Goal: Task Accomplishment & Management: Manage account settings

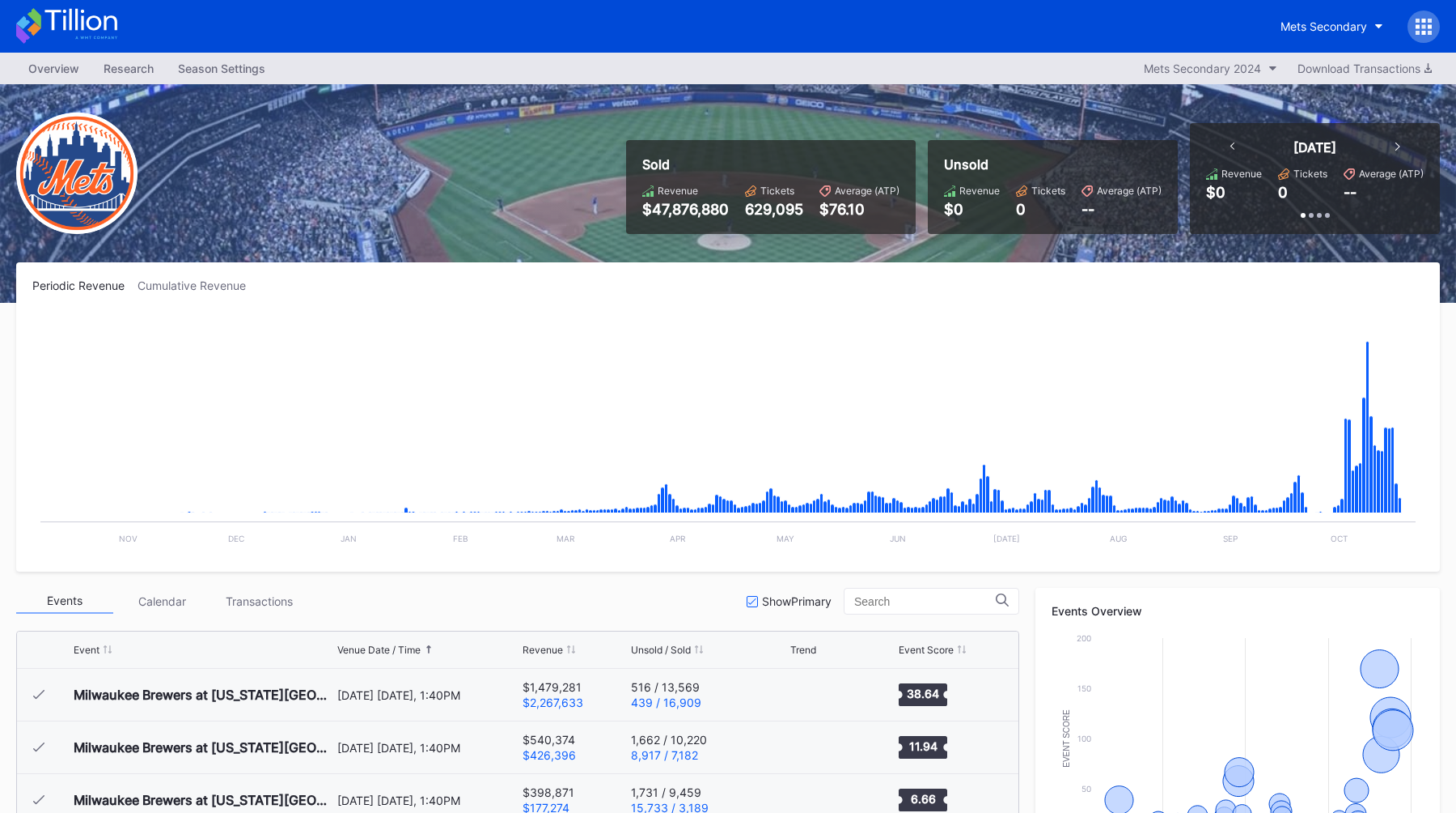
scroll to position [3367, 0]
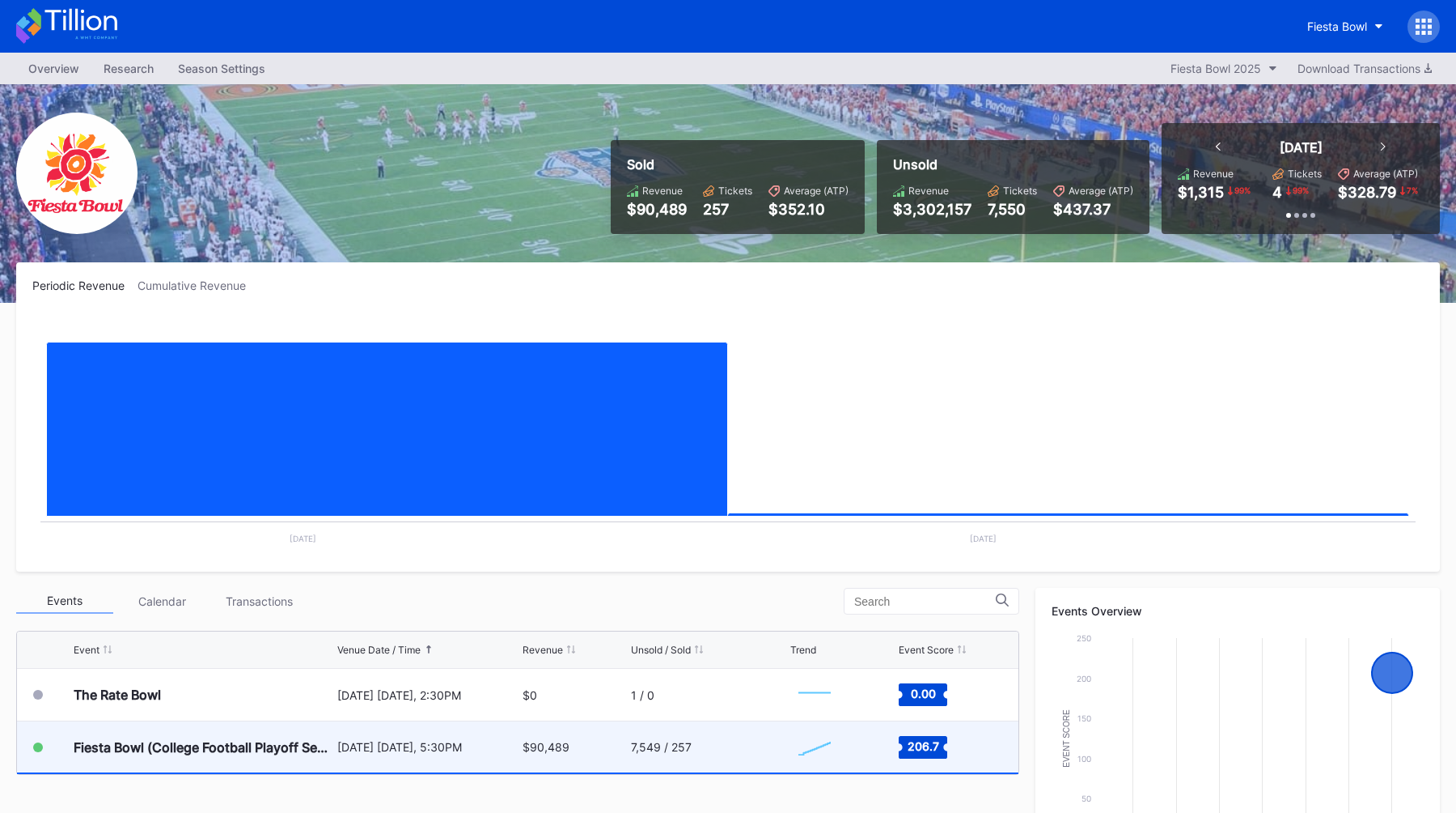
click at [338, 753] on div "January 8 Thursday, 5:30PM" at bounding box center [428, 747] width 182 height 14
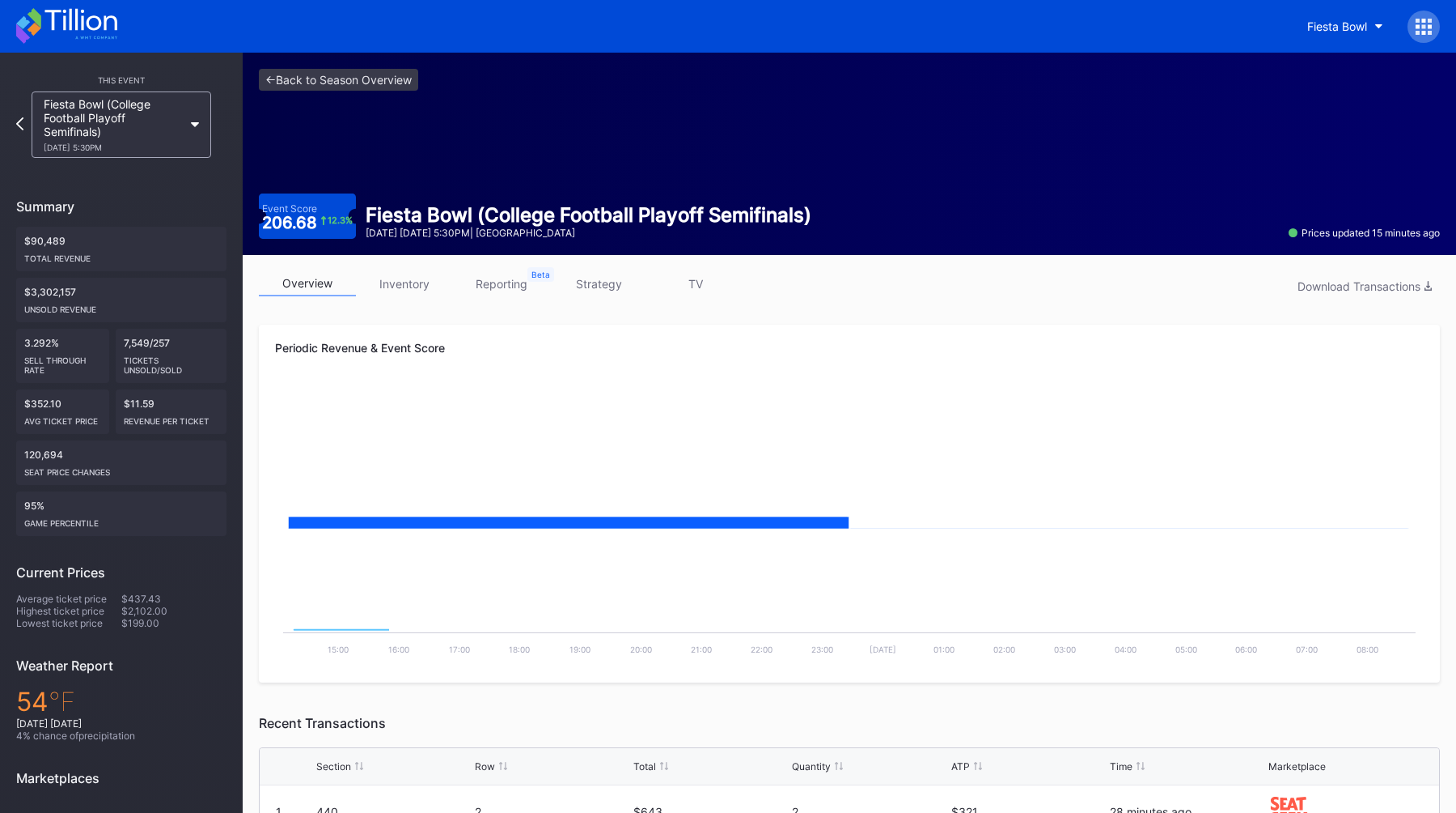
click at [604, 278] on link "strategy" at bounding box center [599, 283] width 97 height 25
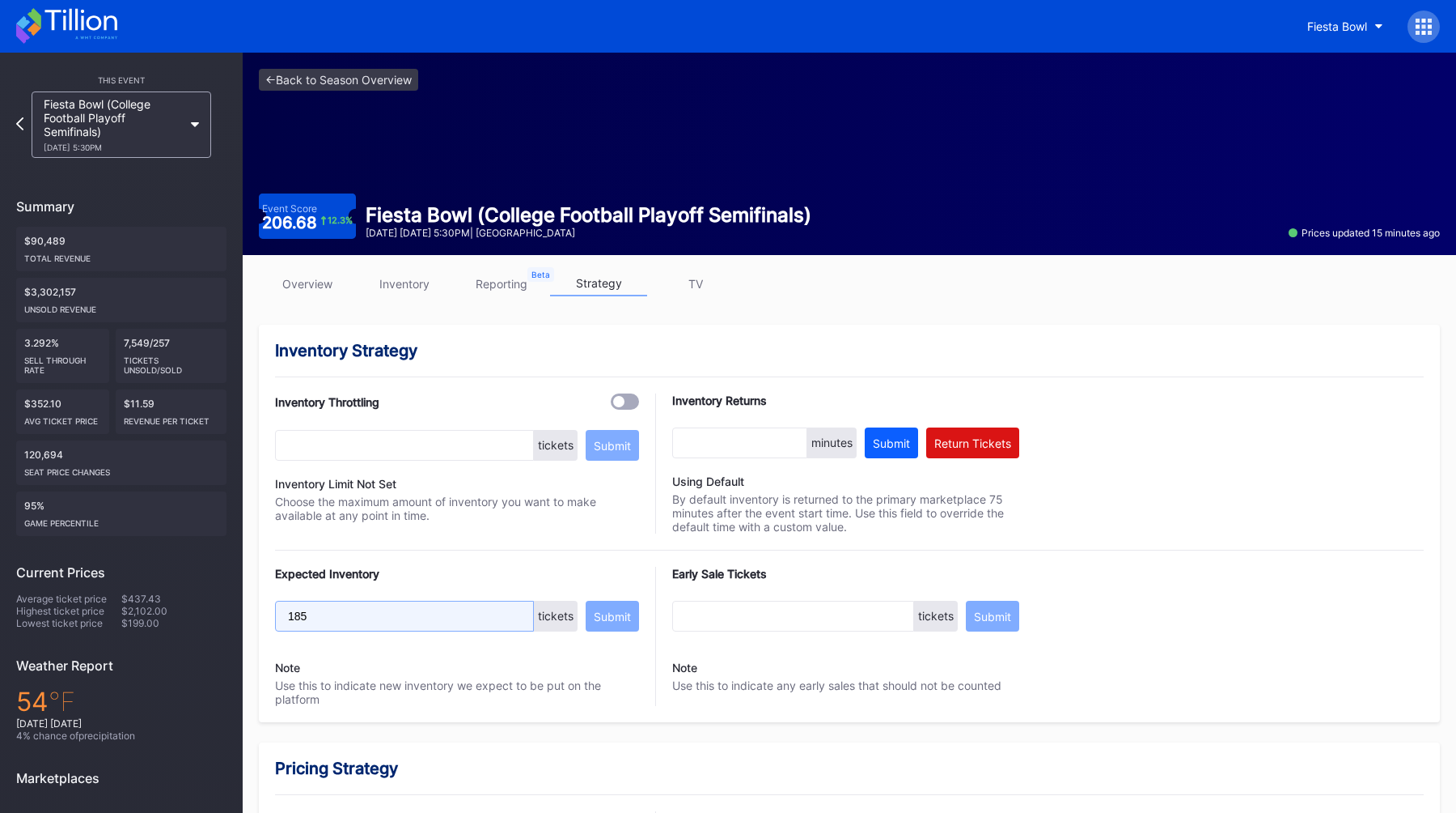
drag, startPoint x: 335, startPoint y: 621, endPoint x: 272, endPoint y: 618, distance: 63.1
click at [272, 618] on div "Inventory Strategy Inventory Throttling tickets Submit Inventory Limit Not Set …" at bounding box center [849, 523] width 1182 height 397
type input "2"
type input "4200"
click at [612, 613] on div "Submit" at bounding box center [612, 616] width 37 height 14
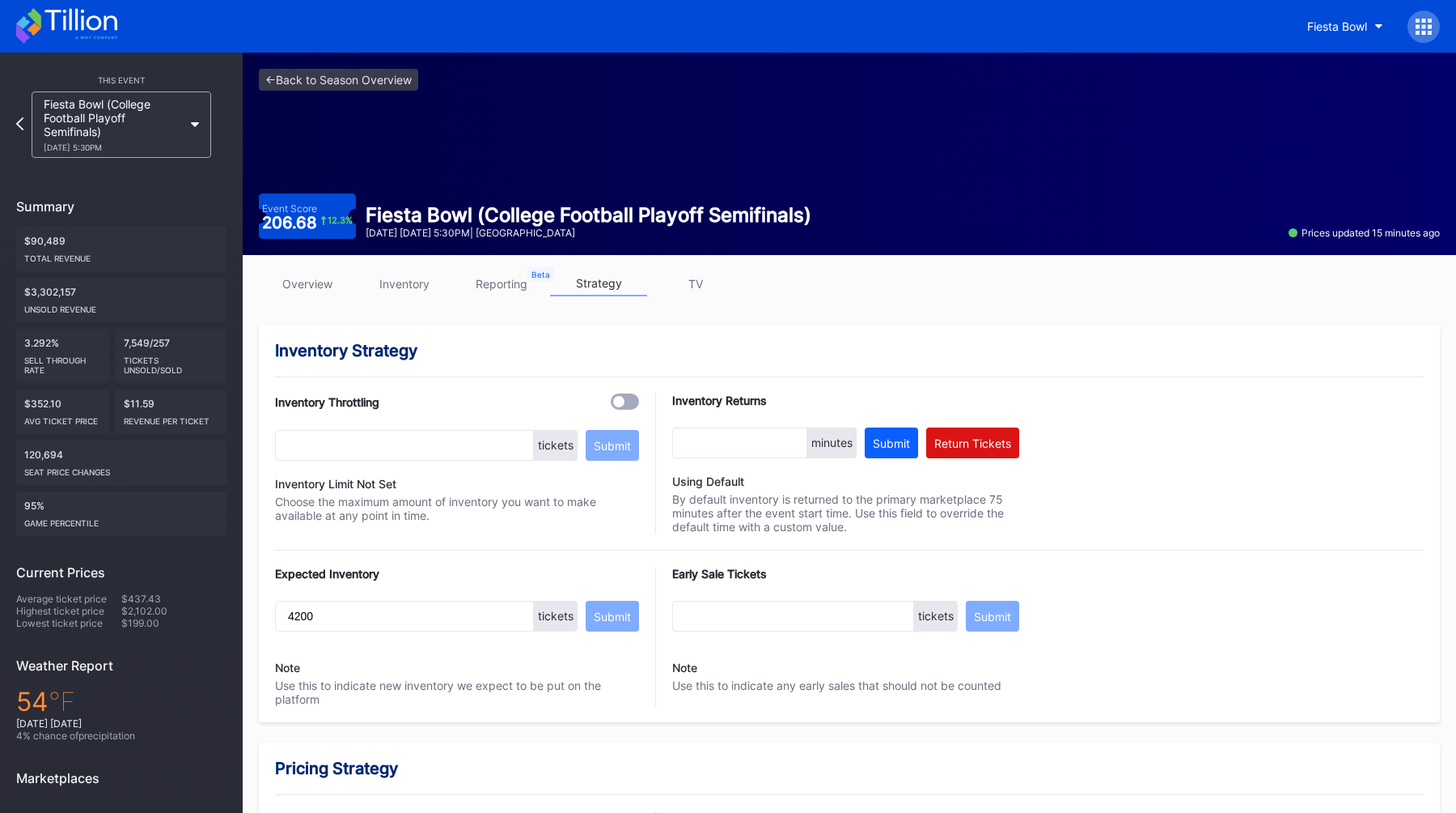
click at [290, 288] on link "overview" at bounding box center [307, 283] width 97 height 25
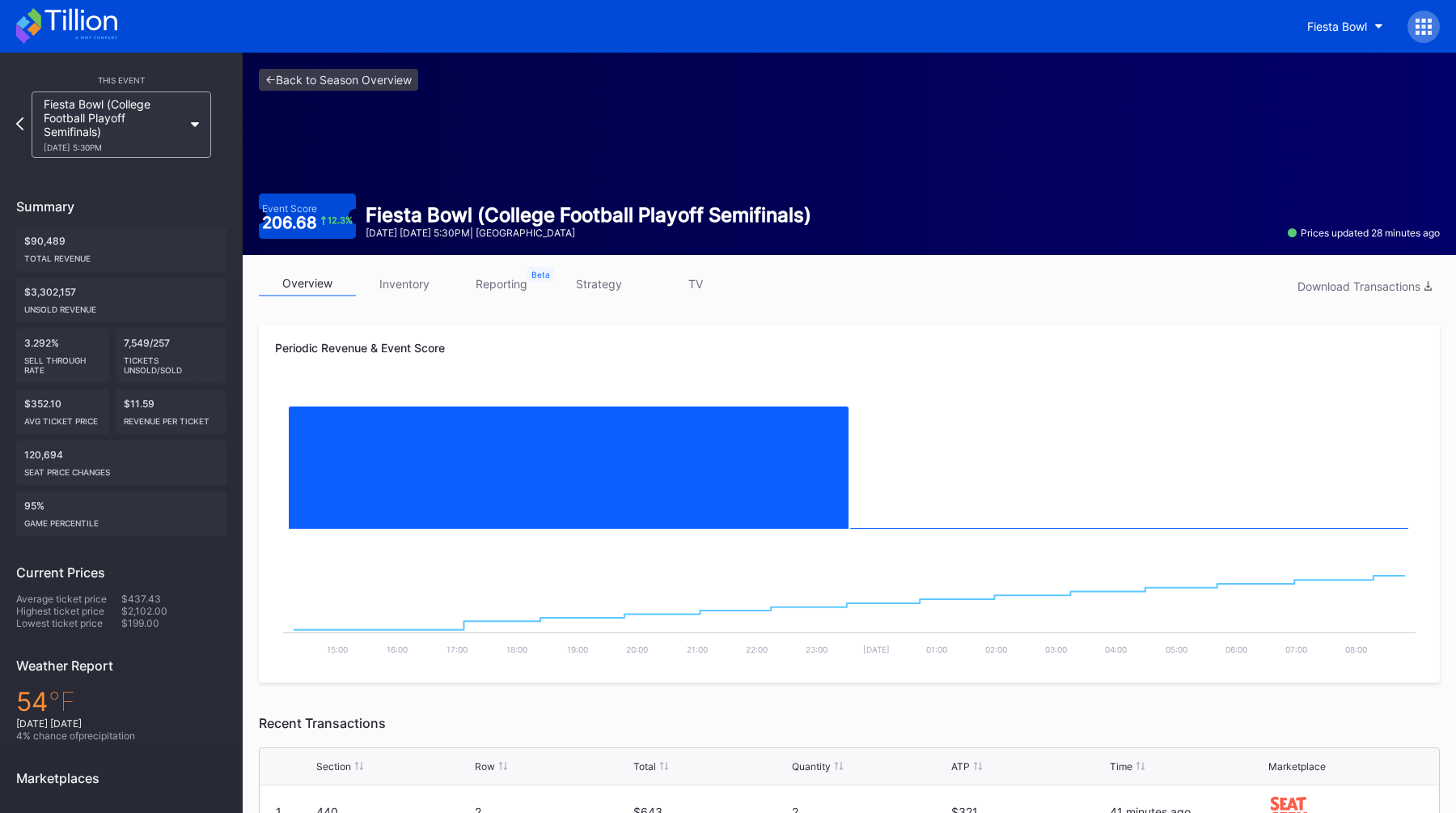
click at [862, 192] on div "<- Back to Season Overview Event Score 206.68 12.3 % Fiesta Bowl (College Footb…" at bounding box center [849, 154] width 1213 height 202
click at [315, 75] on link "<- Back to Season Overview" at bounding box center [338, 79] width 160 height 22
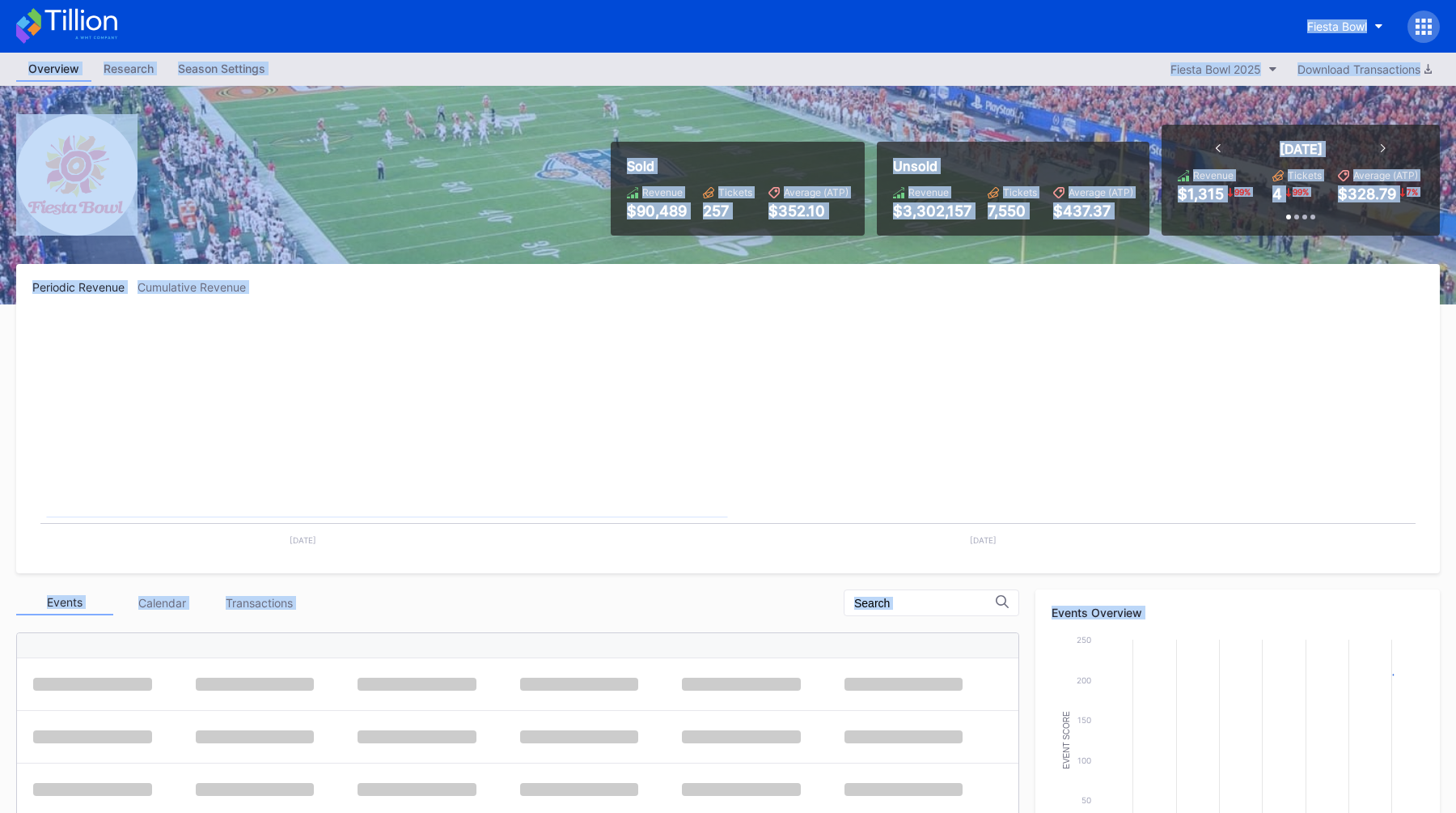
click at [315, 75] on div "Overview Research Season Settings Fiesta Bowl 2025 Download Transactions" at bounding box center [728, 70] width 1456 height 34
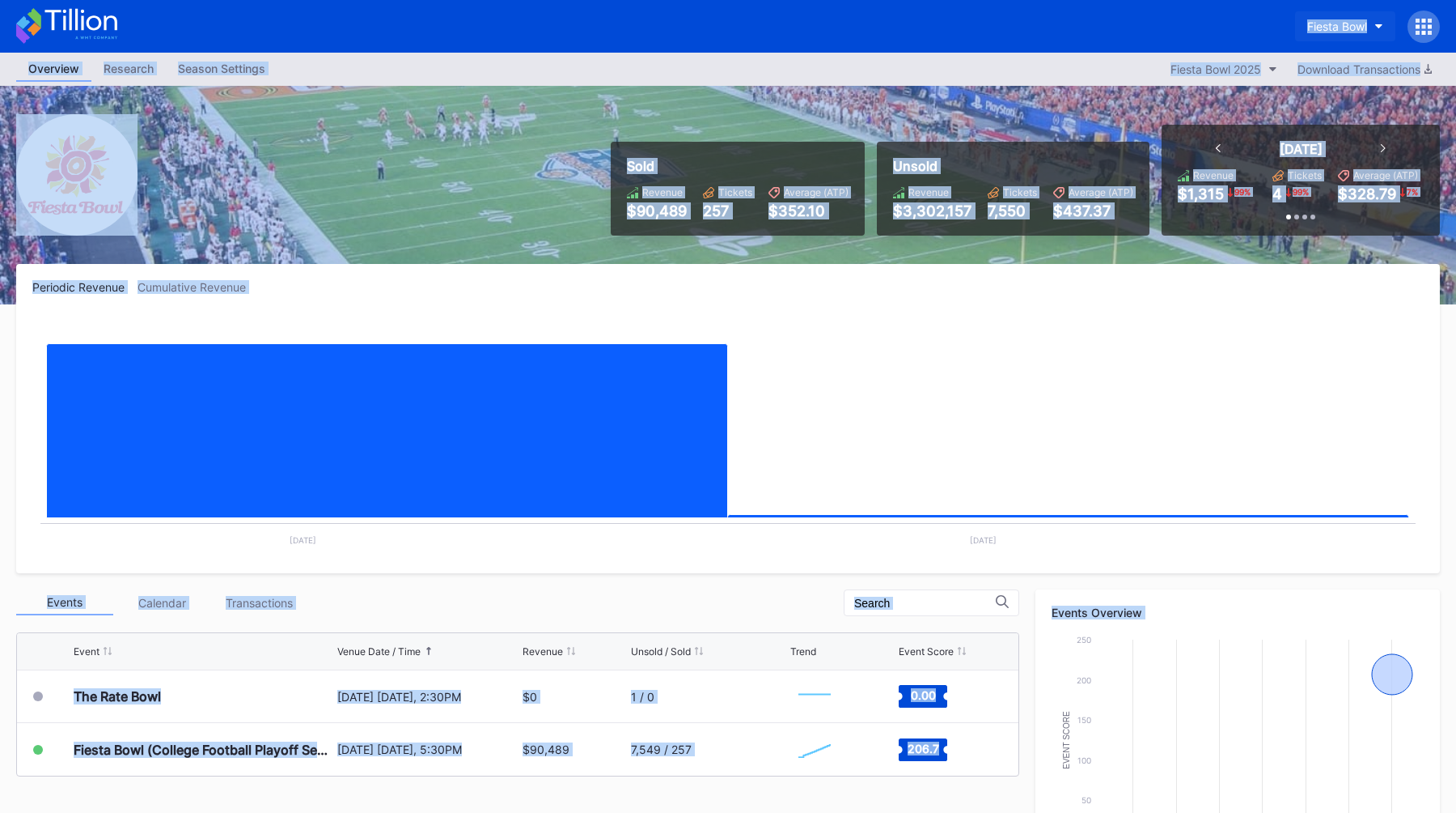
click at [1359, 37] on button "Fiesta Bowl" at bounding box center [1346, 26] width 101 height 30
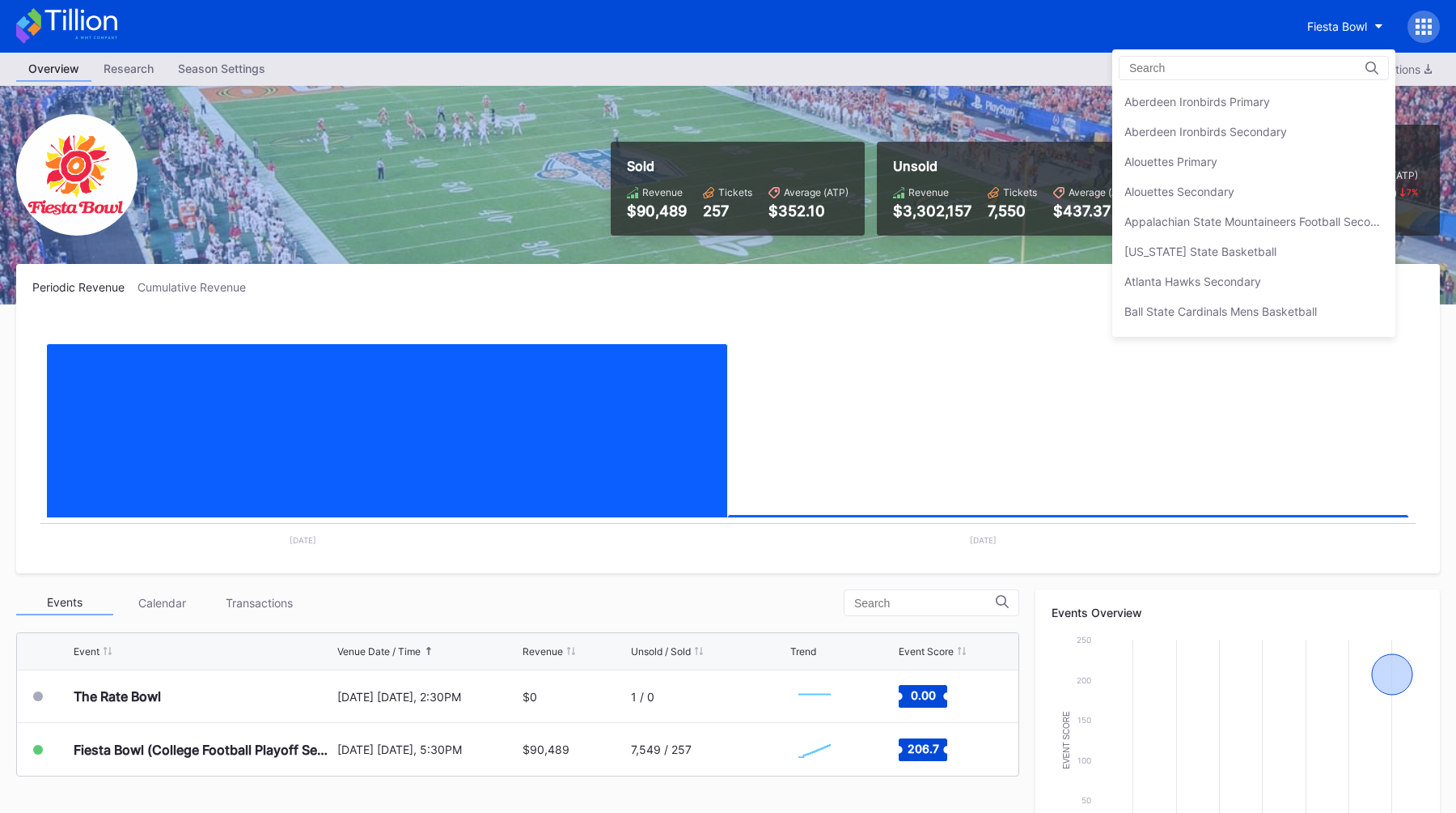
scroll to position [1767, 0]
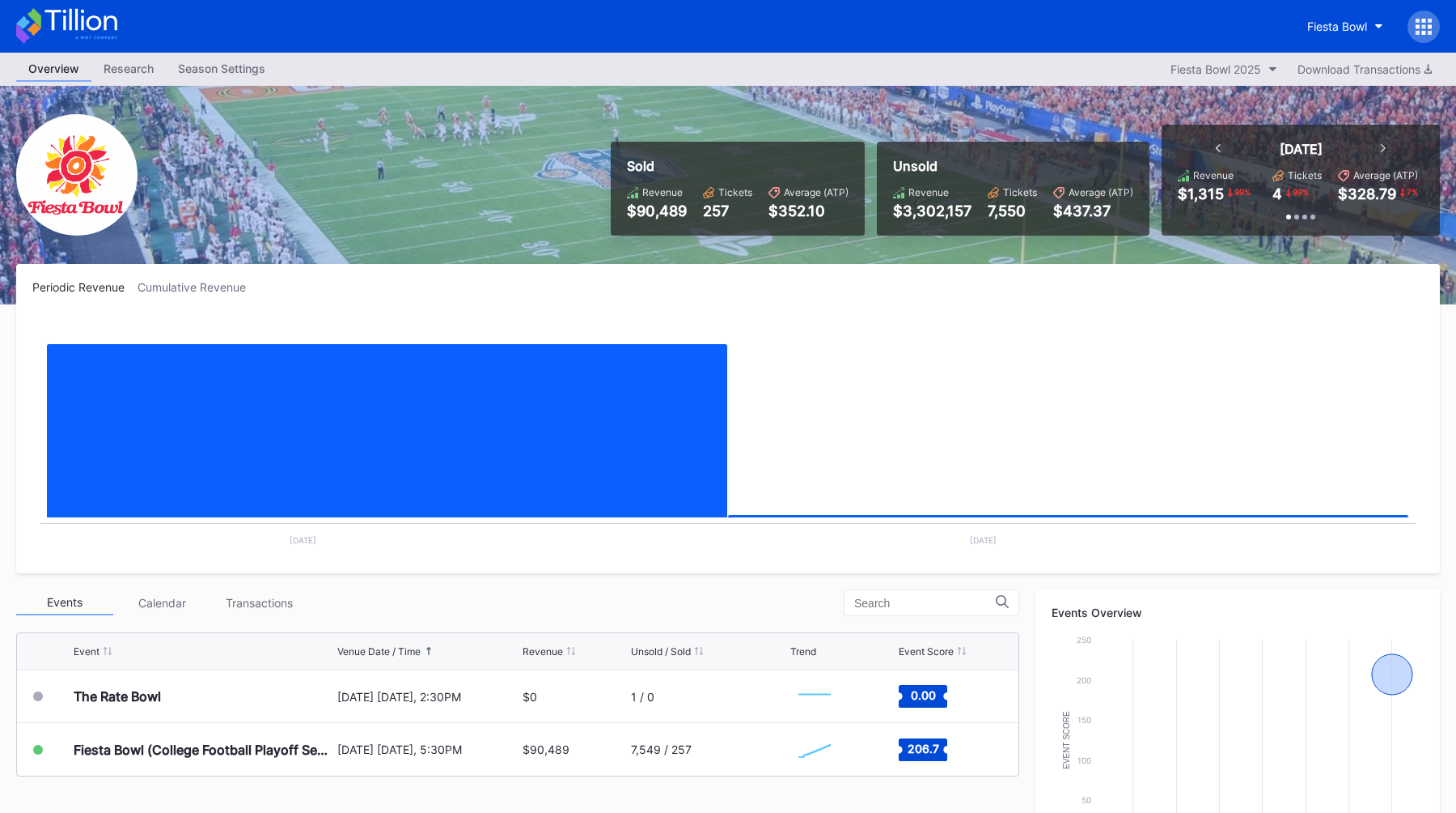
click at [1008, 123] on div "Sold Revenue $90,489 Tickets 257 Average (ATP) $352.10 Unsold Revenue $3,302,15…" at bounding box center [728, 195] width 1456 height 219
click at [1325, 32] on div "Fiesta Bowl" at bounding box center [1338, 26] width 60 height 14
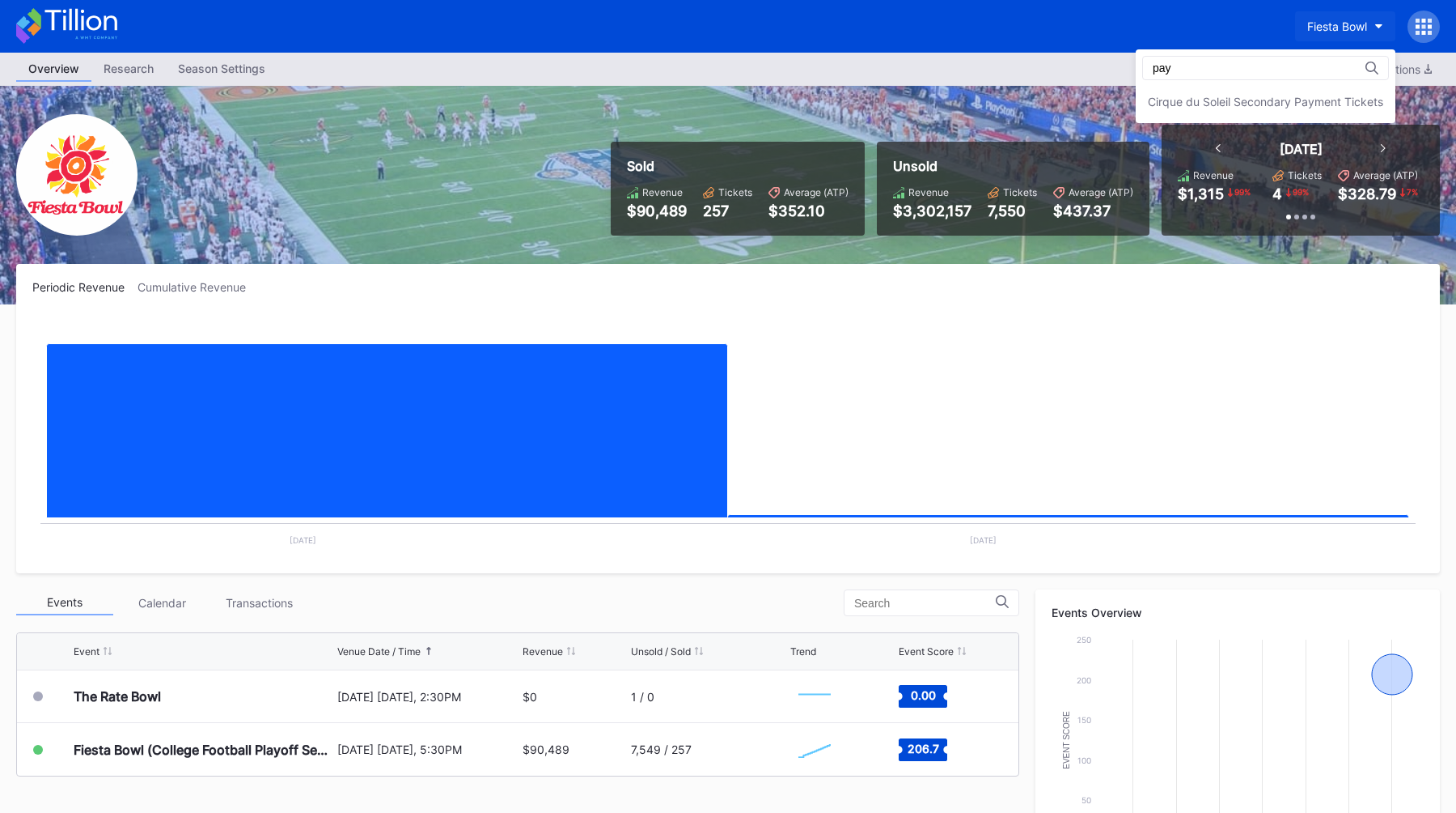
scroll to position [0, 0]
type input "paym"
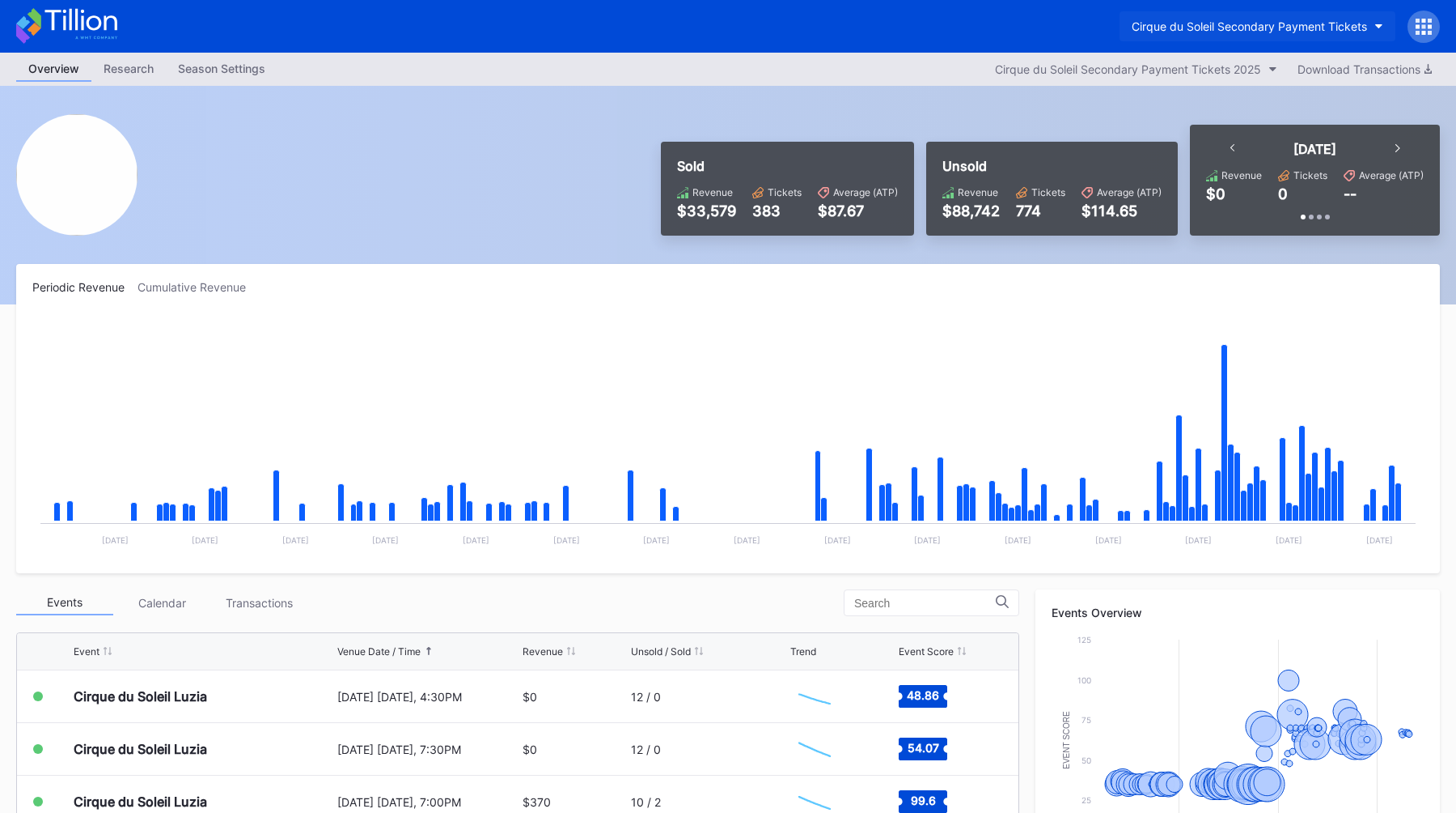
click at [1235, 18] on button "Cirque du Soleil Secondary Payment Tickets" at bounding box center [1257, 26] width 276 height 30
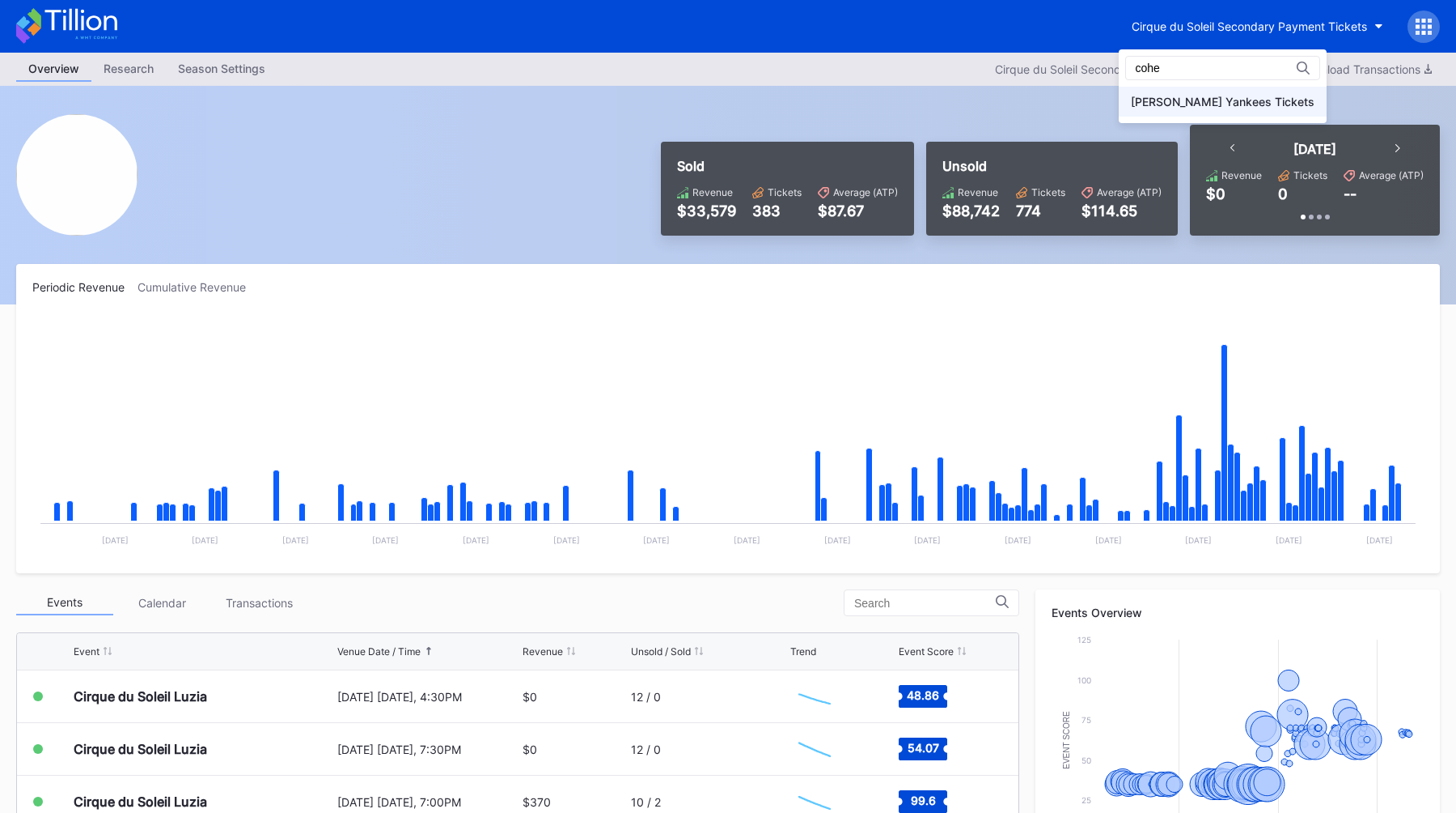
type input "cohe"
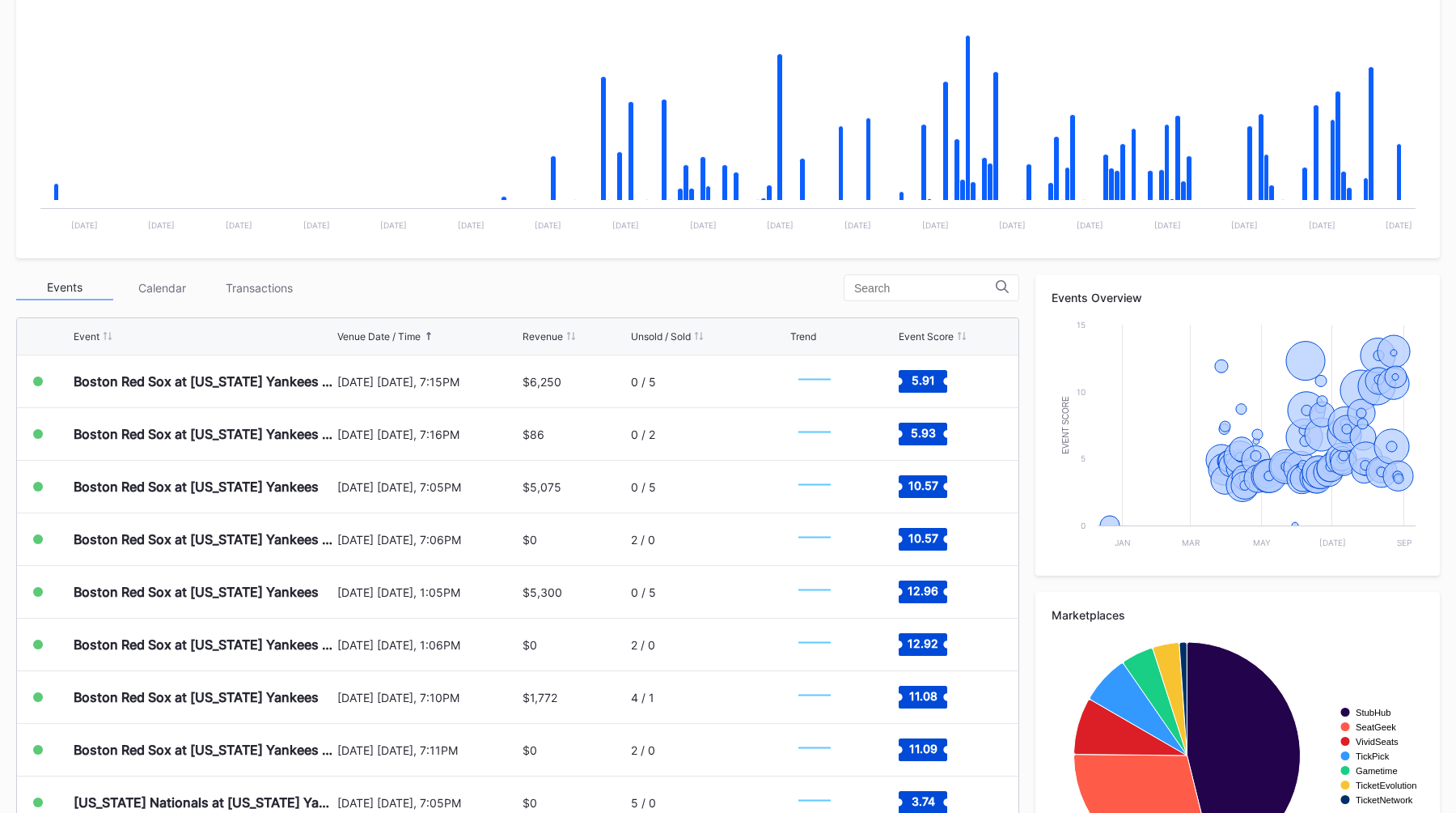
scroll to position [323, 0]
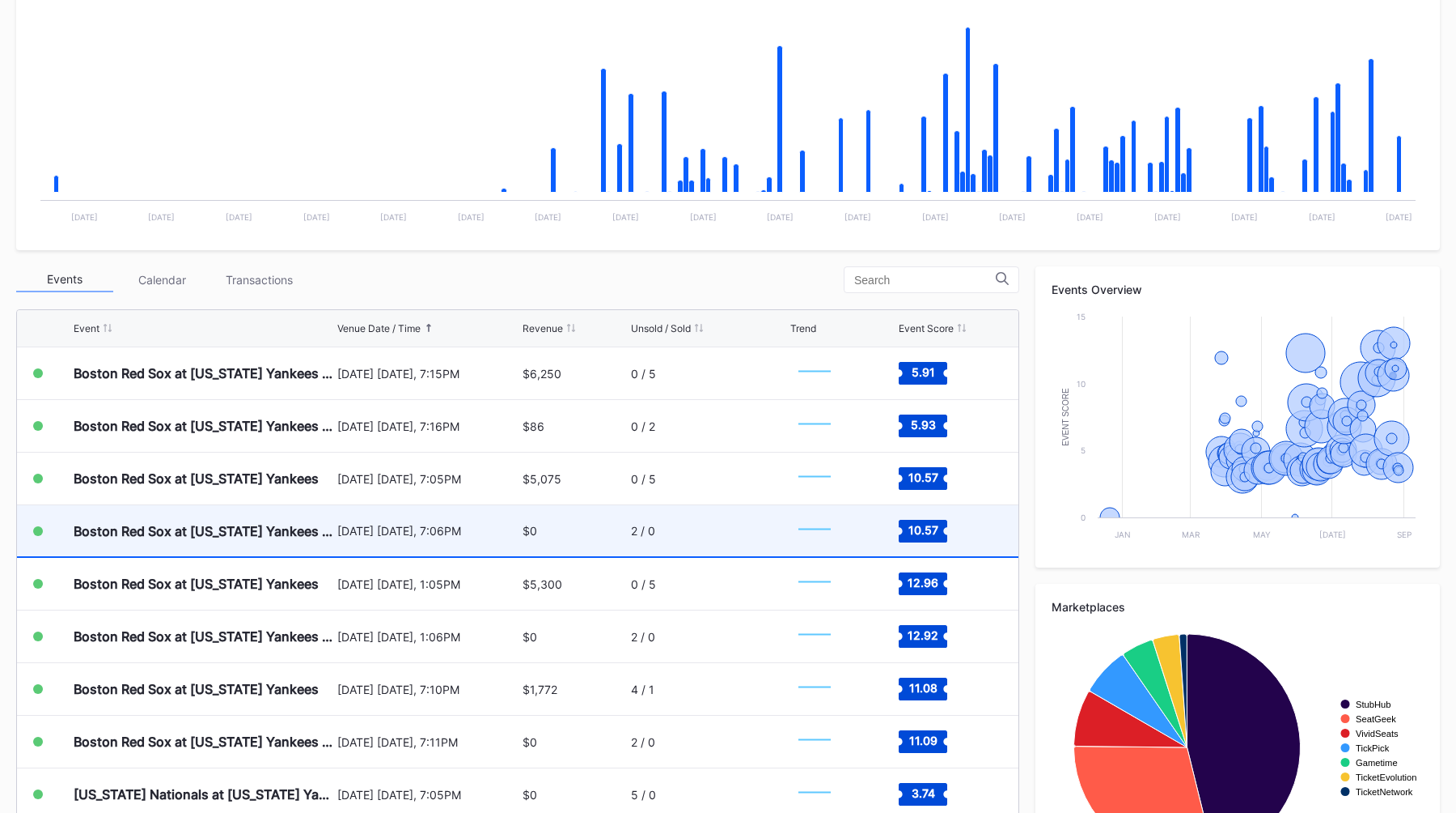
click at [487, 523] on div "August 22 Friday, 7:06PM" at bounding box center [428, 531] width 182 height 14
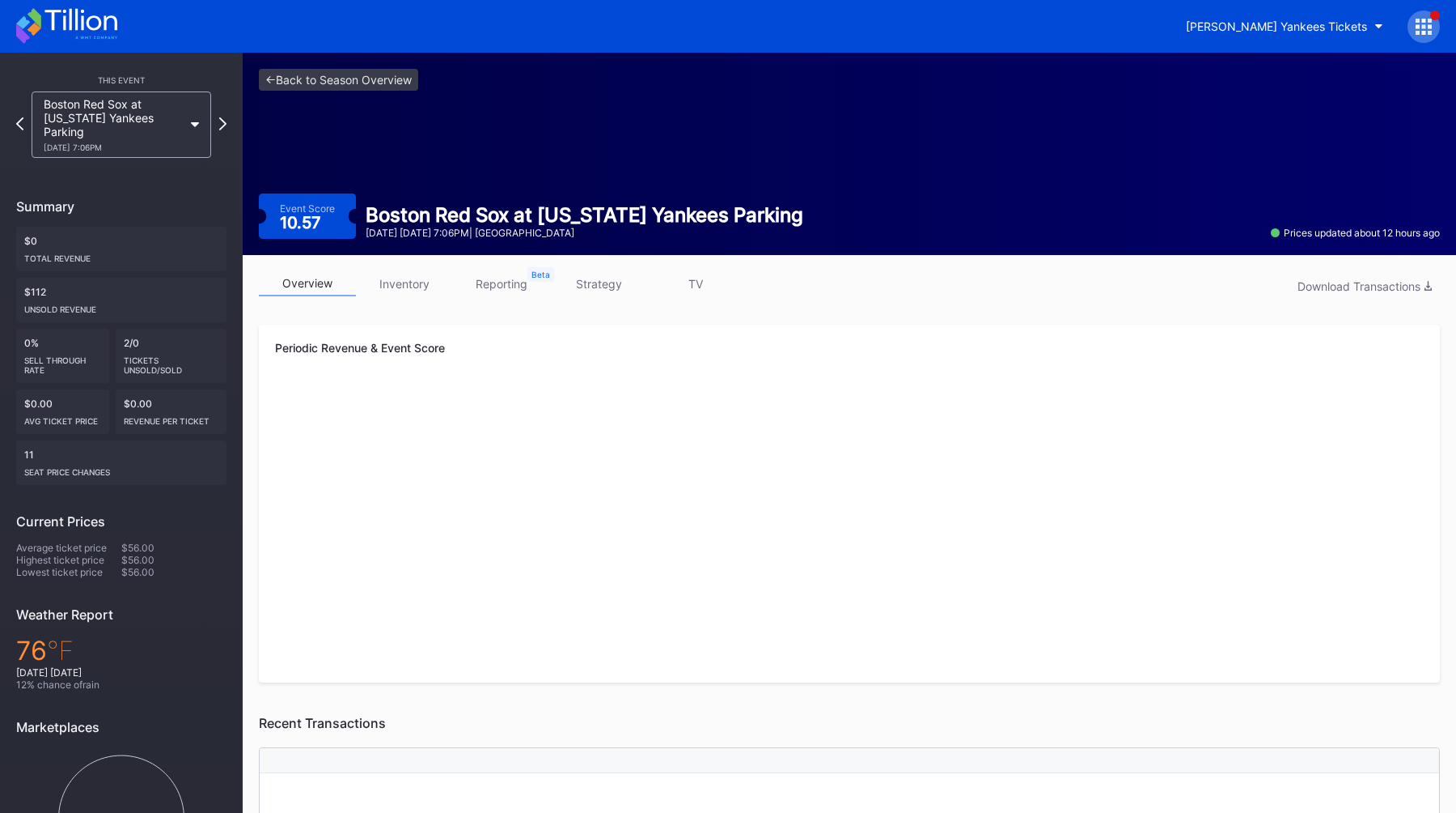
click at [585, 285] on link "strategy" at bounding box center [599, 283] width 97 height 25
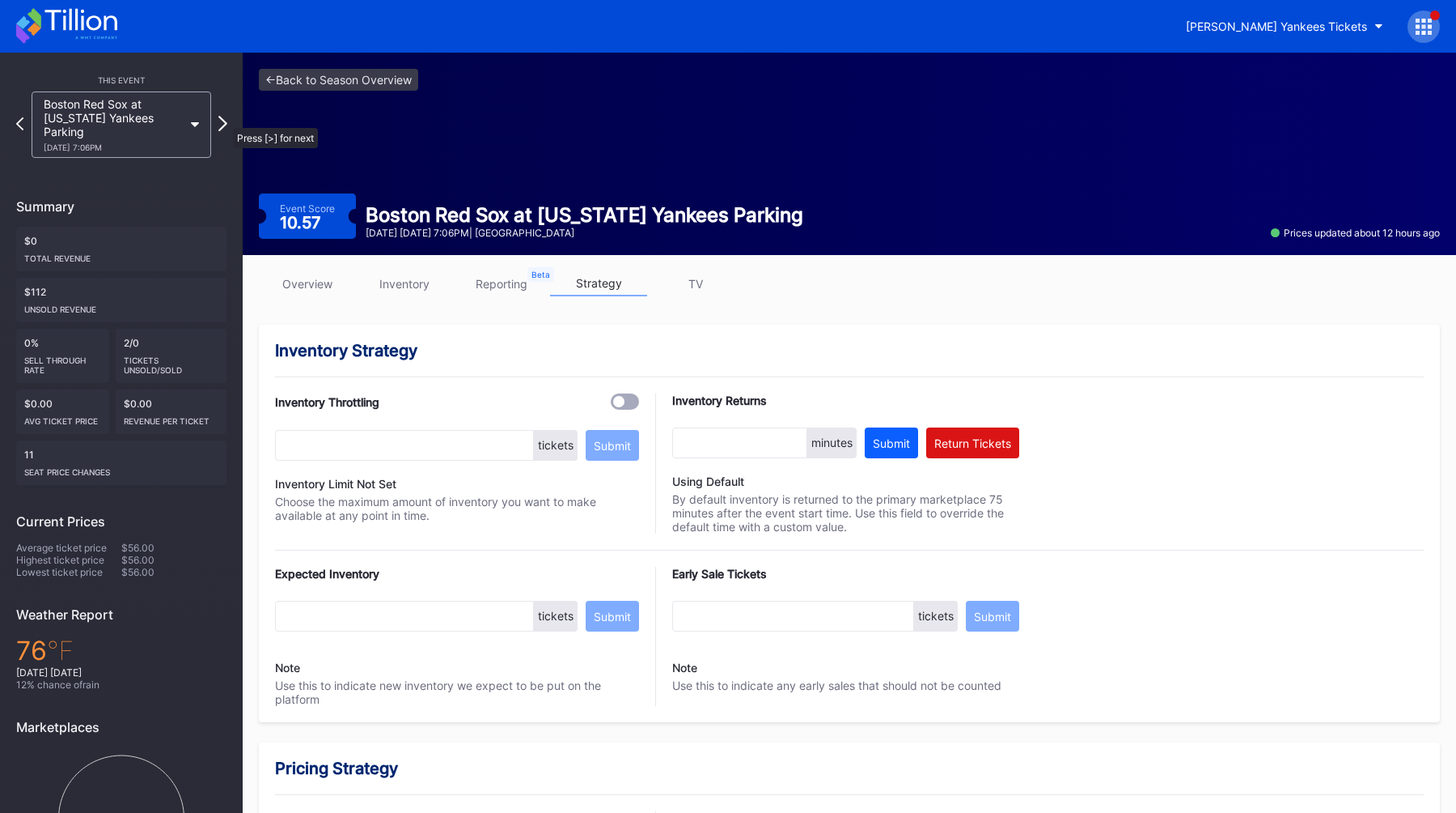
click at [225, 120] on icon at bounding box center [223, 123] width 9 height 15
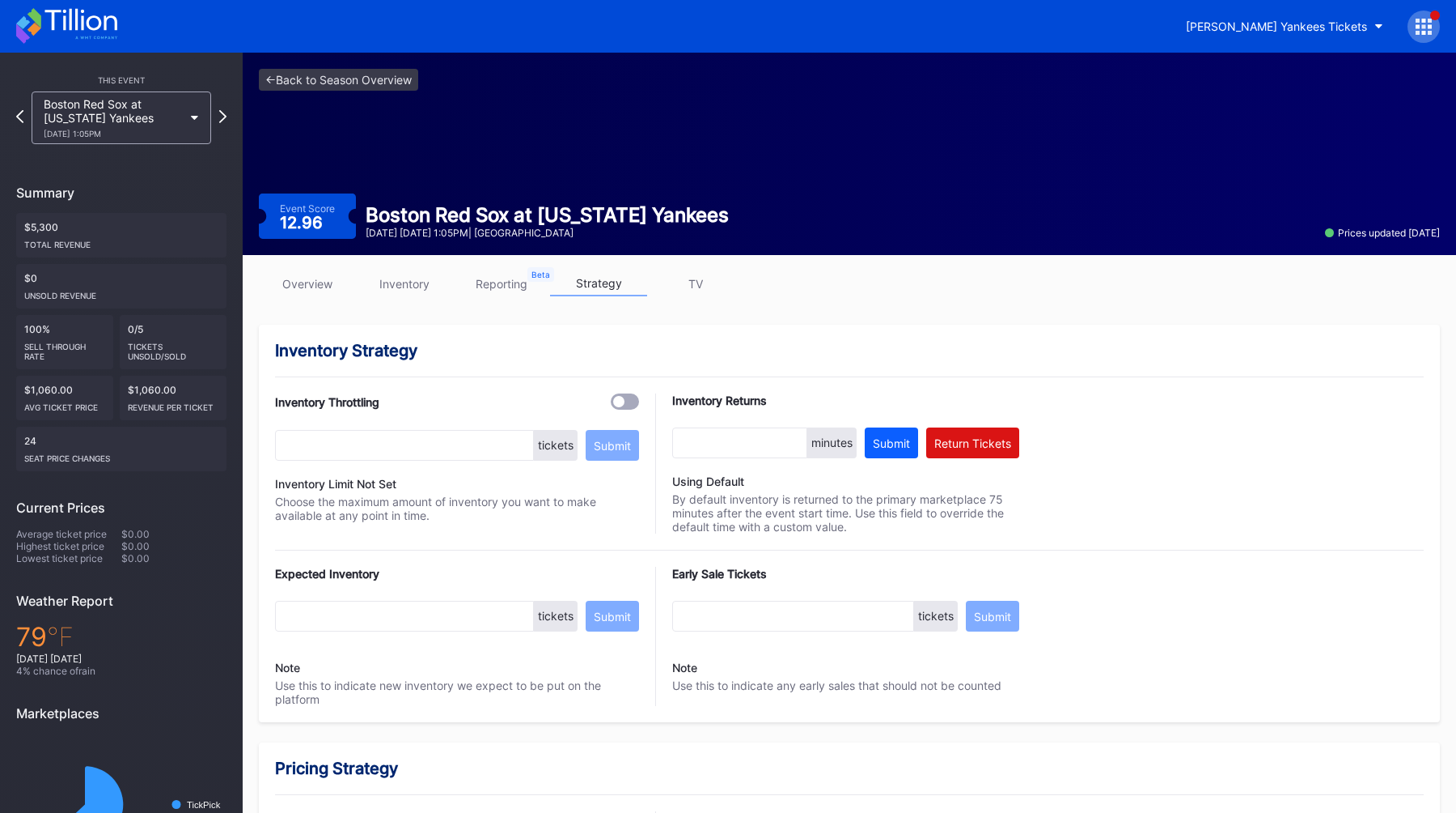
click at [225, 120] on icon at bounding box center [222, 117] width 7 height 13
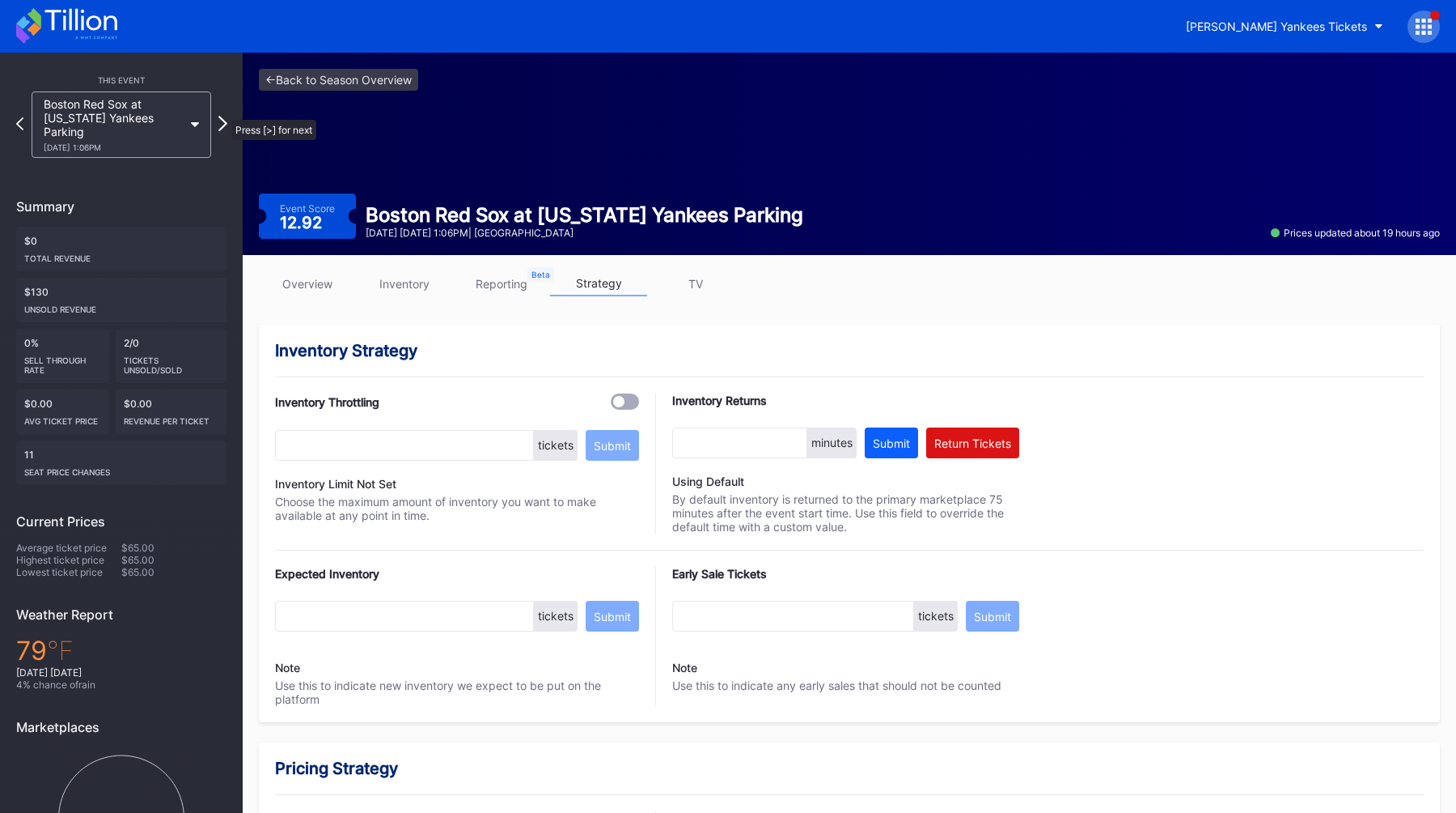
click at [223, 116] on icon at bounding box center [223, 123] width 9 height 15
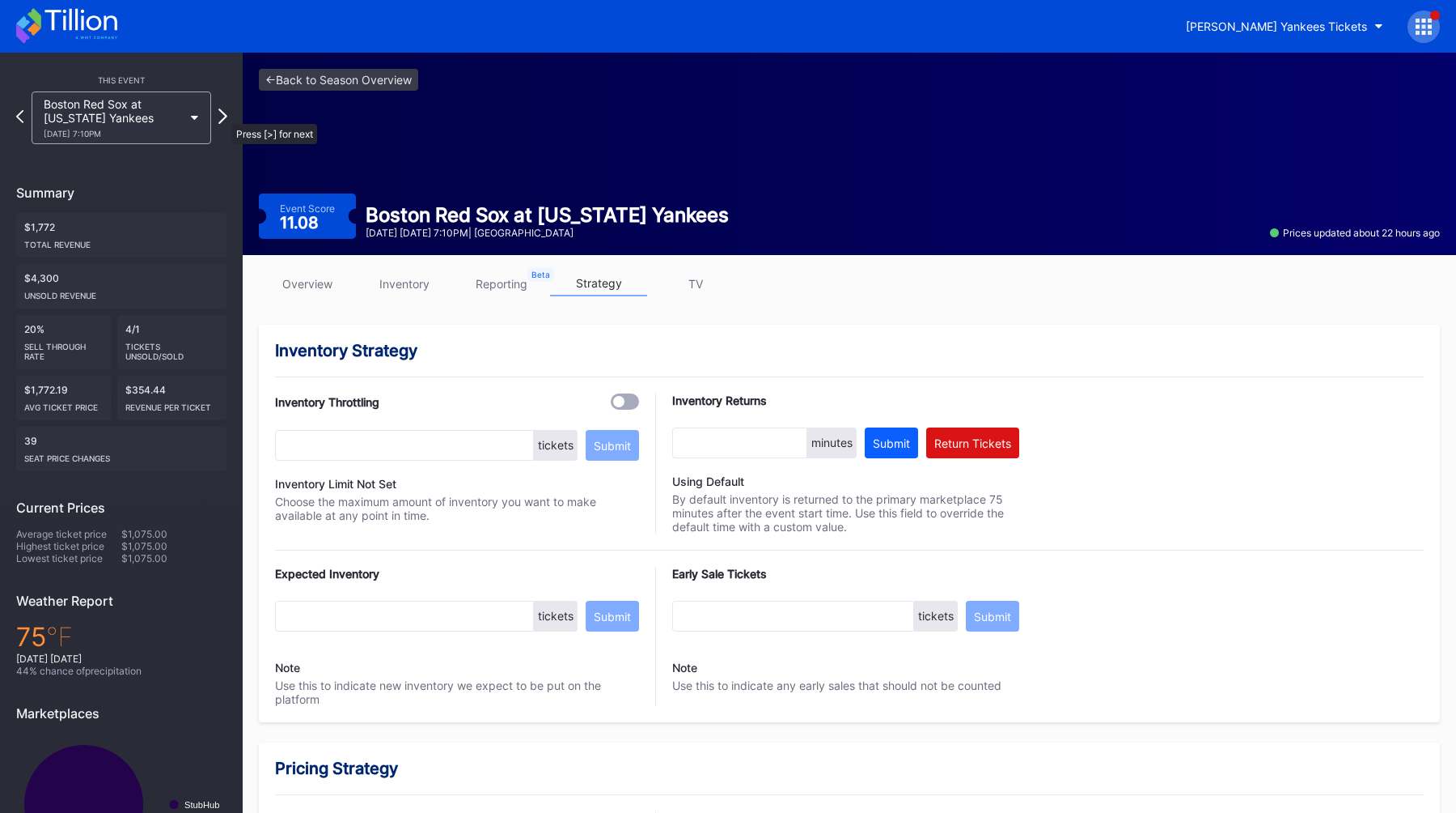
click at [224, 116] on icon at bounding box center [223, 116] width 9 height 15
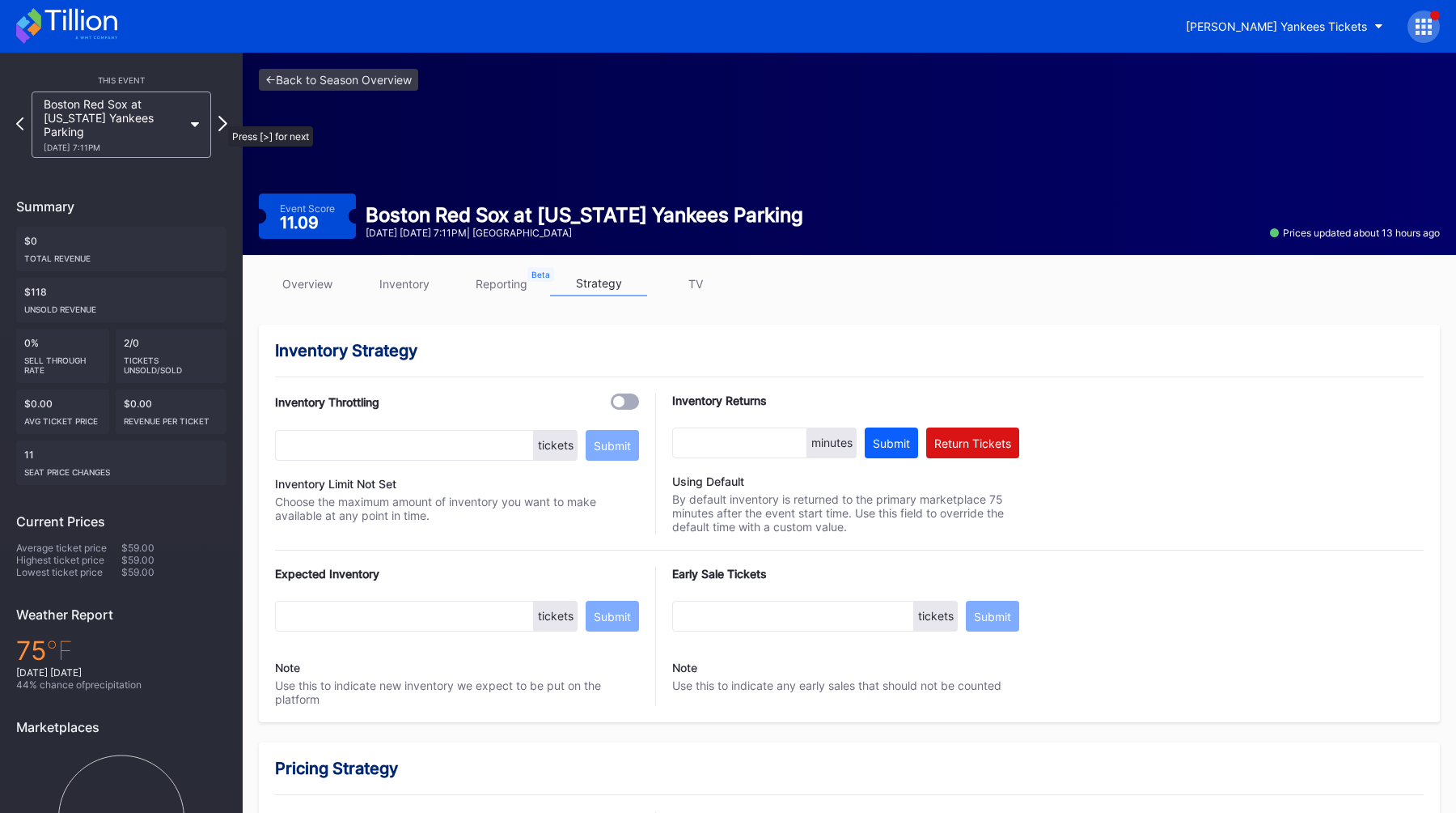
click at [220, 117] on icon at bounding box center [223, 123] width 9 height 15
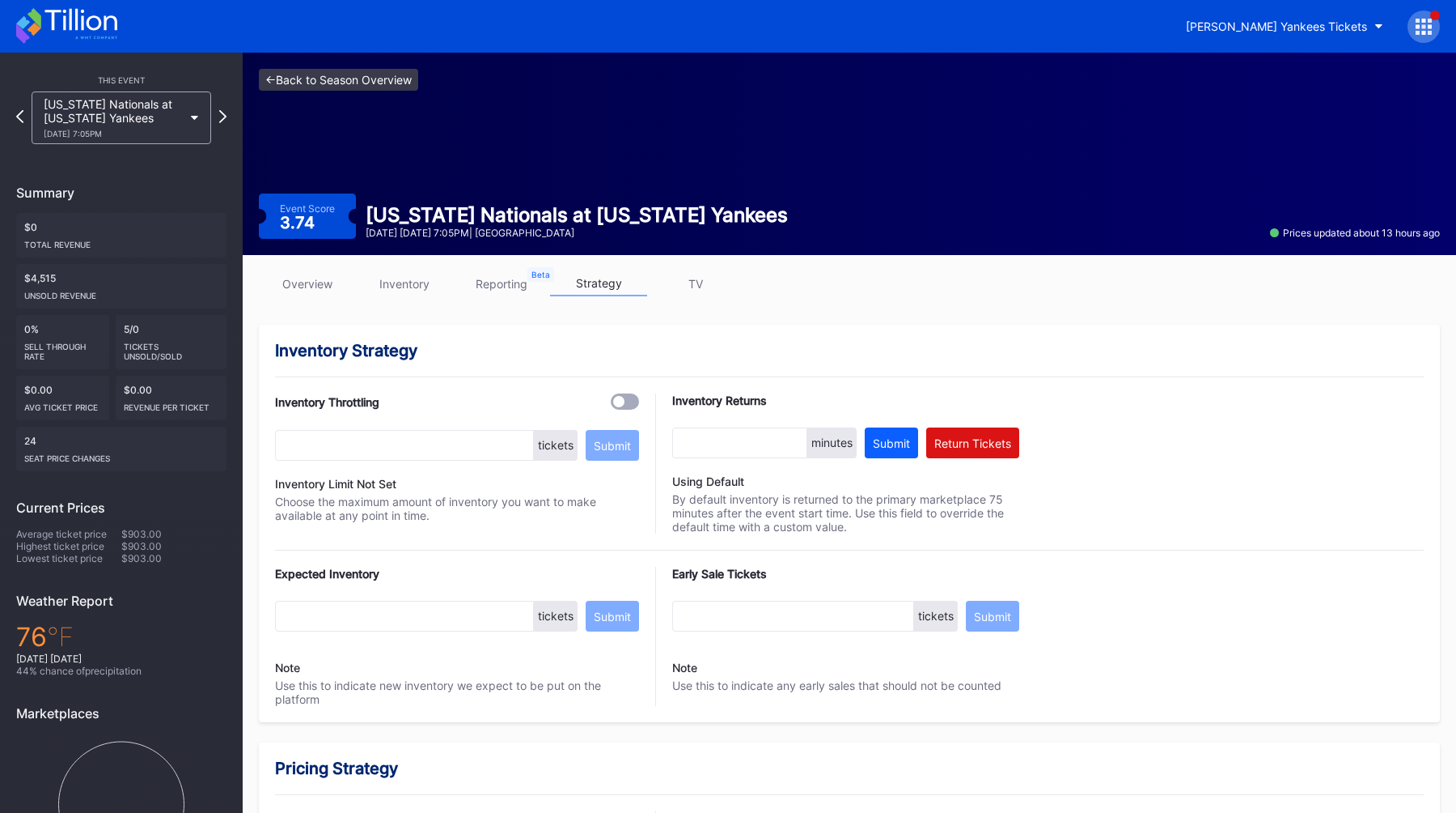
click at [307, 88] on link "<- Back to Season Overview" at bounding box center [338, 79] width 160 height 22
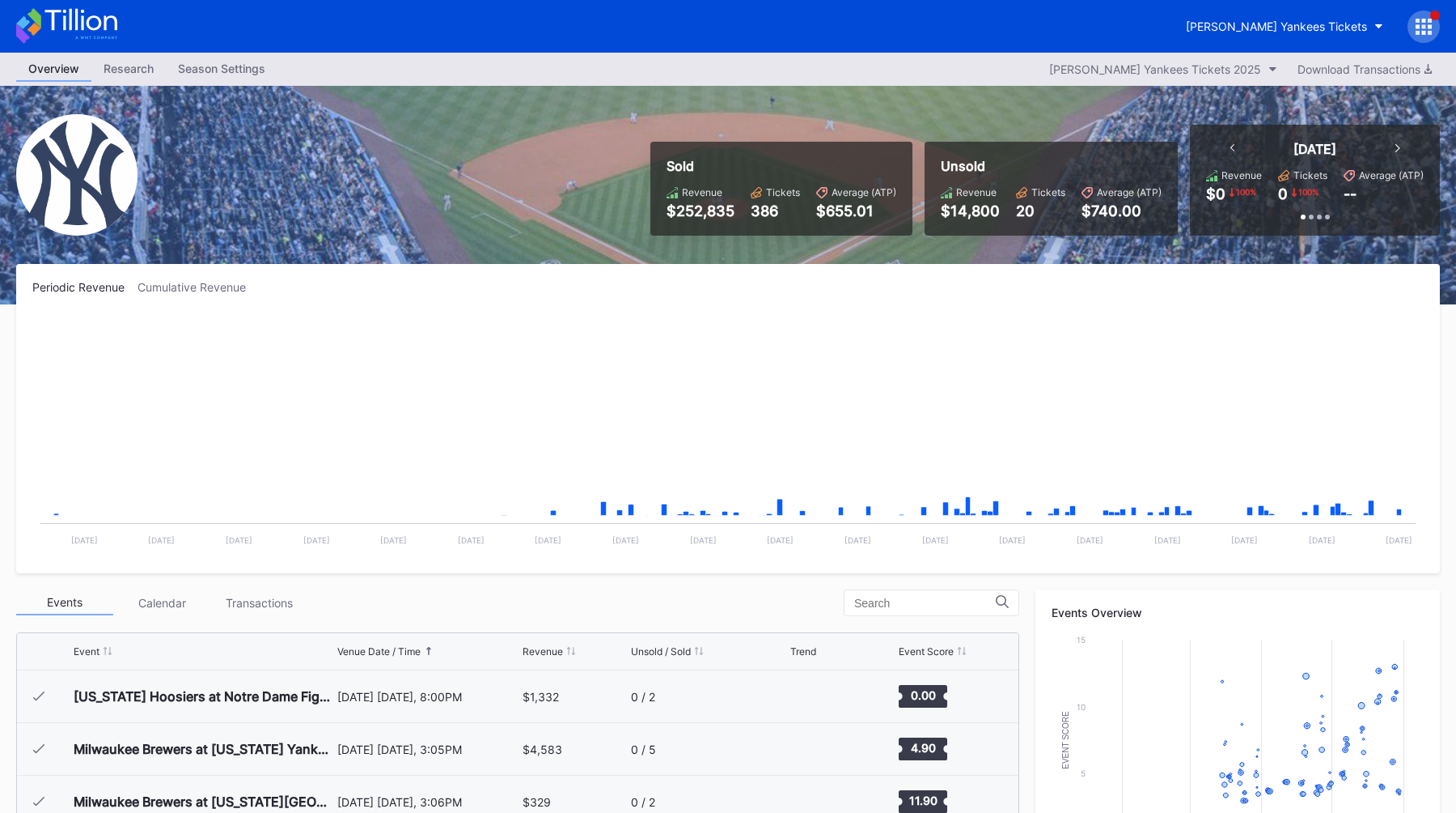
scroll to position [5682, 0]
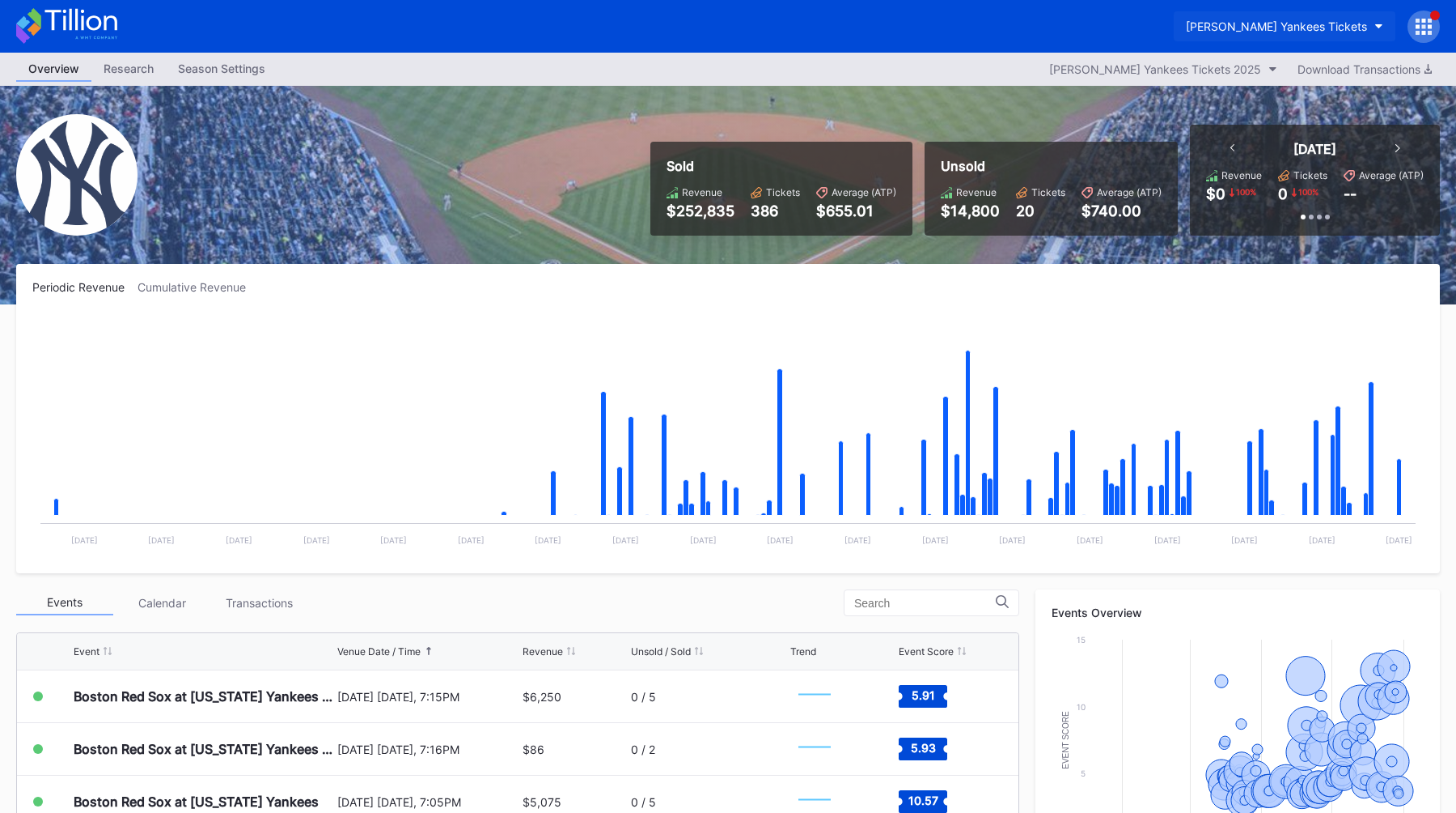
click at [1344, 20] on div "Cohens Yankees Tickets" at bounding box center [1276, 26] width 181 height 14
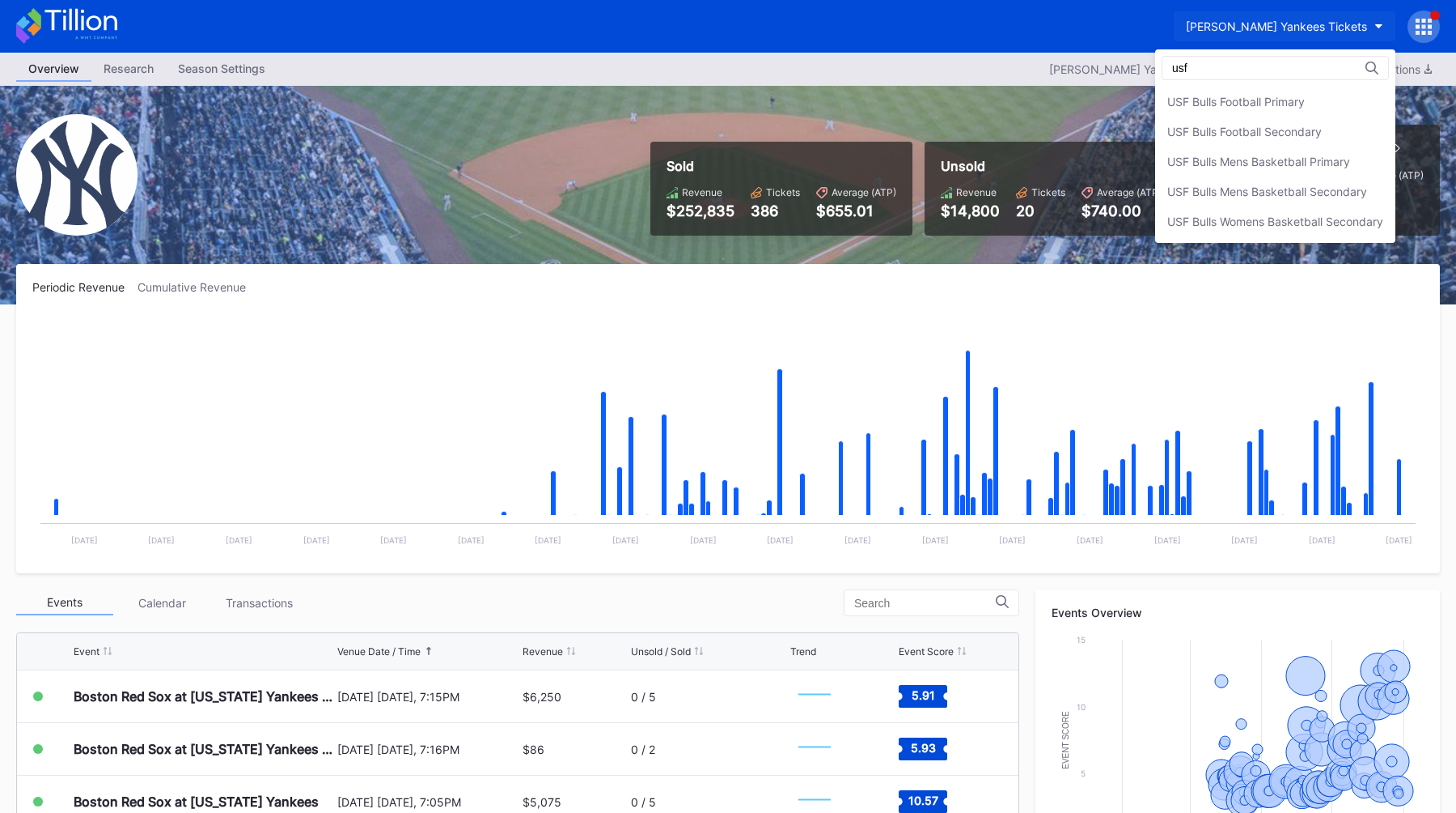
scroll to position [0, 0]
type input "usf"
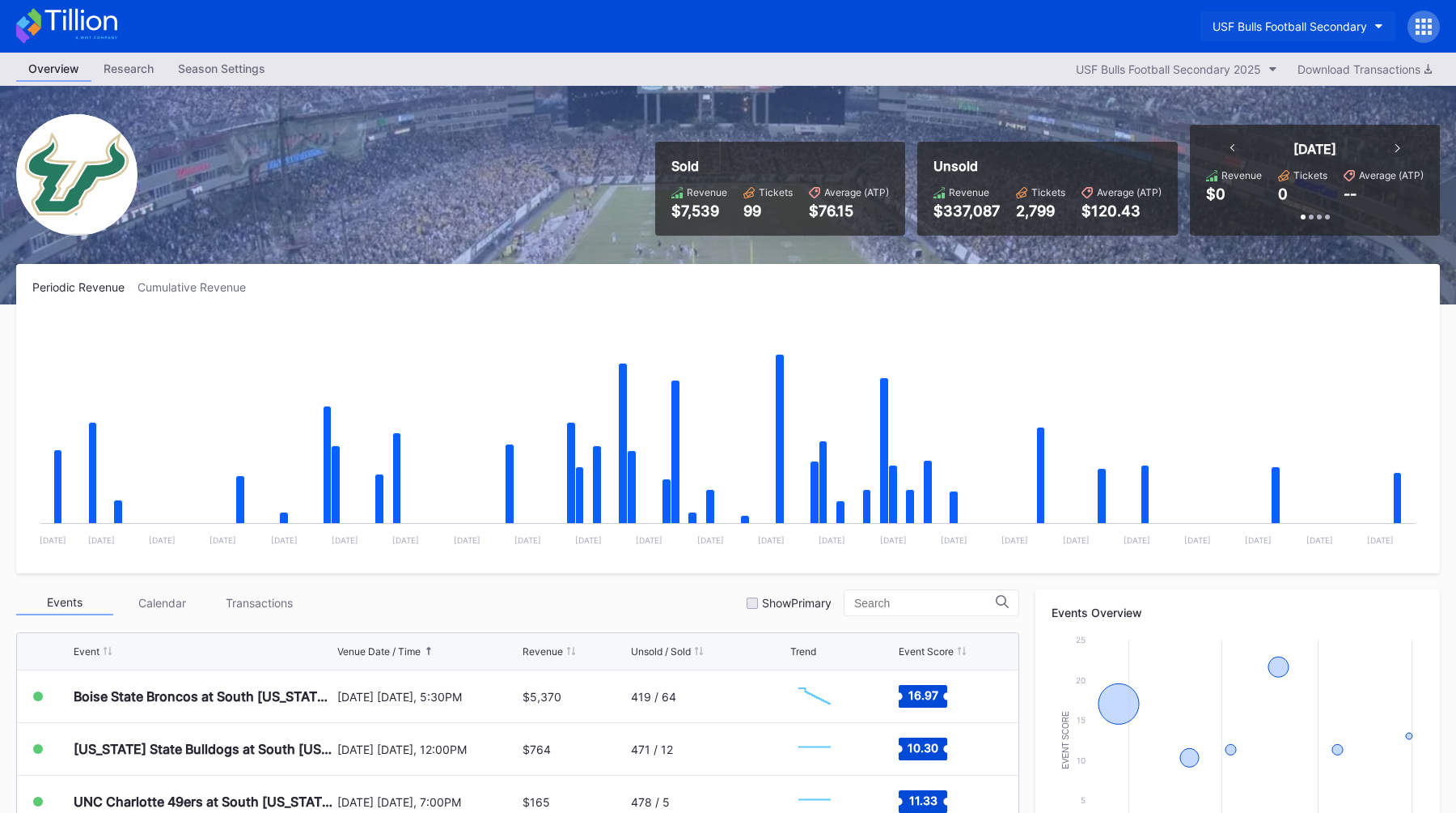
click at [1281, 25] on div "USF Bulls Football Secondary" at bounding box center [1289, 26] width 154 height 14
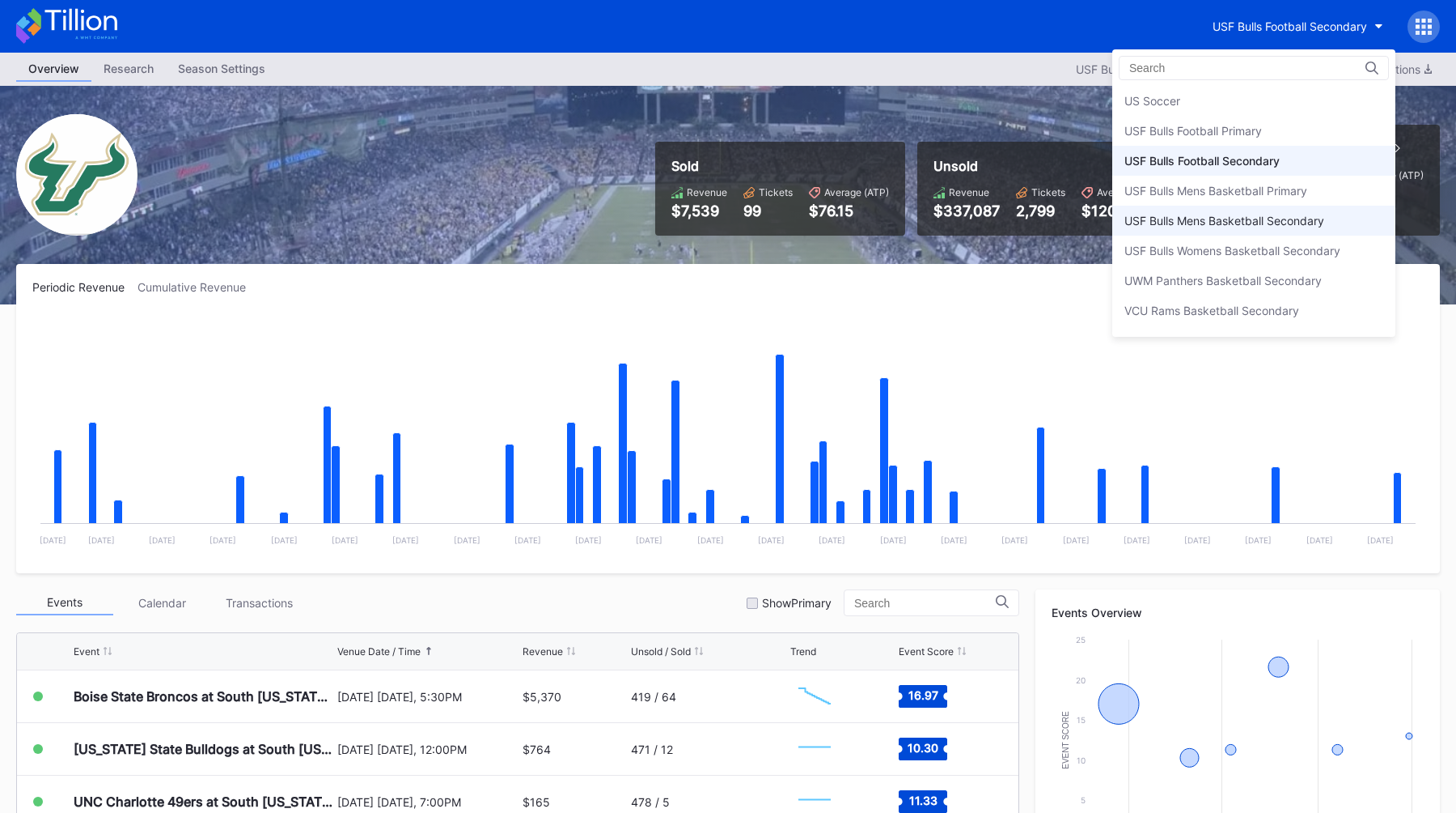
scroll to position [5299, 0]
click at [1189, 122] on div "USF Bulls Football Primary" at bounding box center [1254, 133] width 283 height 30
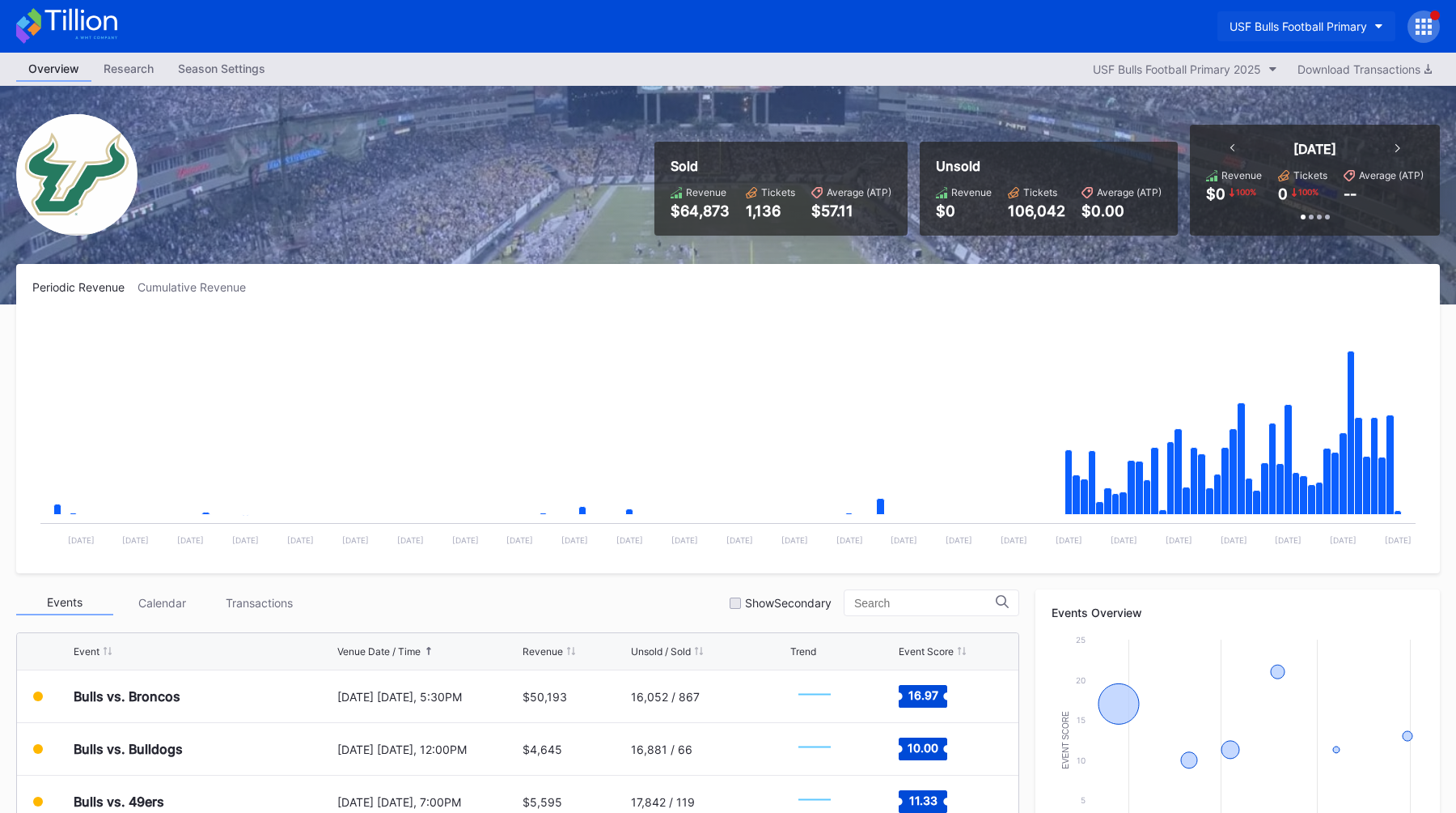
click at [1270, 15] on button "USF Bulls Football Primary" at bounding box center [1307, 26] width 178 height 30
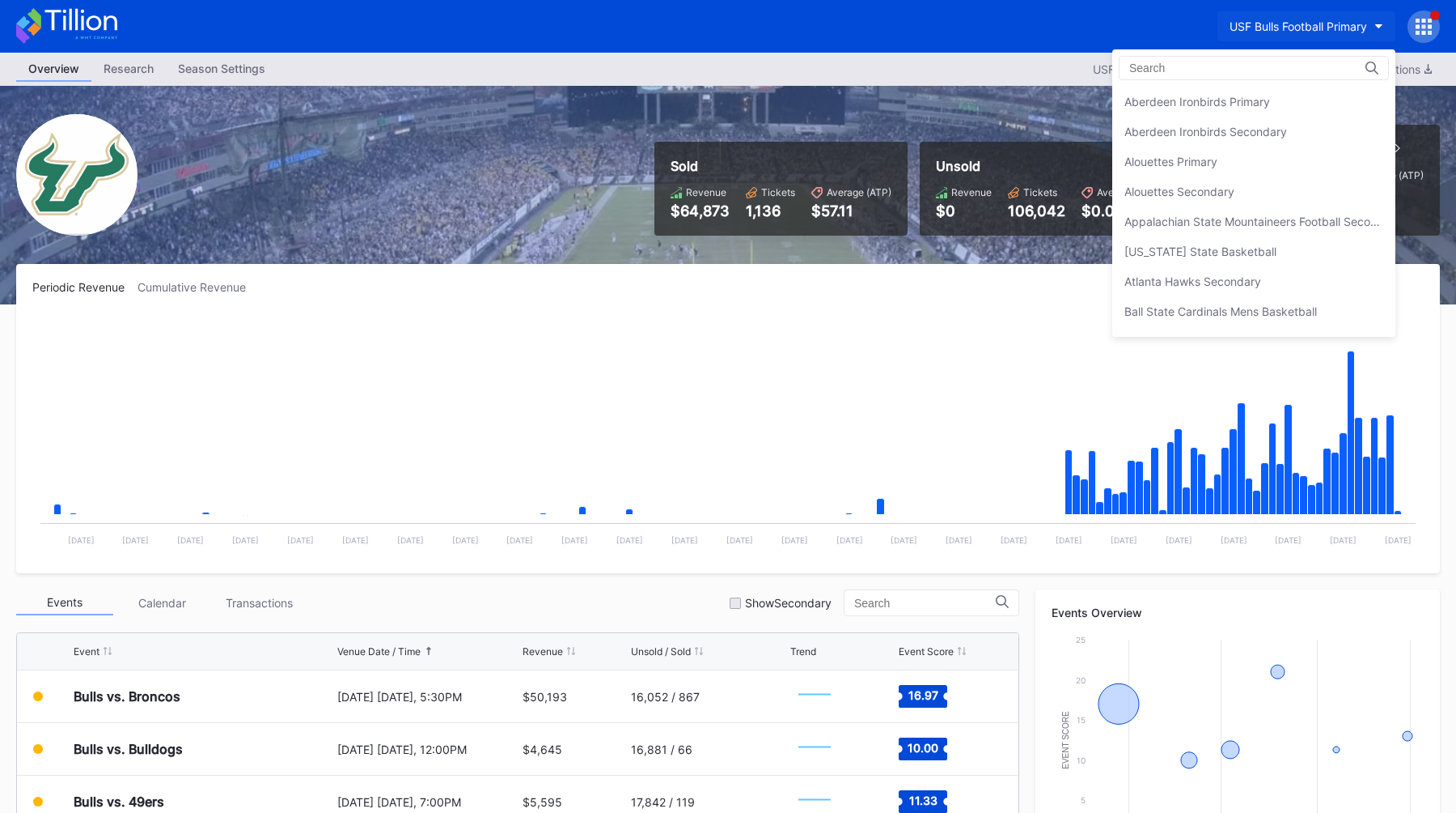
scroll to position [5331, 0]
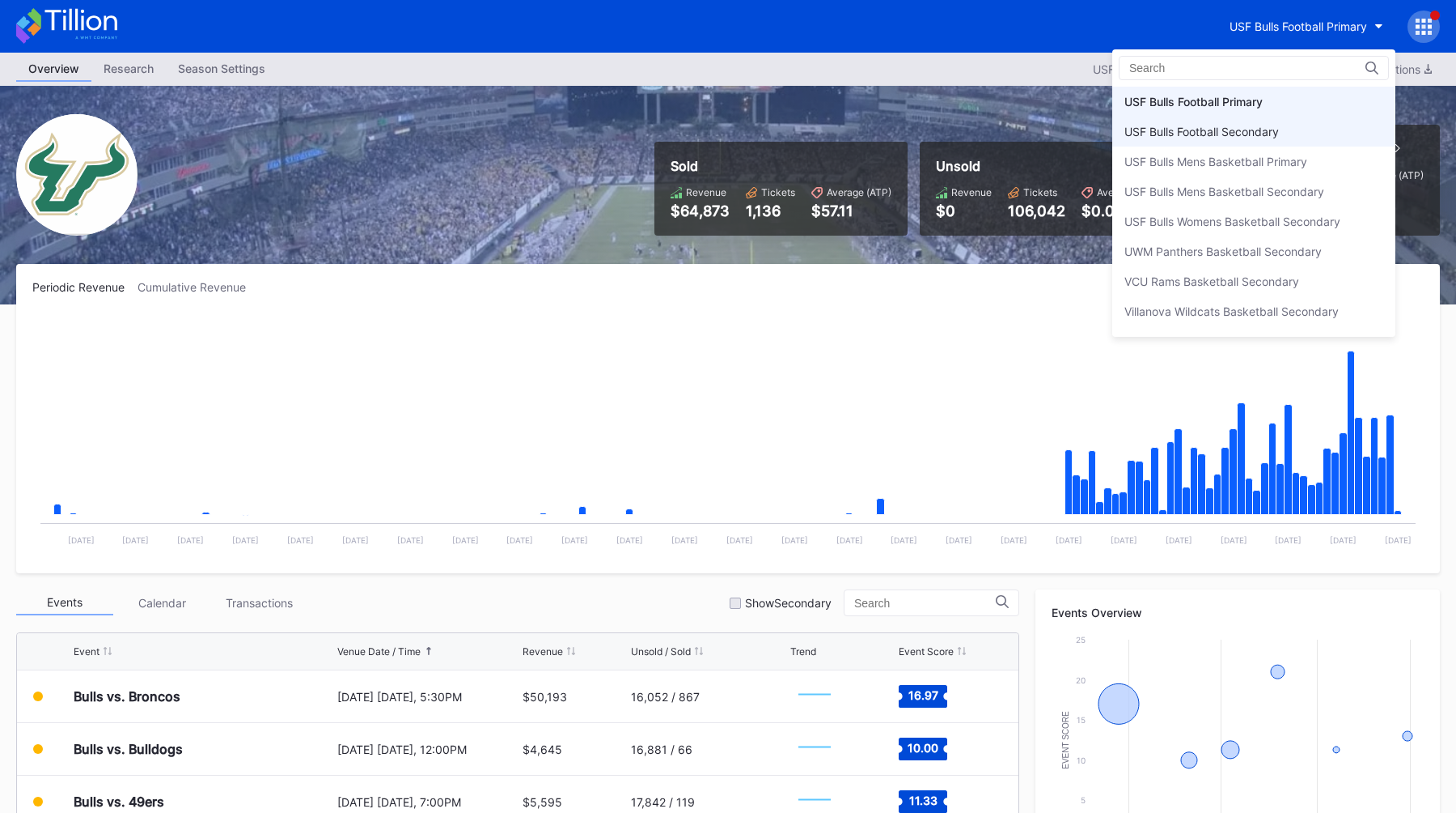
click at [1210, 129] on div "USF Bulls Football Secondary" at bounding box center [1202, 132] width 154 height 14
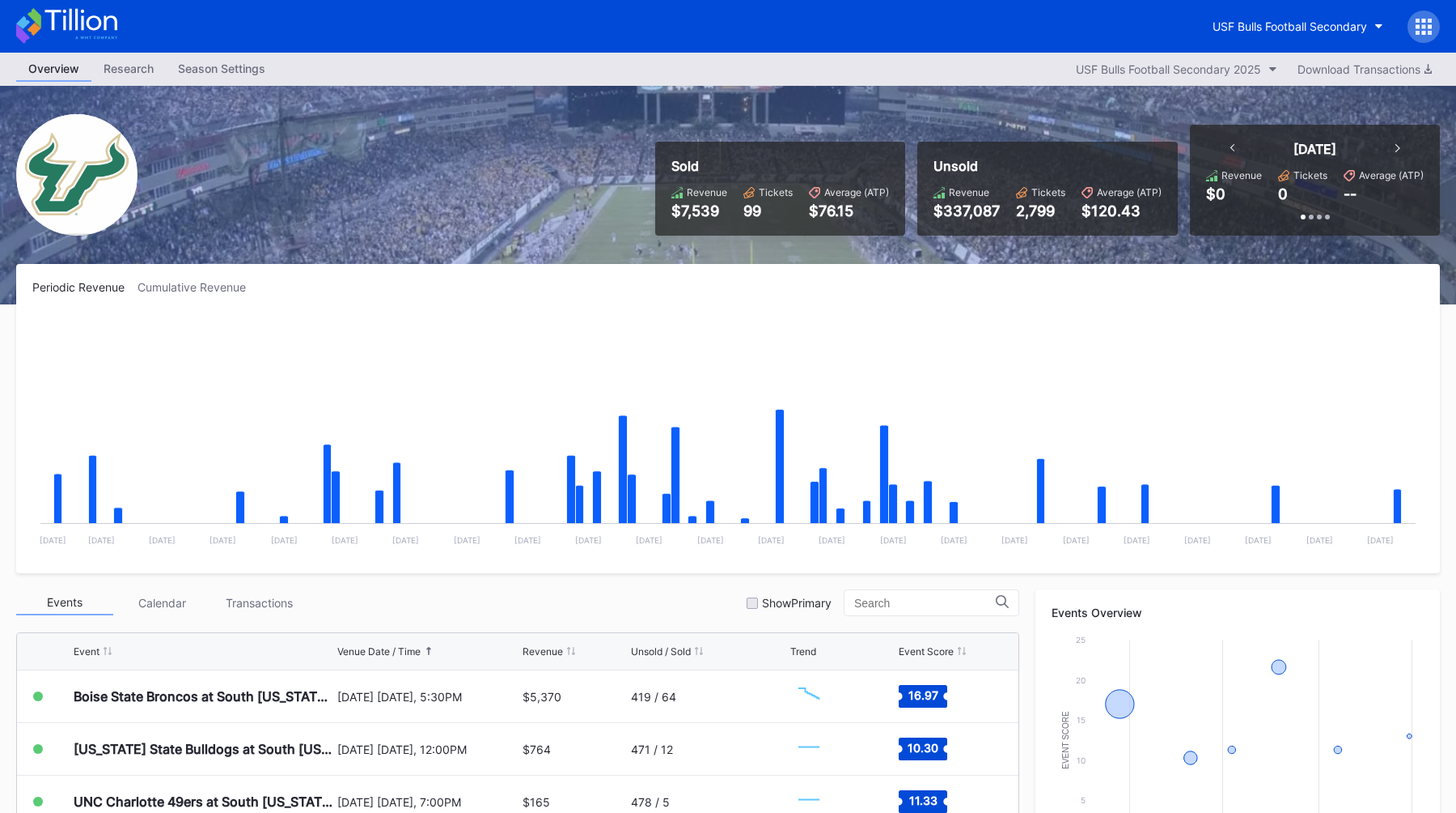
click at [1046, 116] on div "Sold Revenue $7,539 Tickets 99 Average (ATP) $76.15 Unsold Revenue $337,087 Tic…" at bounding box center [728, 195] width 1456 height 219
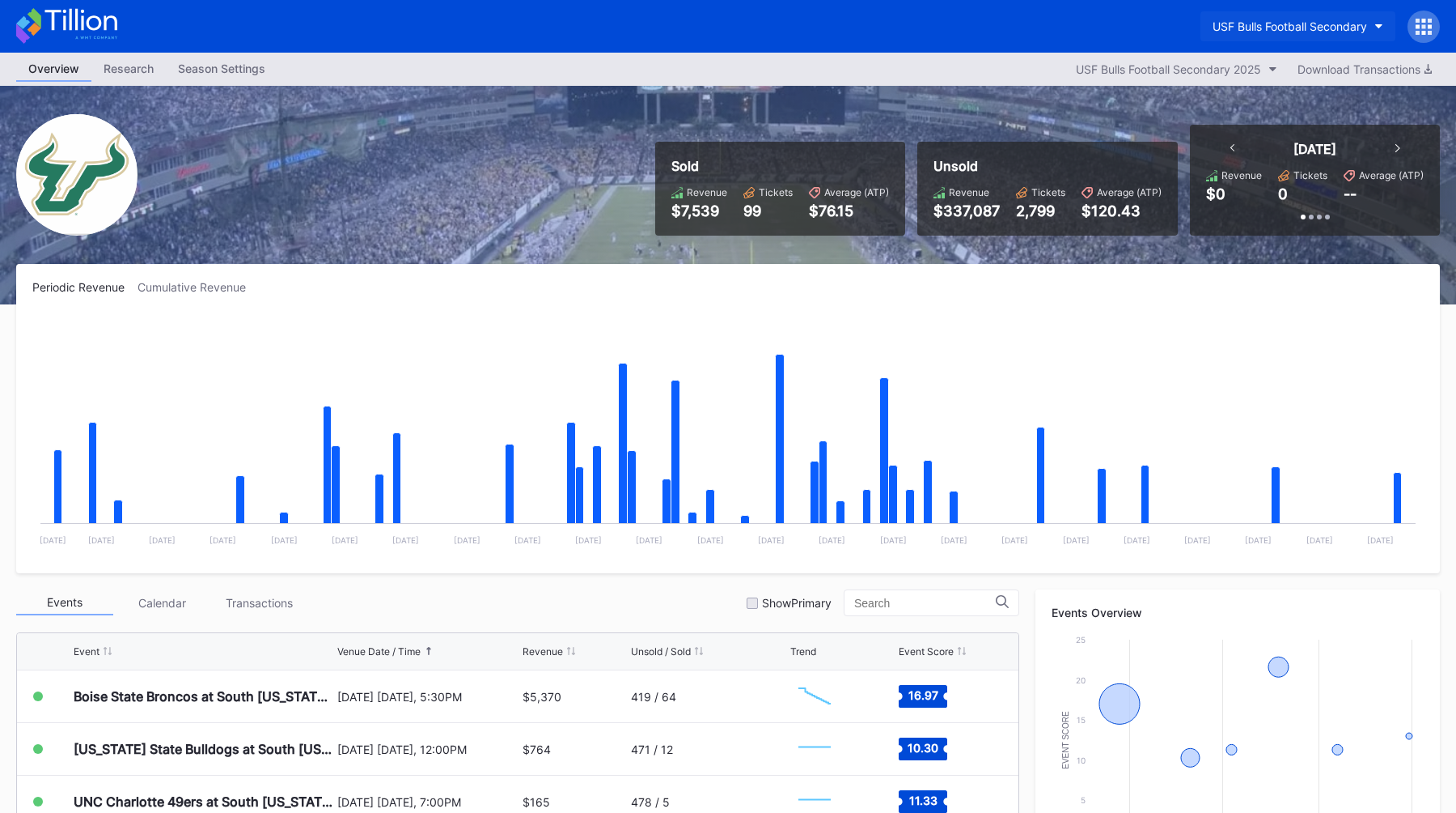
click at [1250, 29] on div "USF Bulls Football Secondary" at bounding box center [1289, 26] width 154 height 14
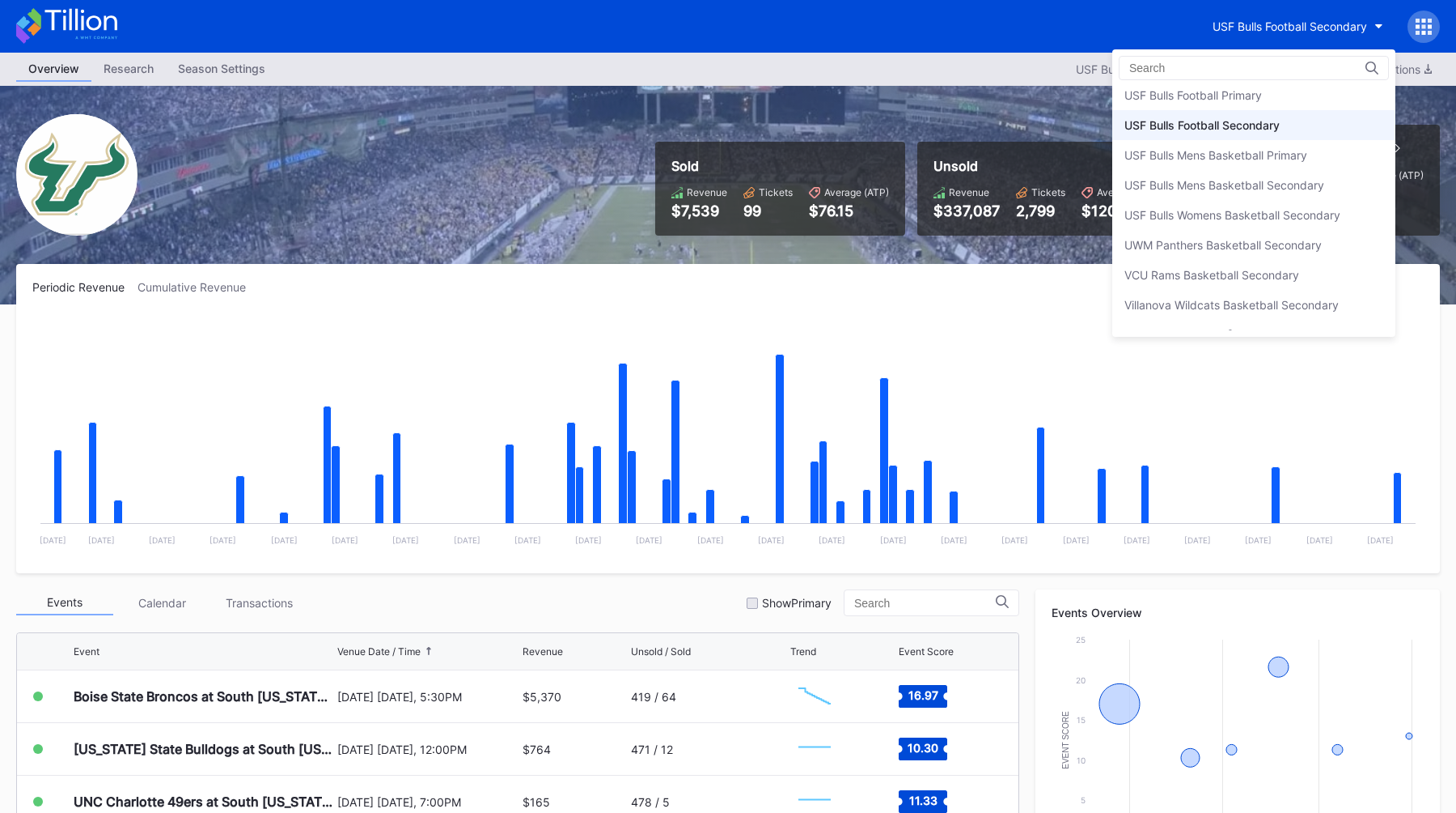
scroll to position [5316, 0]
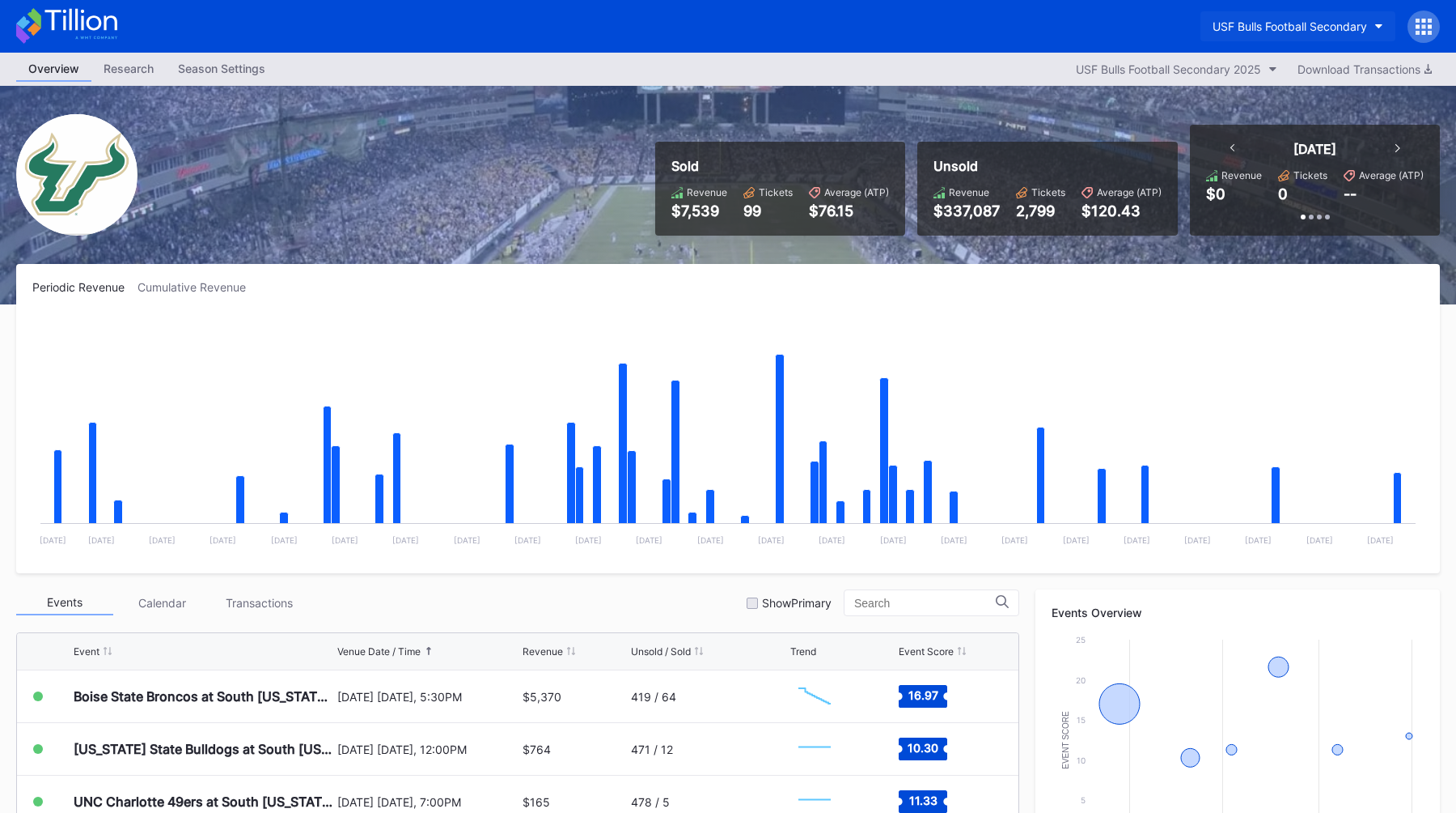
click at [1252, 23] on div "USF Bulls Football Secondary" at bounding box center [1289, 26] width 154 height 14
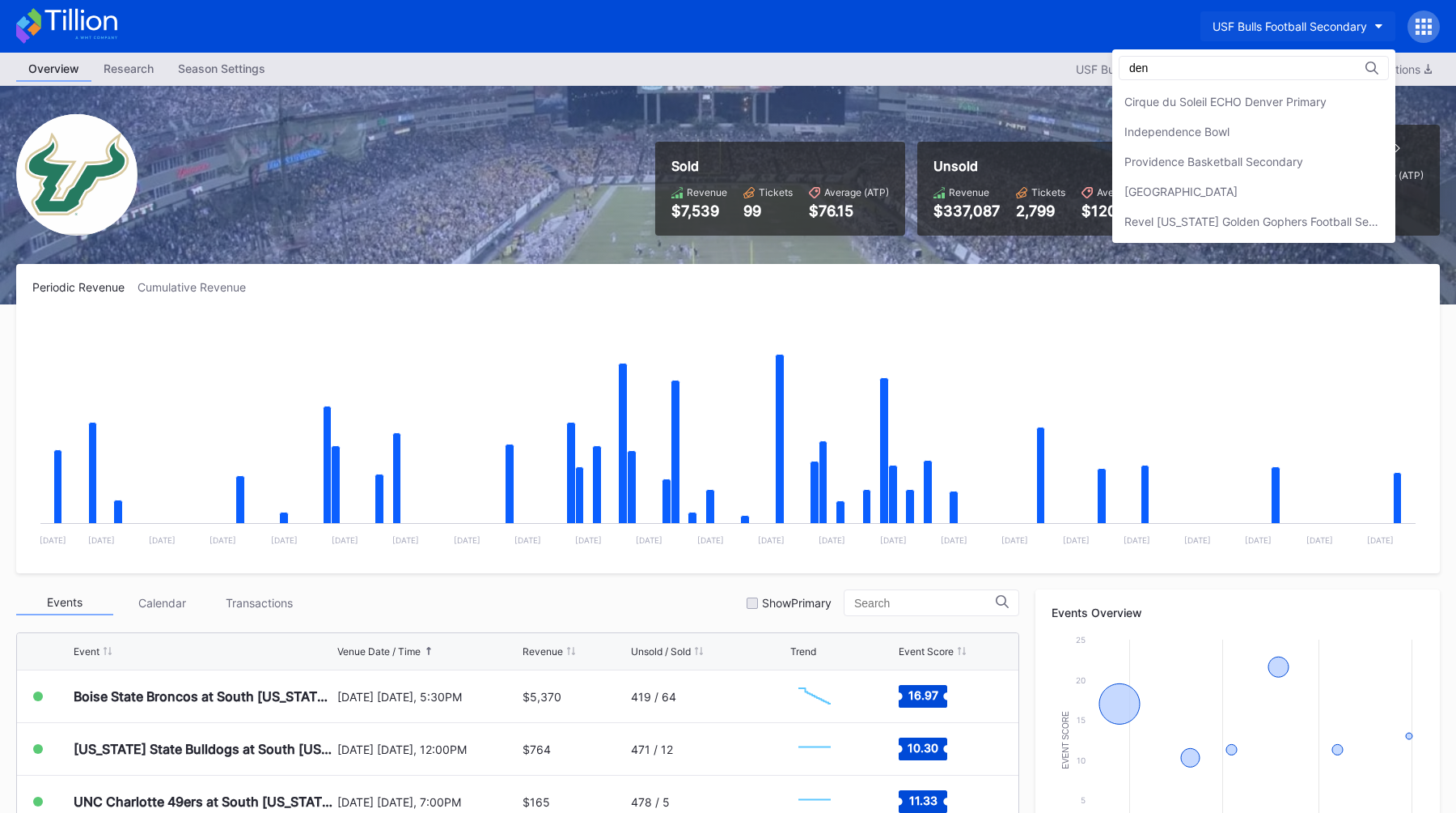
scroll to position [0, 0]
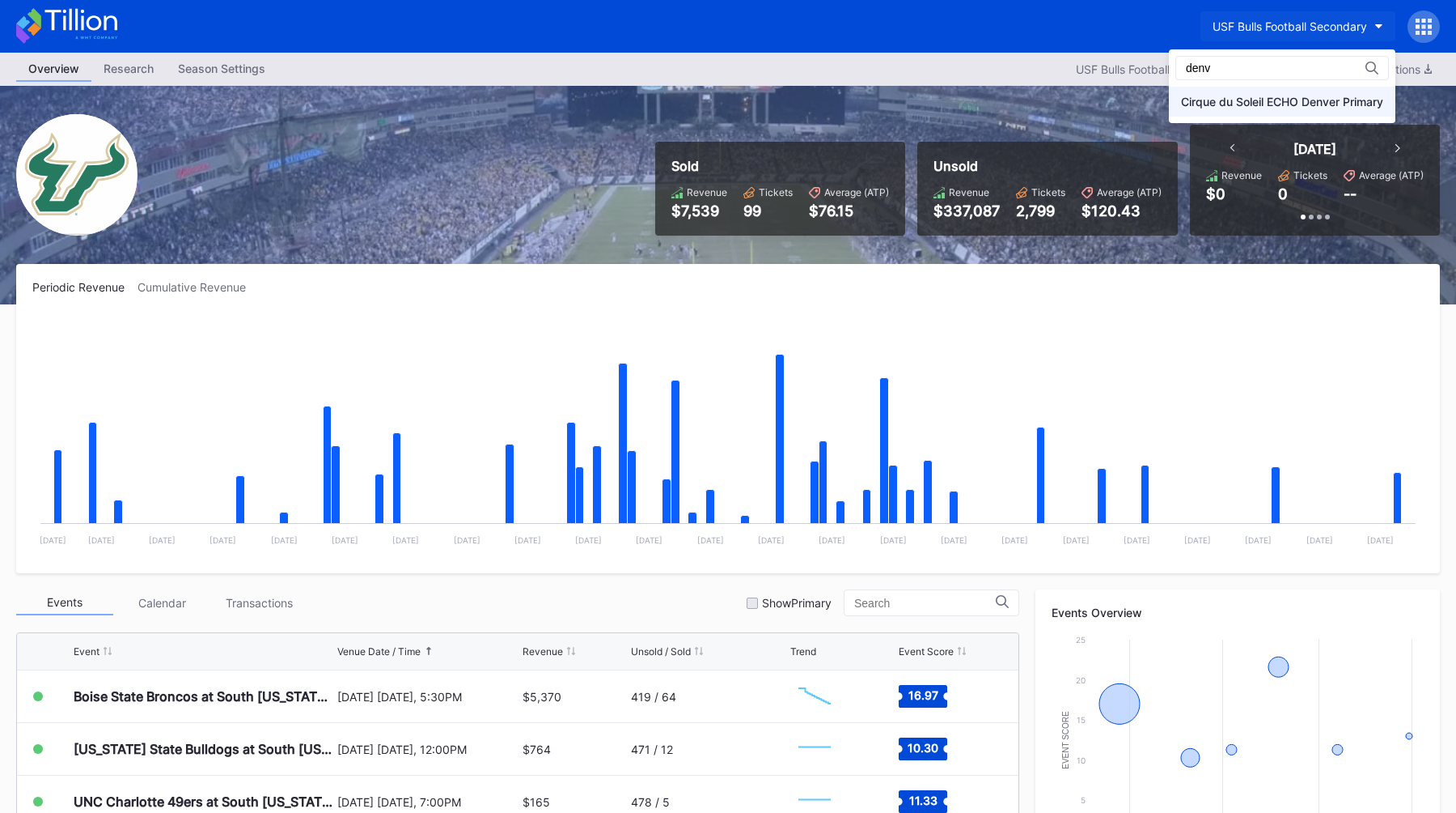
type input "denv"
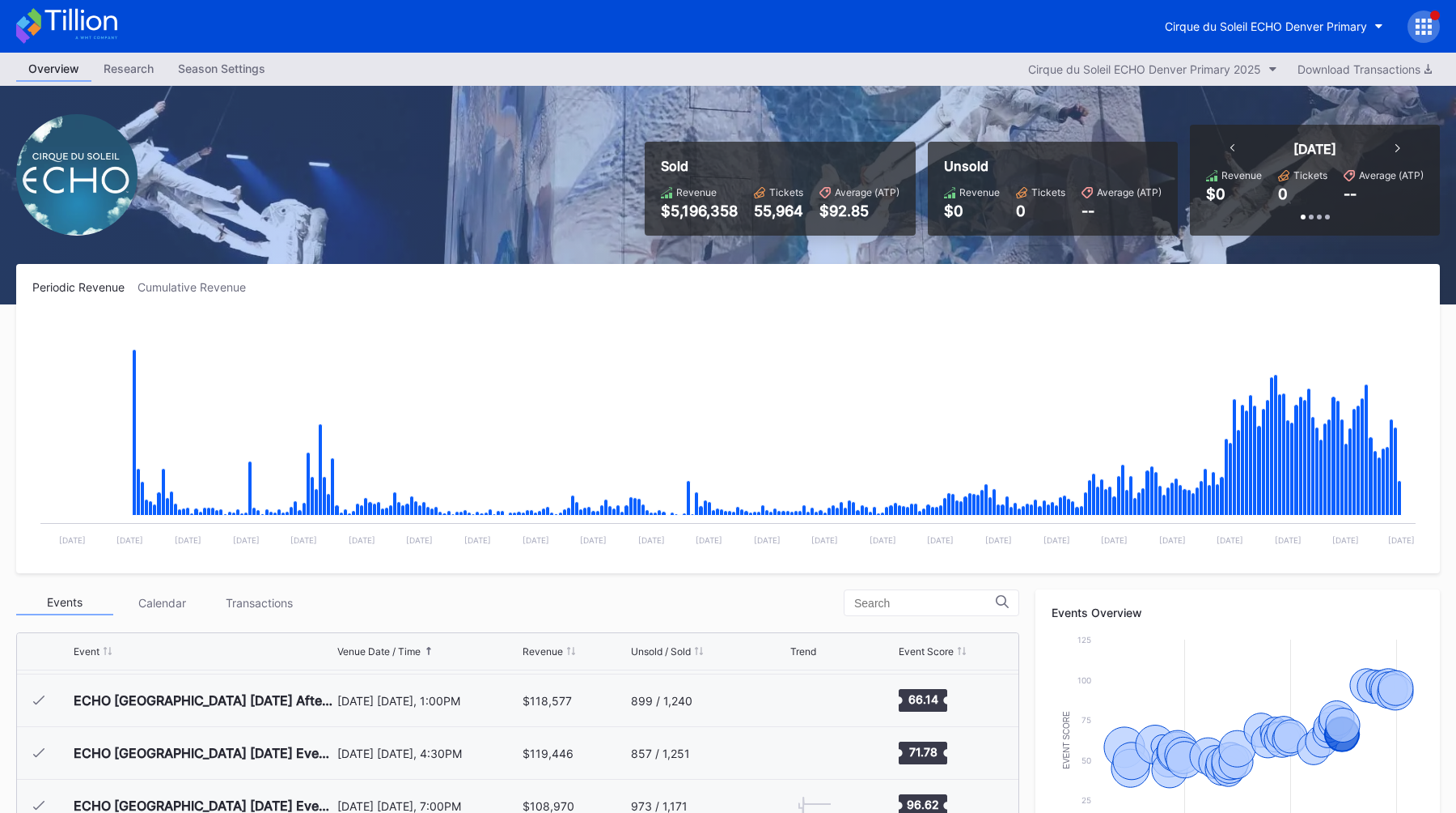
click at [449, 117] on div "Sold Revenue $5,196,358 Tickets 55,964 Average (ATP) $92.85 Unsold Revenue $0 T…" at bounding box center [728, 195] width 1456 height 219
click at [814, 54] on div "Overview Research Season Settings Cirque du Soleil ECHO Denver Primary 2025 Dow…" at bounding box center [728, 70] width 1456 height 34
click at [772, 222] on div "Sold Revenue $5,196,358 Tickets 55,964 Average (ATP) $92.85" at bounding box center [780, 188] width 271 height 94
click at [1247, 27] on div "Cirque du Soleil ECHO Denver Primary" at bounding box center [1265, 26] width 202 height 14
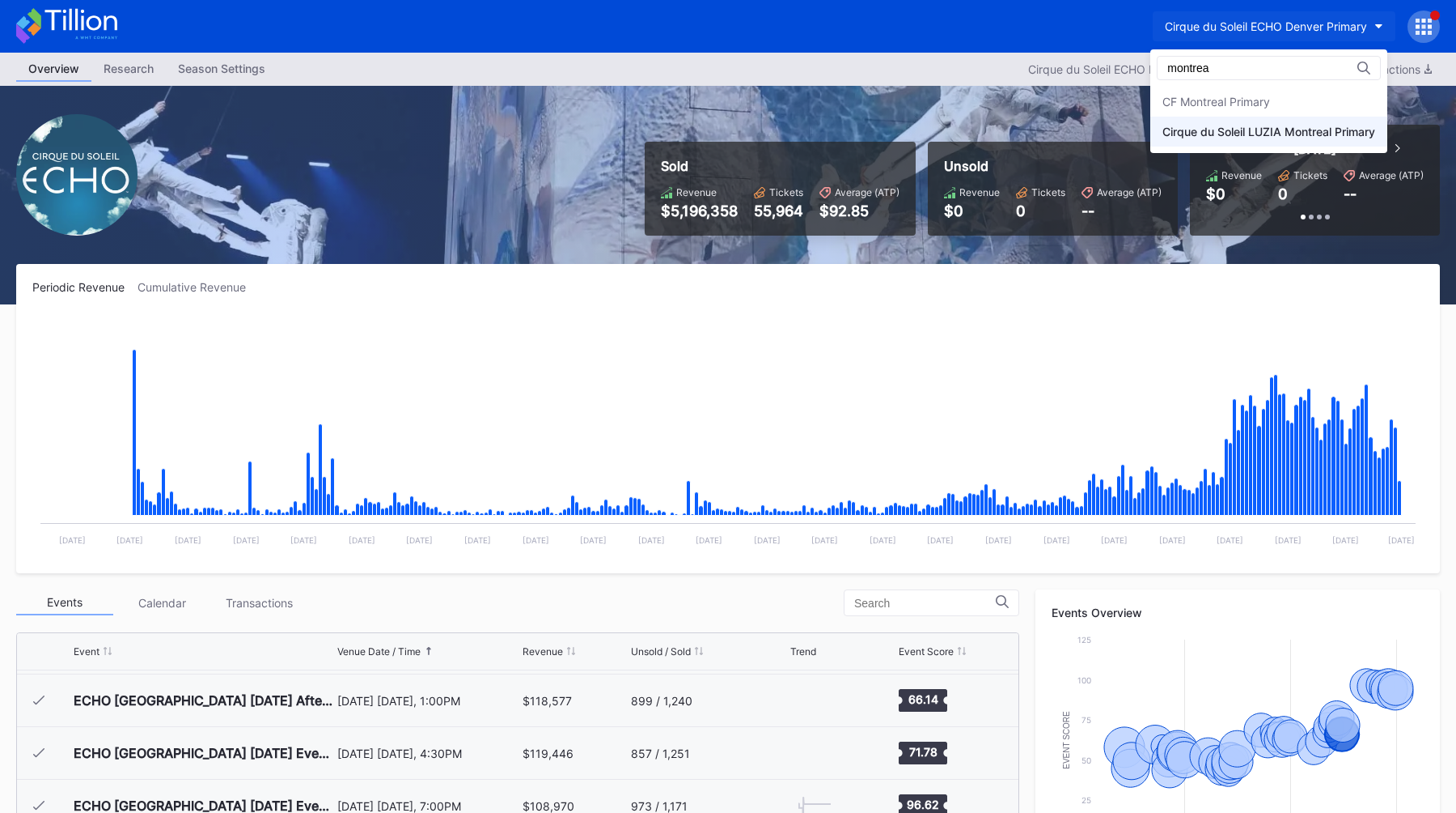
type input "montrea"
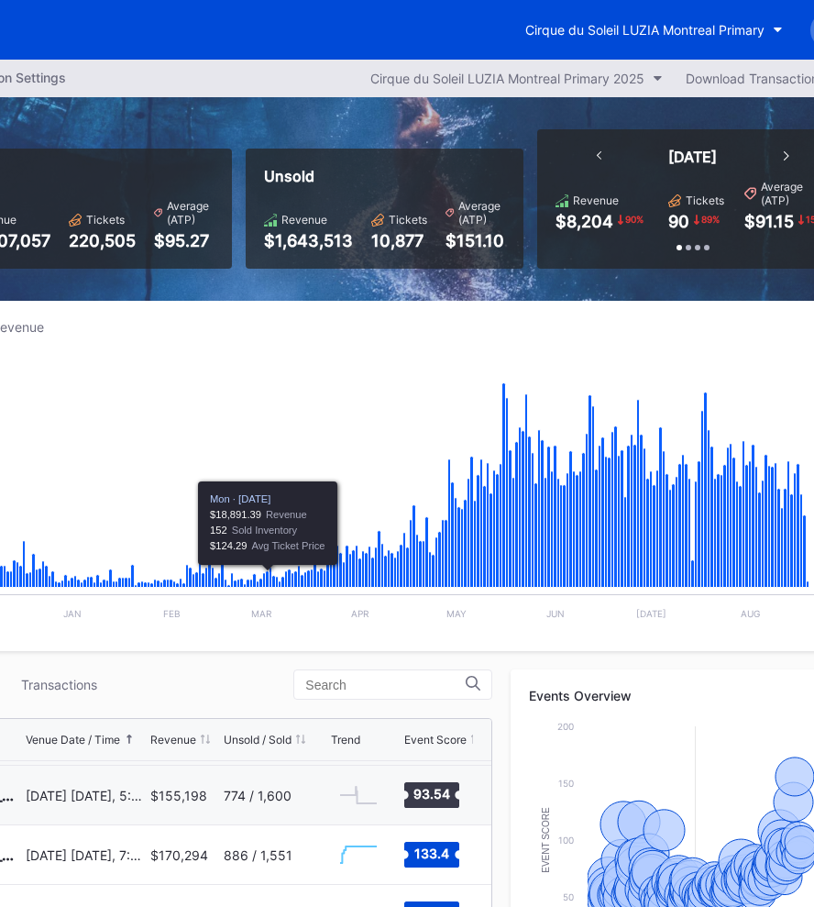
scroll to position [0, 286]
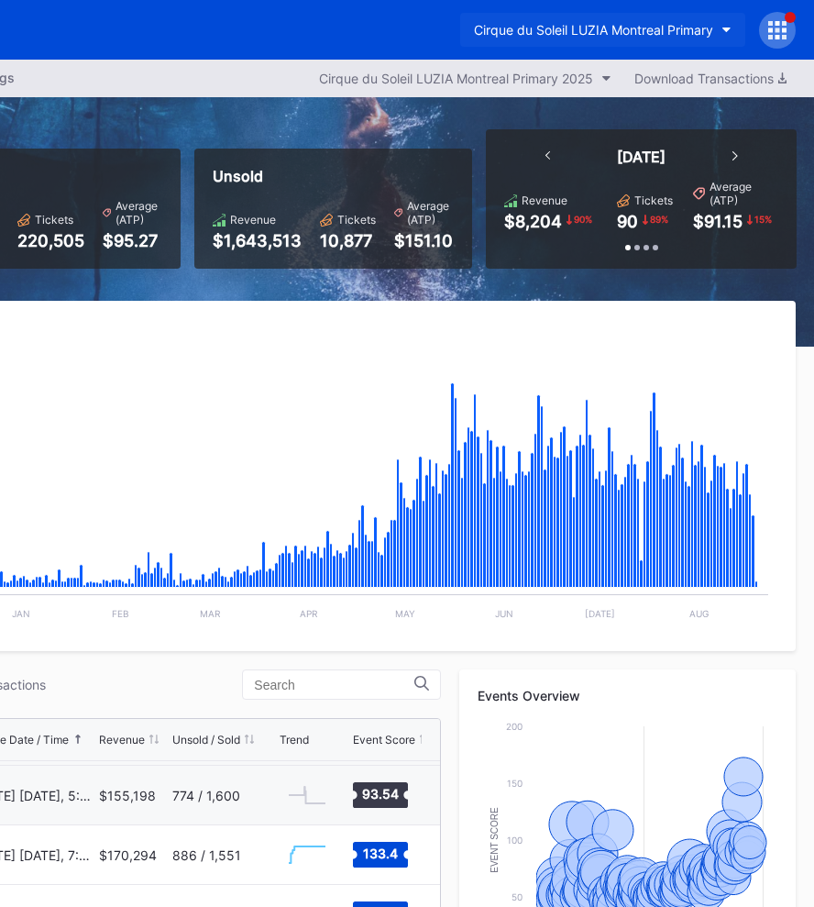
click at [587, 32] on div "Cirque du Soleil LUZIA Montreal Primary" at bounding box center [593, 30] width 239 height 16
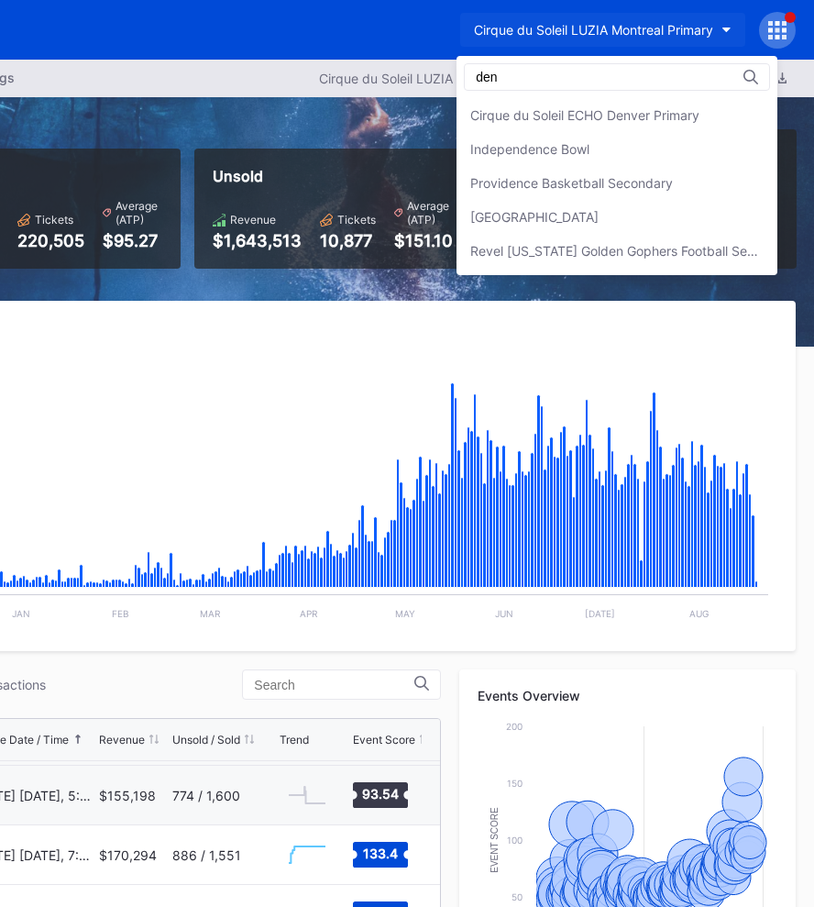
scroll to position [0, 0]
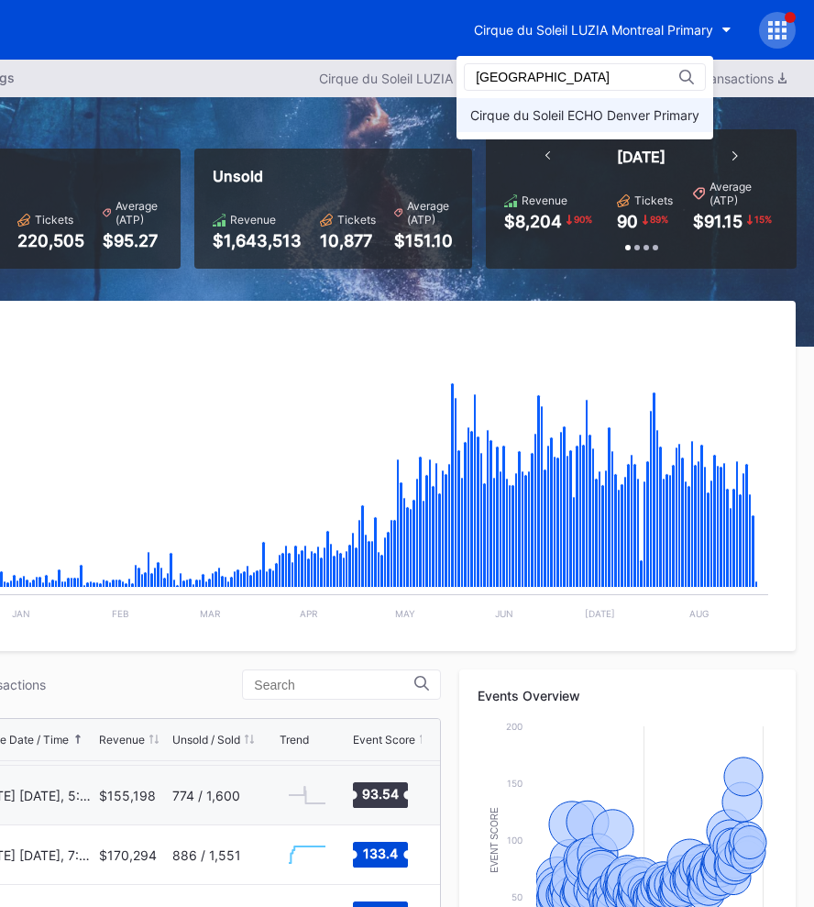
type input "denver"
click at [538, 106] on div "Cirque du Soleil ECHO Denver Primary" at bounding box center [585, 115] width 257 height 34
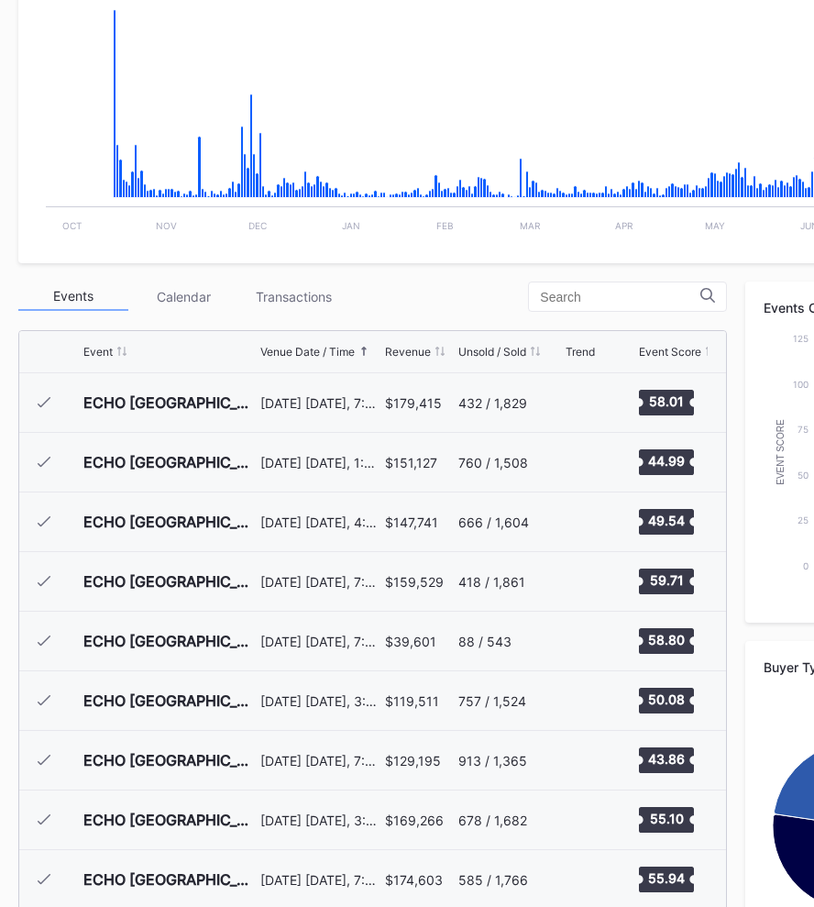
scroll to position [396, 0]
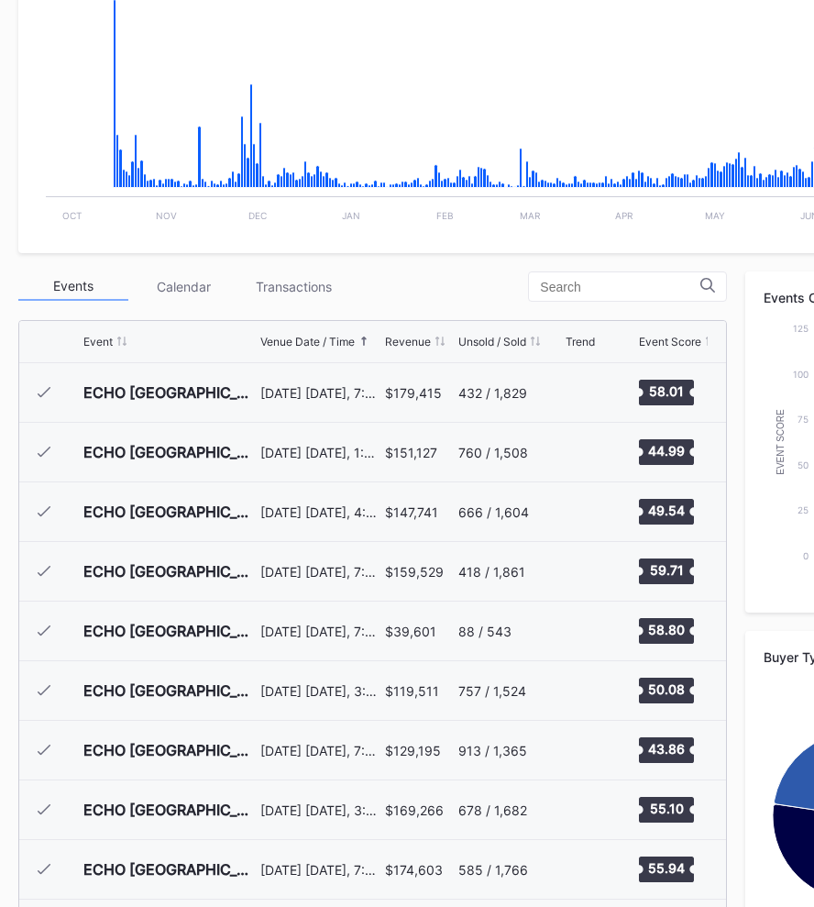
click at [451, 309] on div "Events Calendar Transactions Event Venue Date / Time Revenue Unsold / Sold Tren…" at bounding box center [372, 617] width 709 height 693
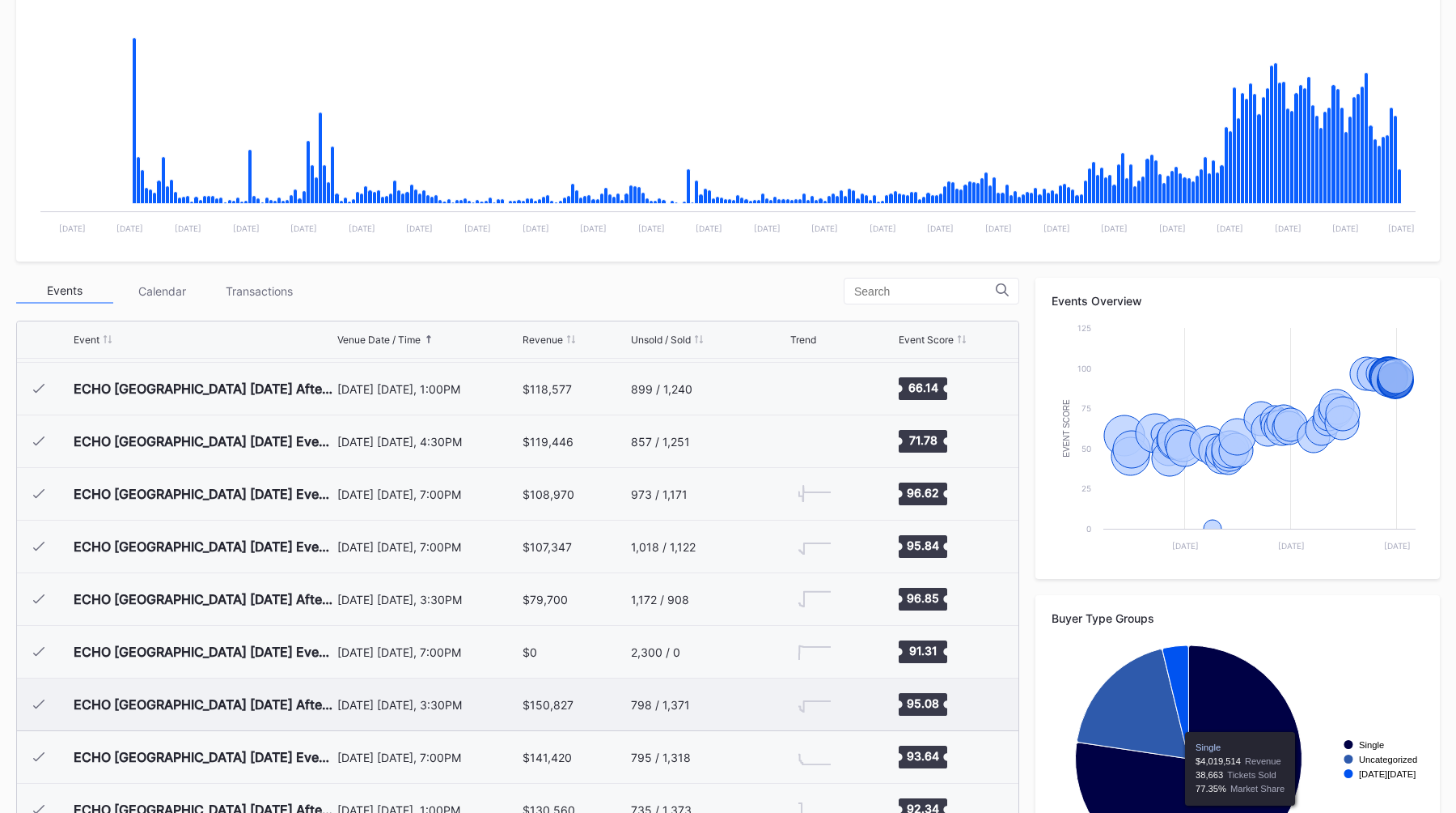
scroll to position [411, 0]
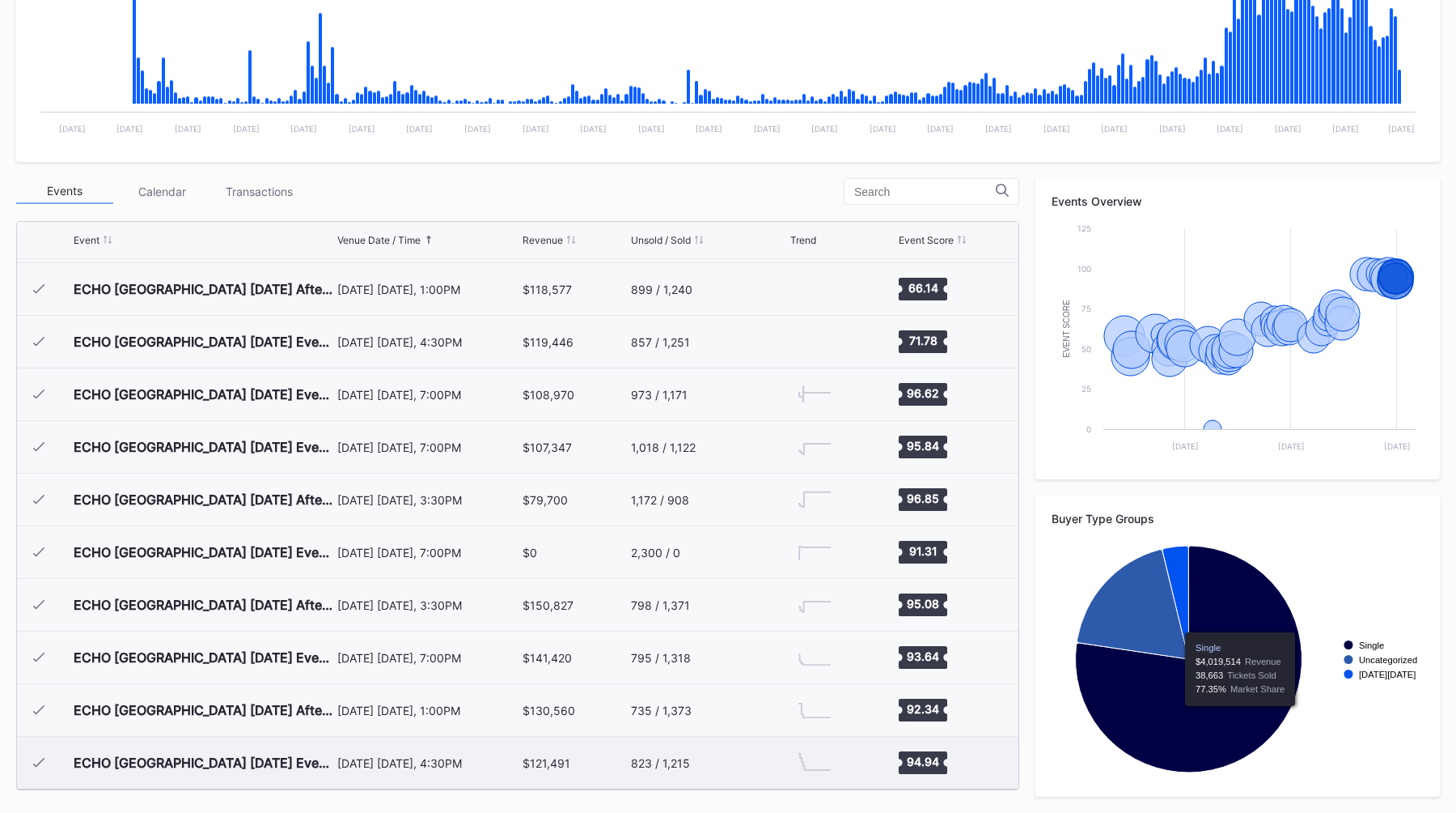
click at [362, 775] on div "August 17 Sunday, 4:30PM" at bounding box center [428, 762] width 182 height 52
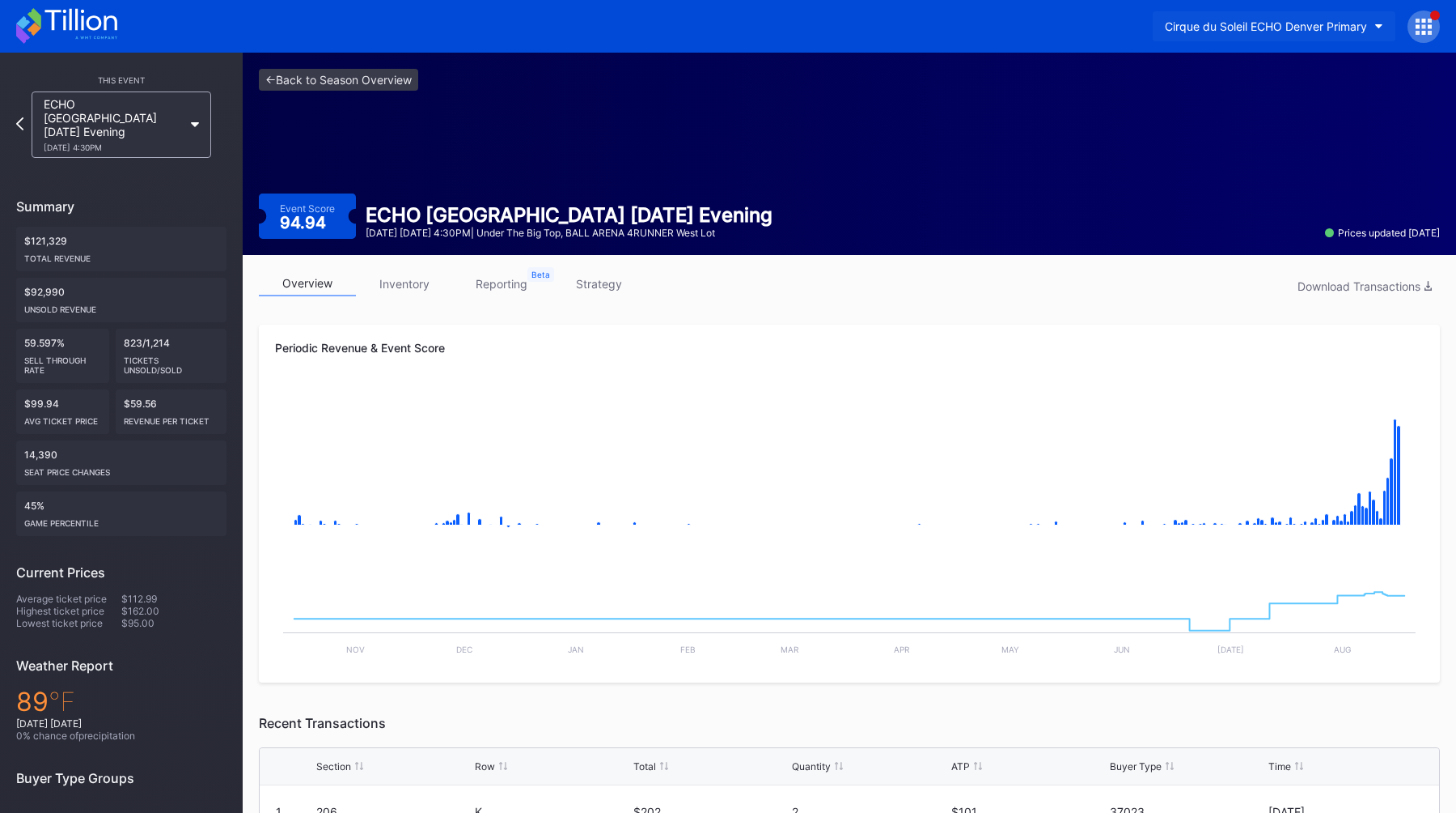
click at [1265, 33] on div "Cirque du Soleil ECHO Denver Primary" at bounding box center [1265, 26] width 202 height 14
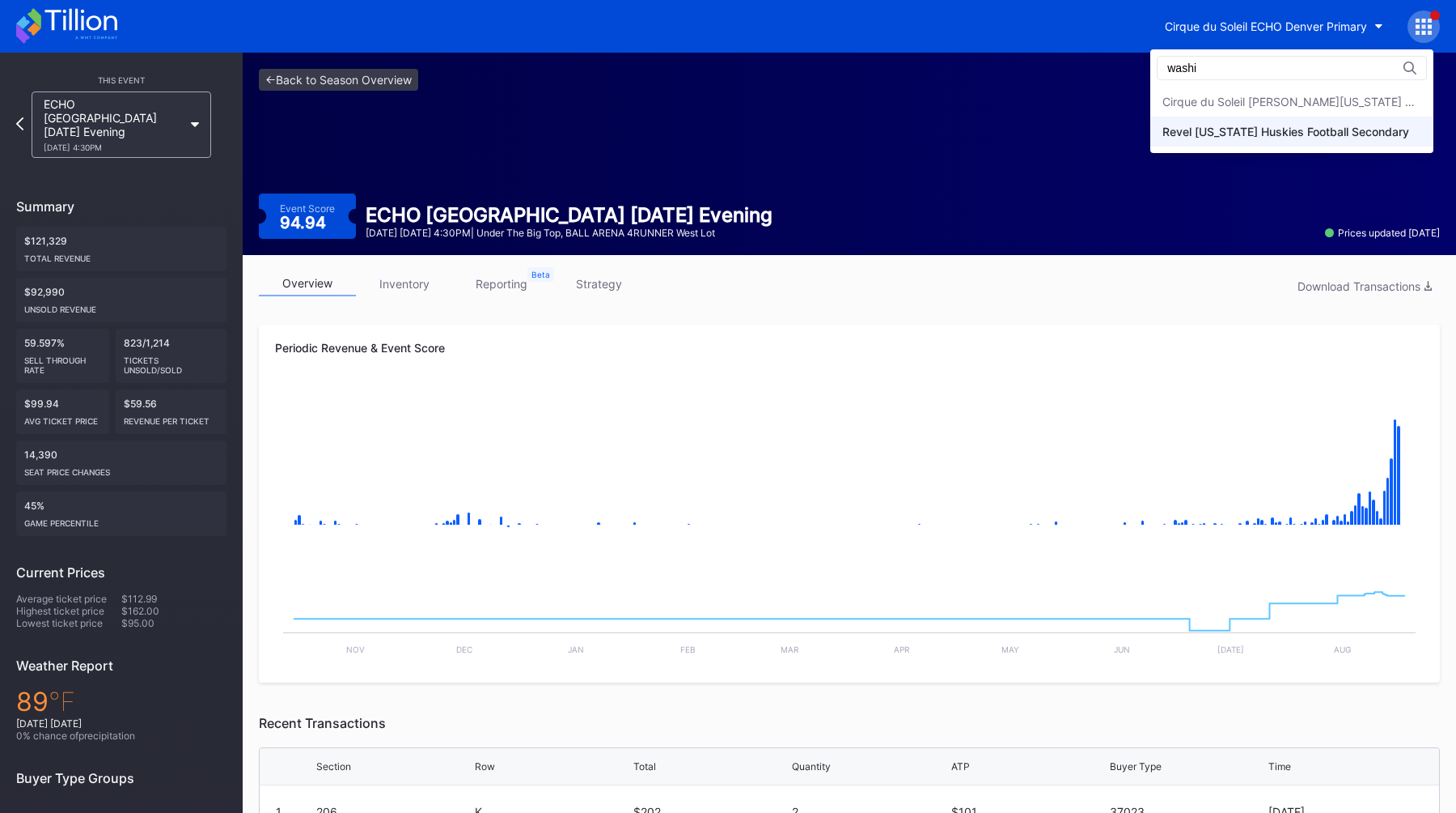
type input "washi"
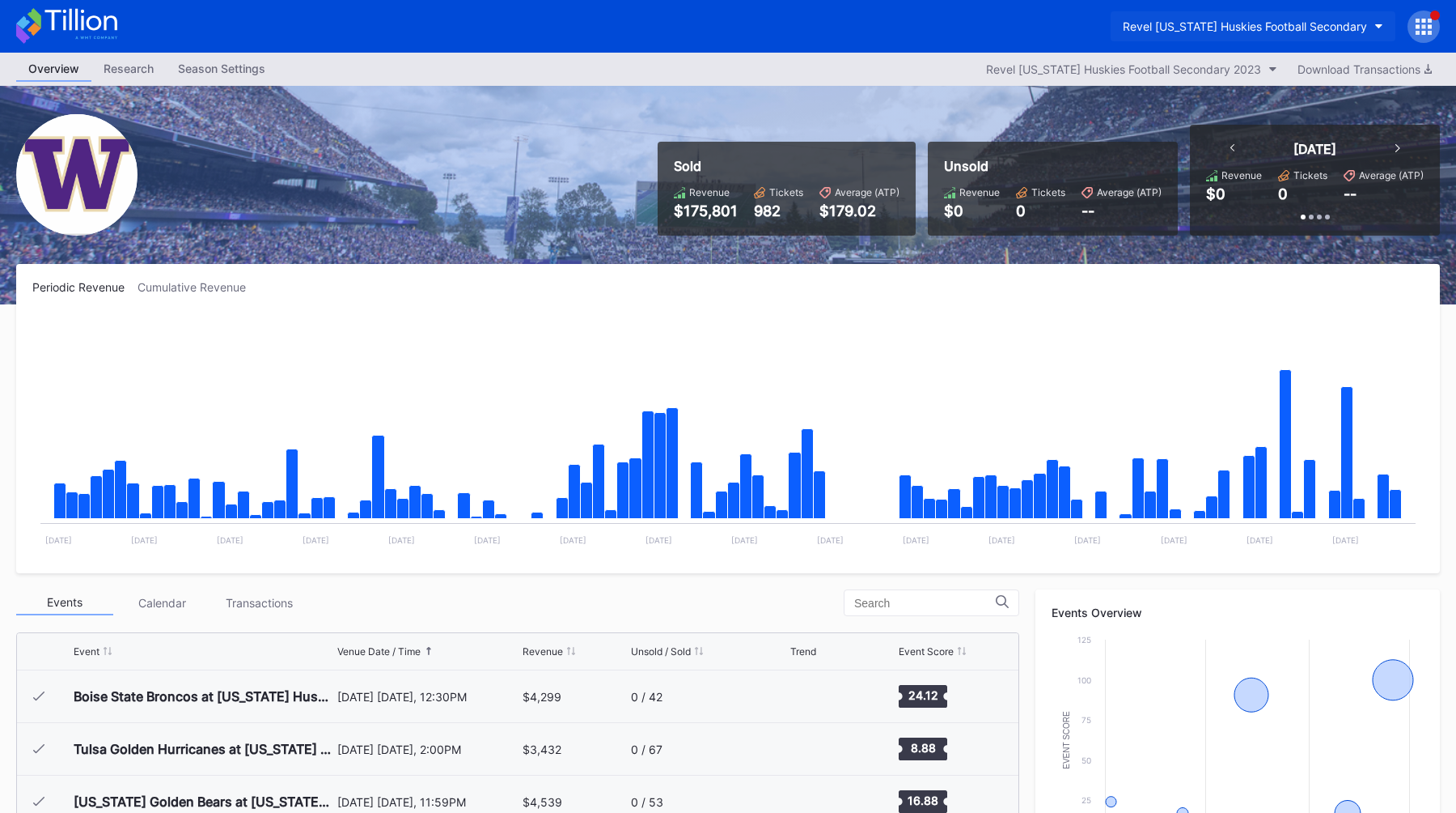
click at [1222, 21] on div "Revel Washington Huskies Football Secondary" at bounding box center [1245, 26] width 244 height 14
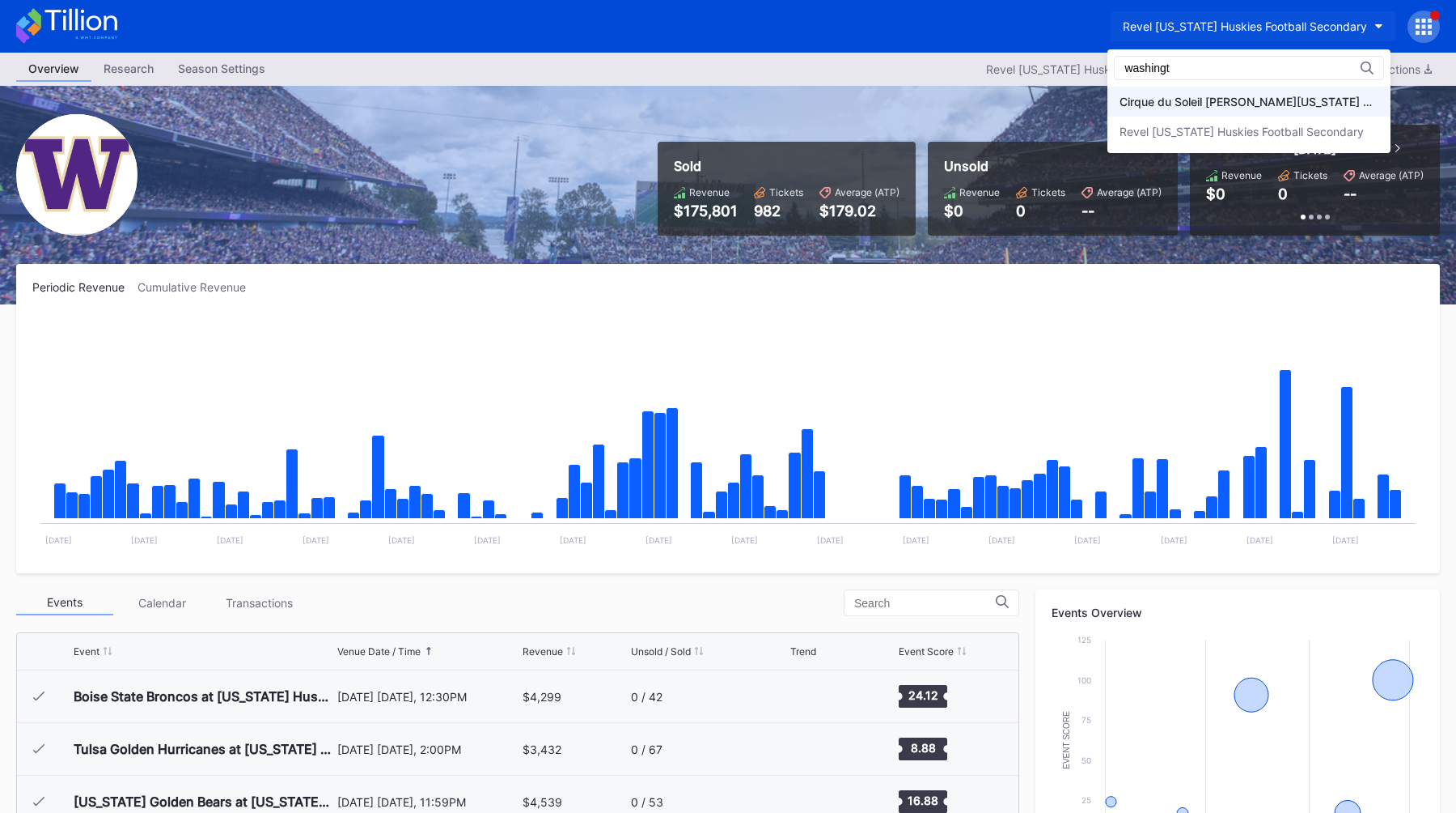
type input "washingt"
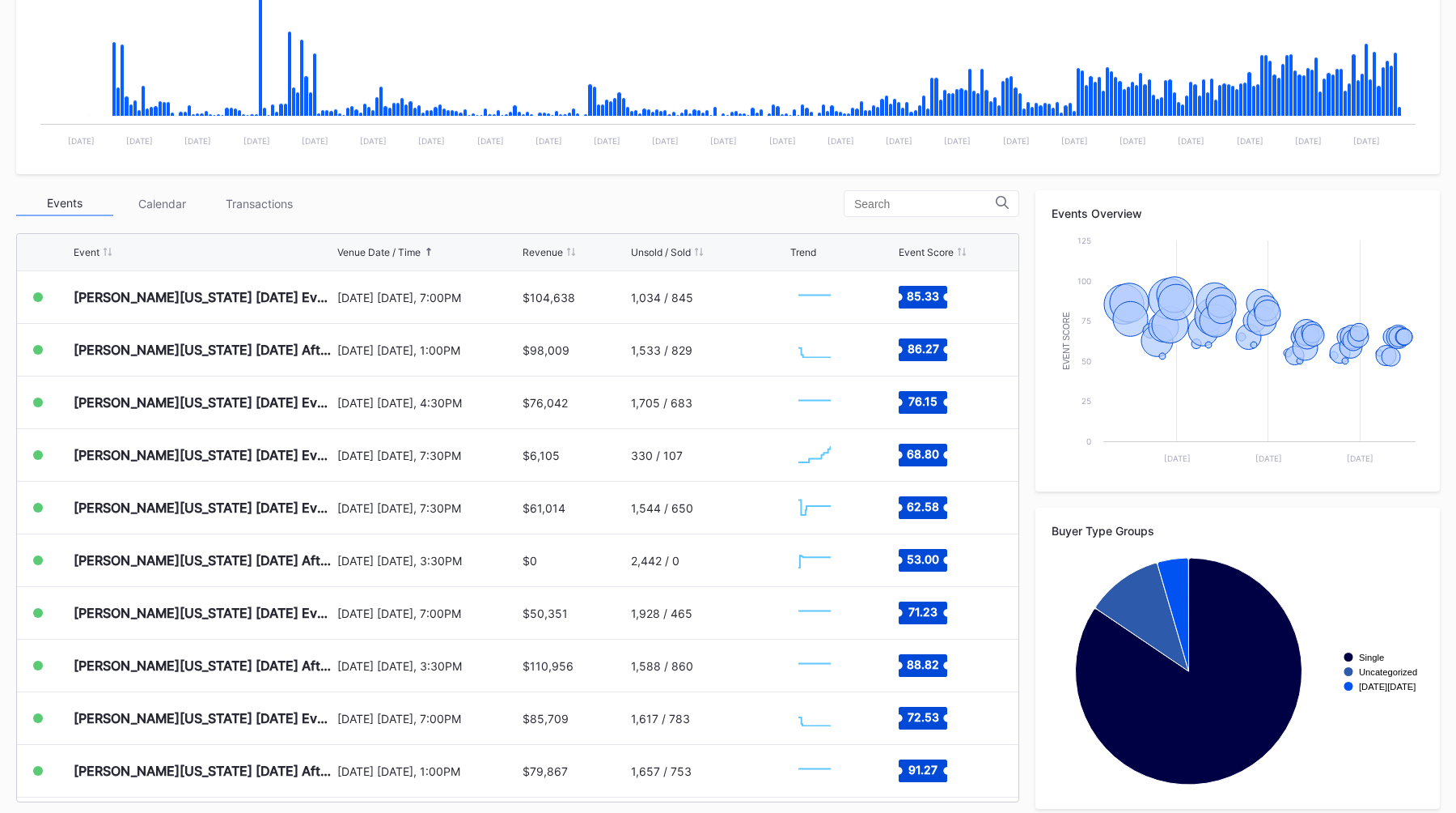
scroll to position [411, 0]
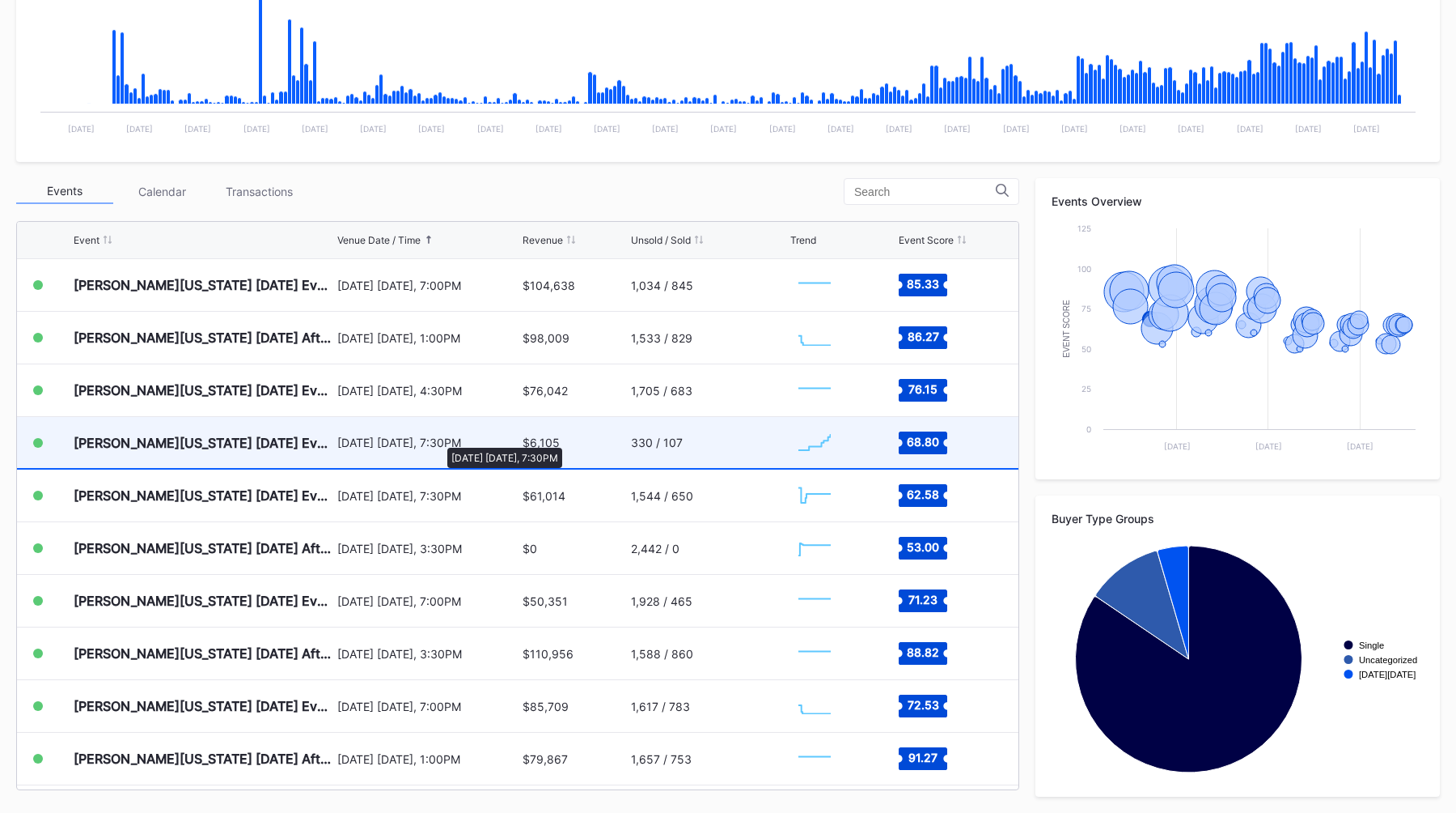
click at [439, 440] on div "September 10 Wednesday, 7:30PM" at bounding box center [428, 442] width 182 height 14
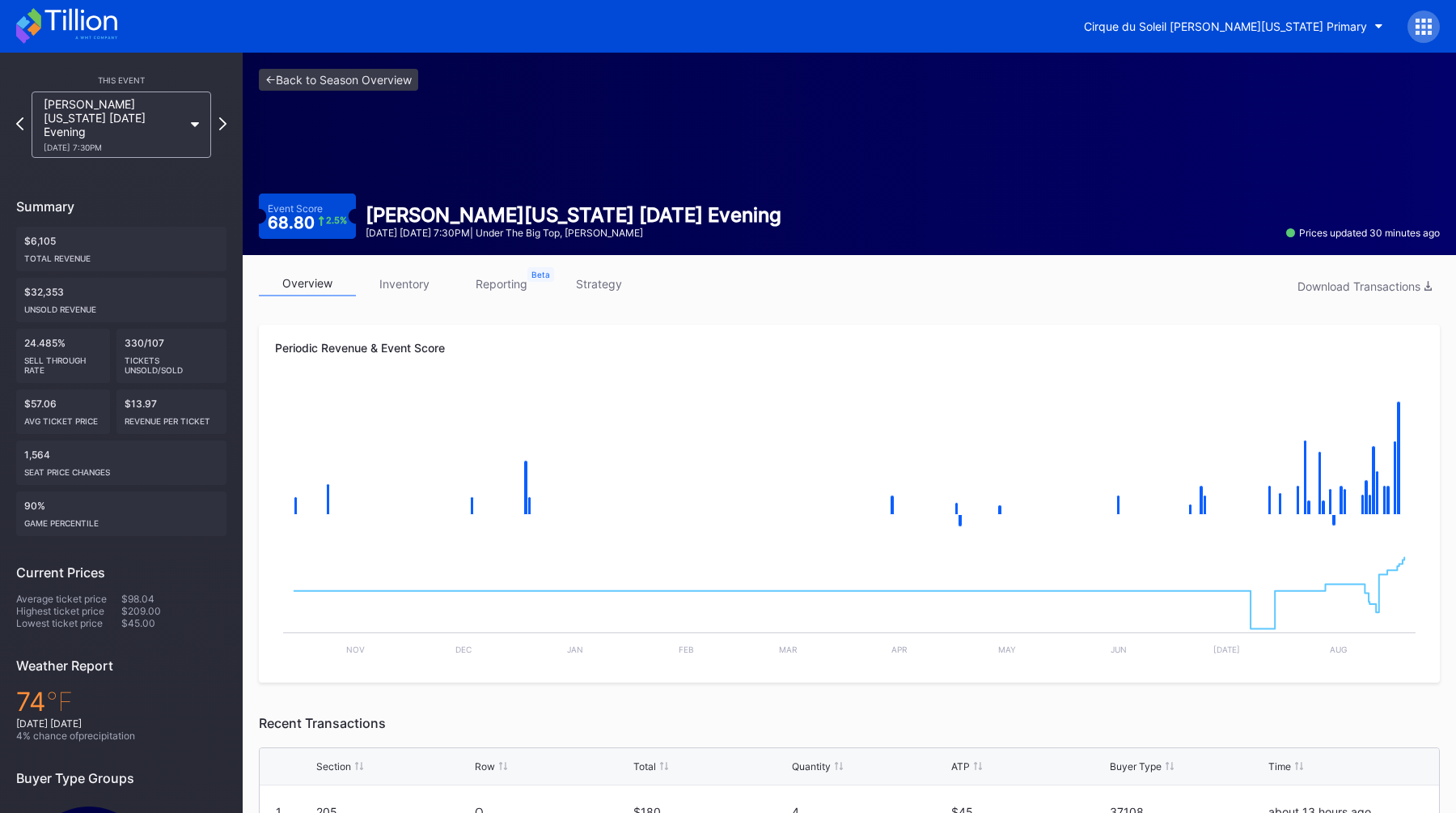
click at [583, 275] on link "strategy" at bounding box center [599, 283] width 97 height 25
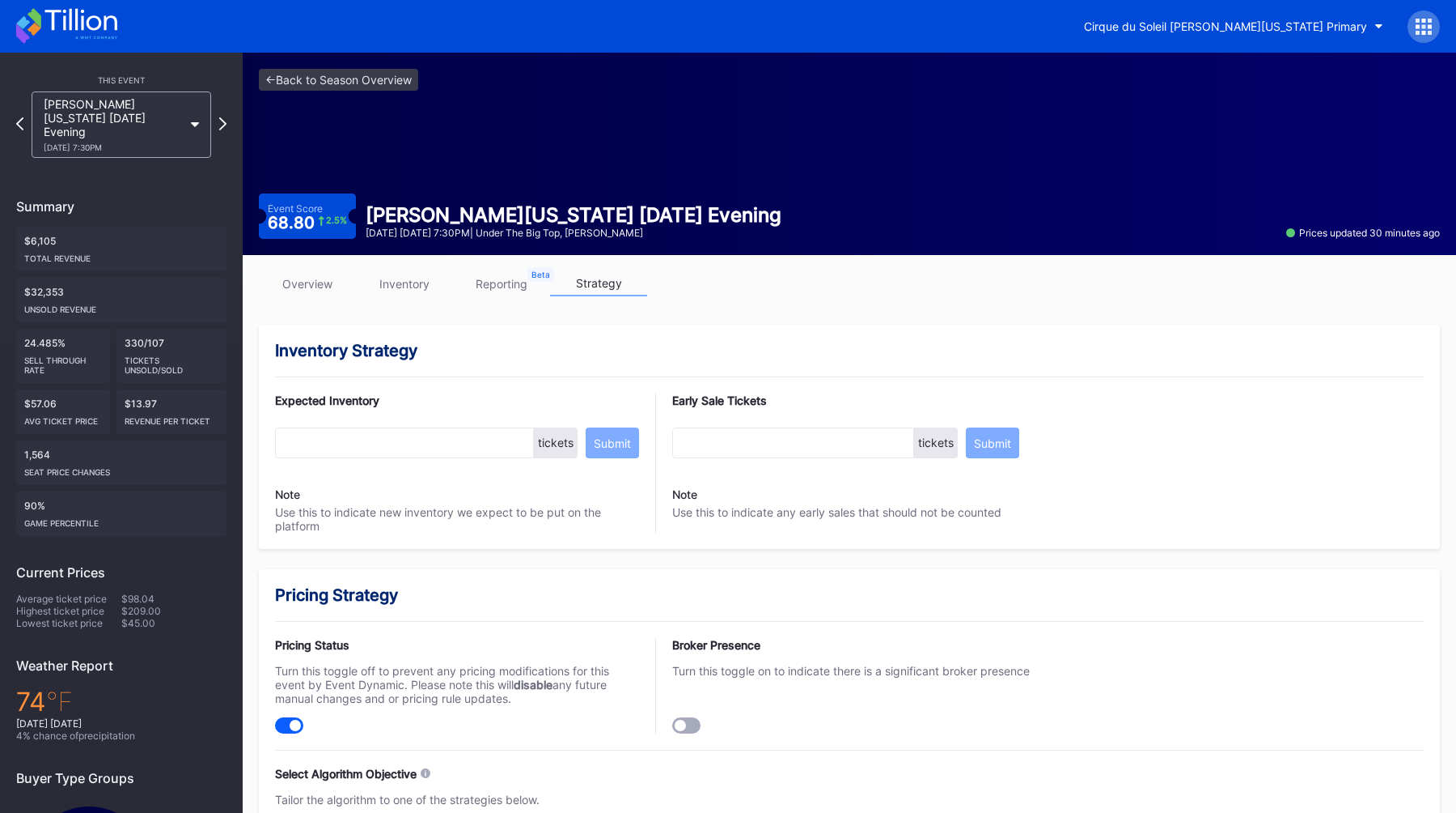
click at [321, 282] on link "overview" at bounding box center [307, 283] width 97 height 25
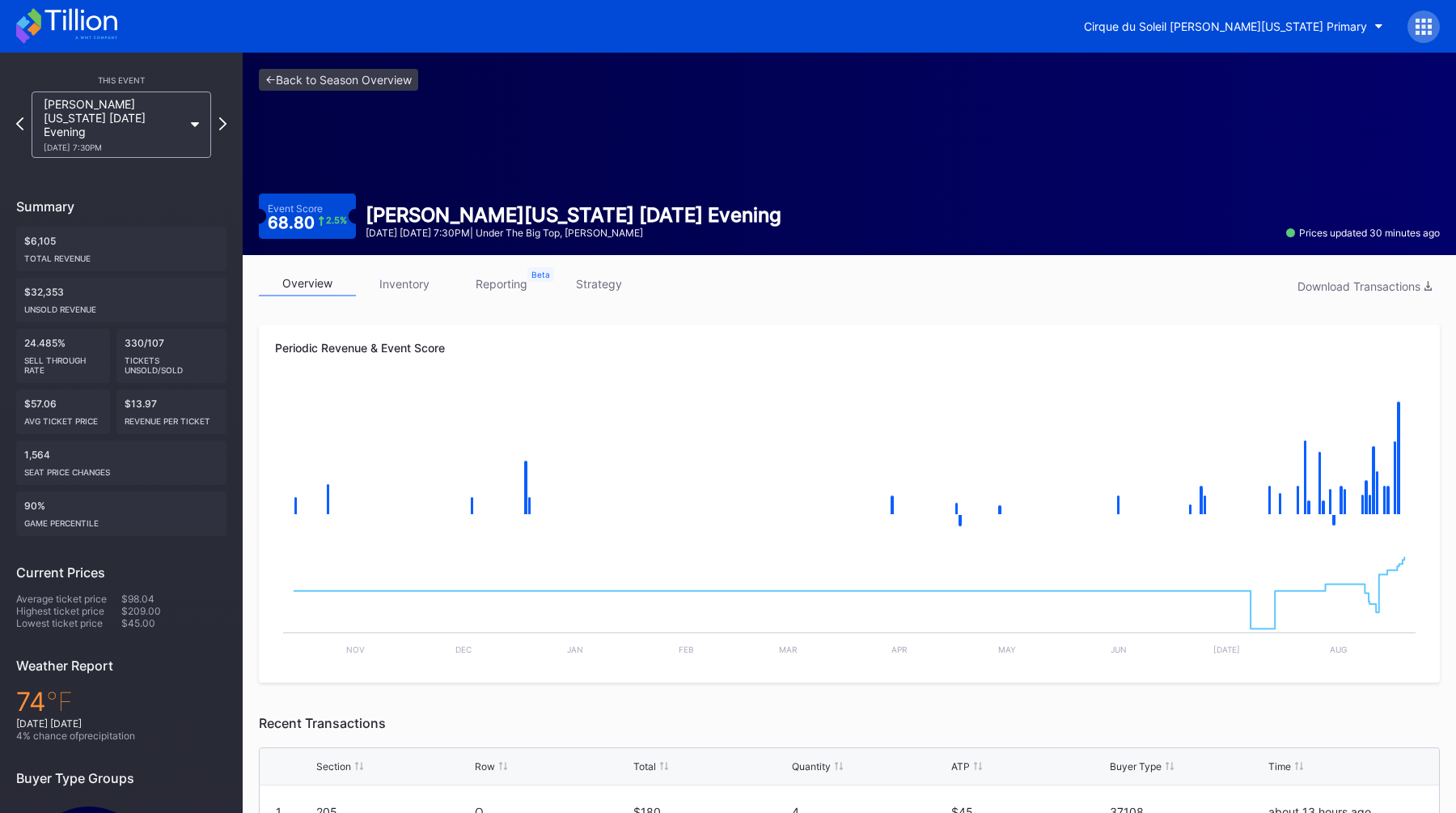
click at [362, 91] on div "<- Back to Season Overview Event Score 68.80 2.5 % LUZIA Washington 2025-09-10 …" at bounding box center [849, 154] width 1213 height 202
click at [368, 83] on link "<- Back to Season Overview" at bounding box center [338, 79] width 160 height 22
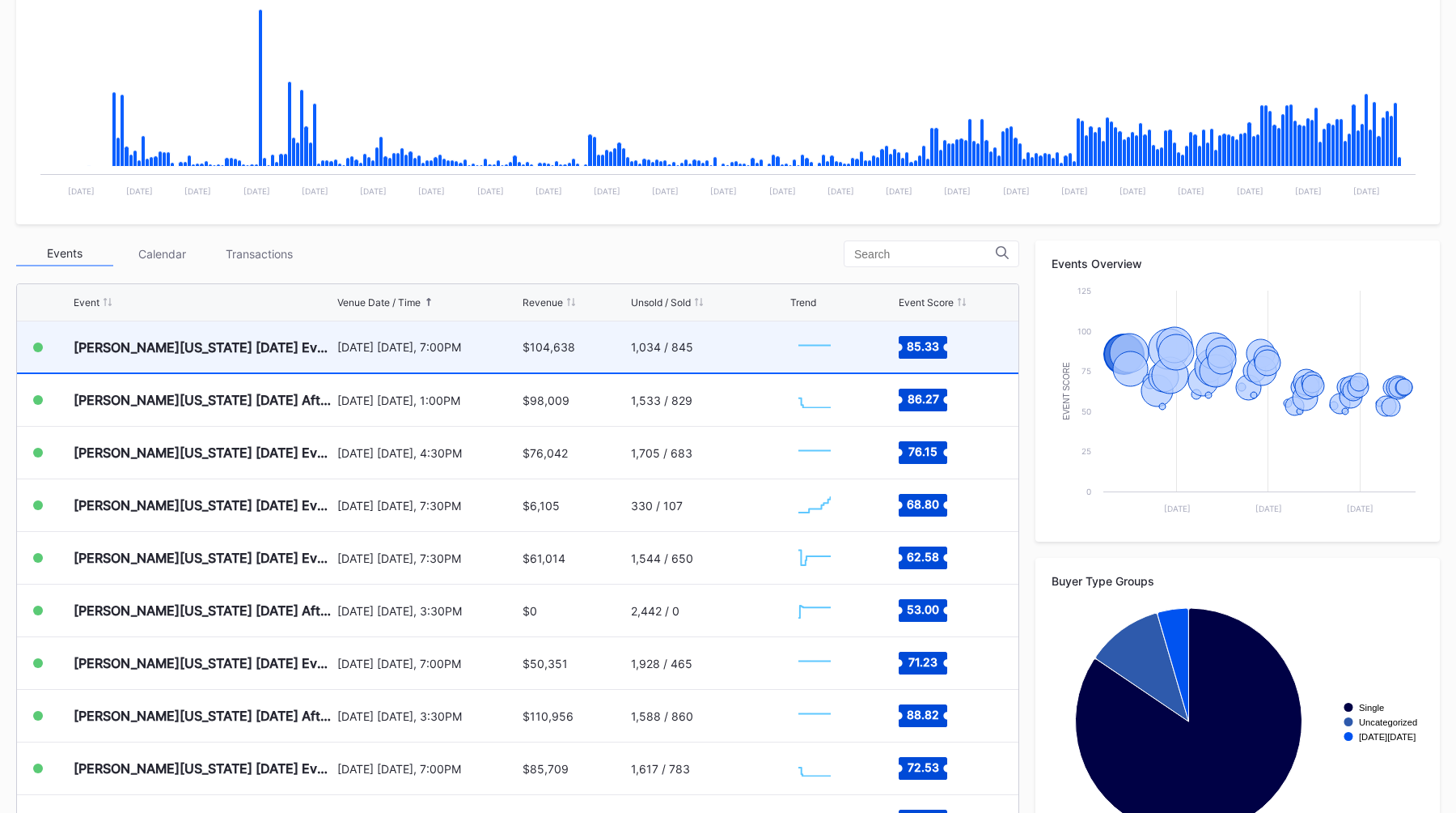
click at [494, 350] on div "September 6 Saturday, 7:00PM" at bounding box center [428, 347] width 182 height 14
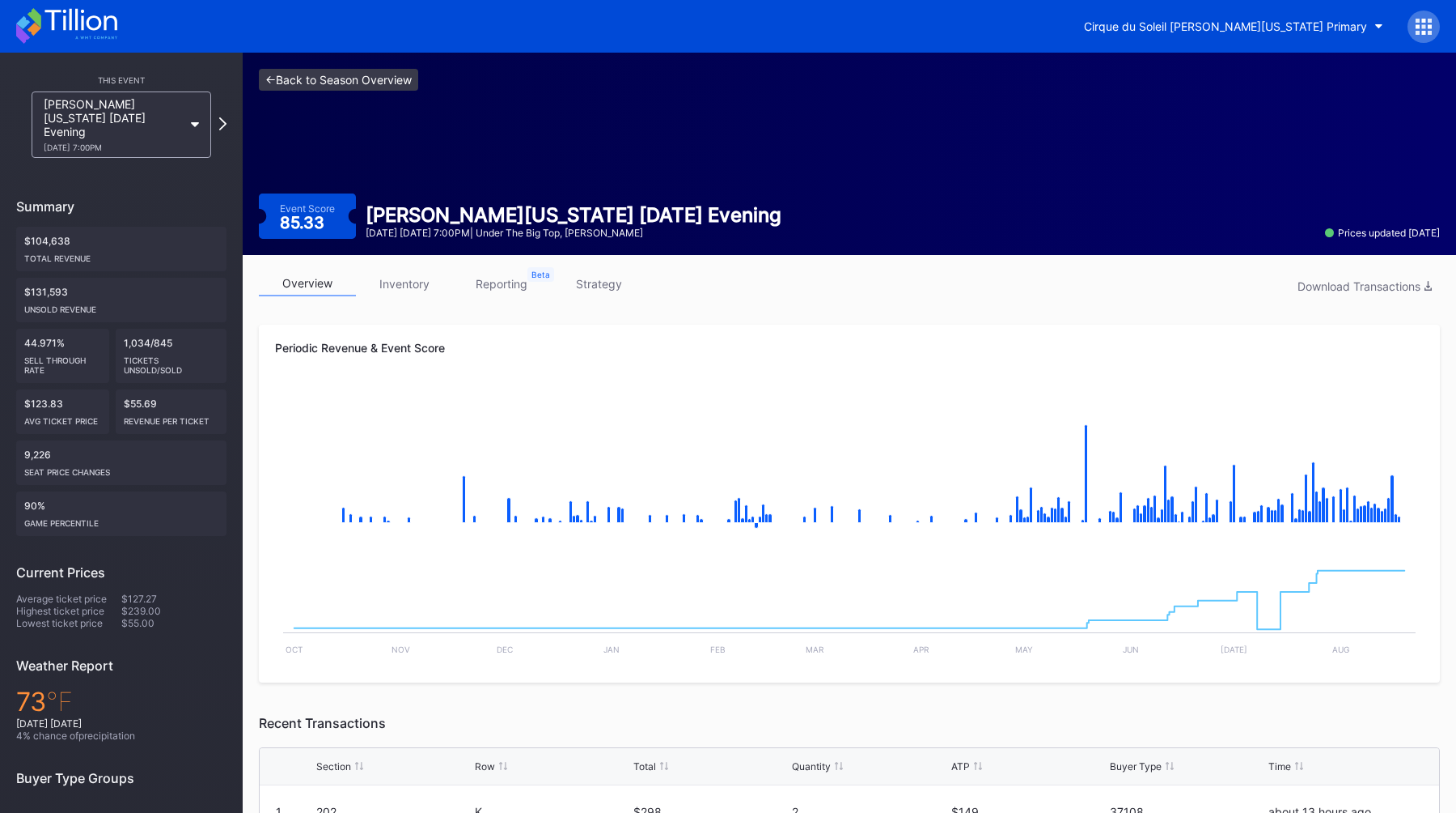
click at [290, 72] on link "<- Back to Season Overview" at bounding box center [338, 79] width 160 height 22
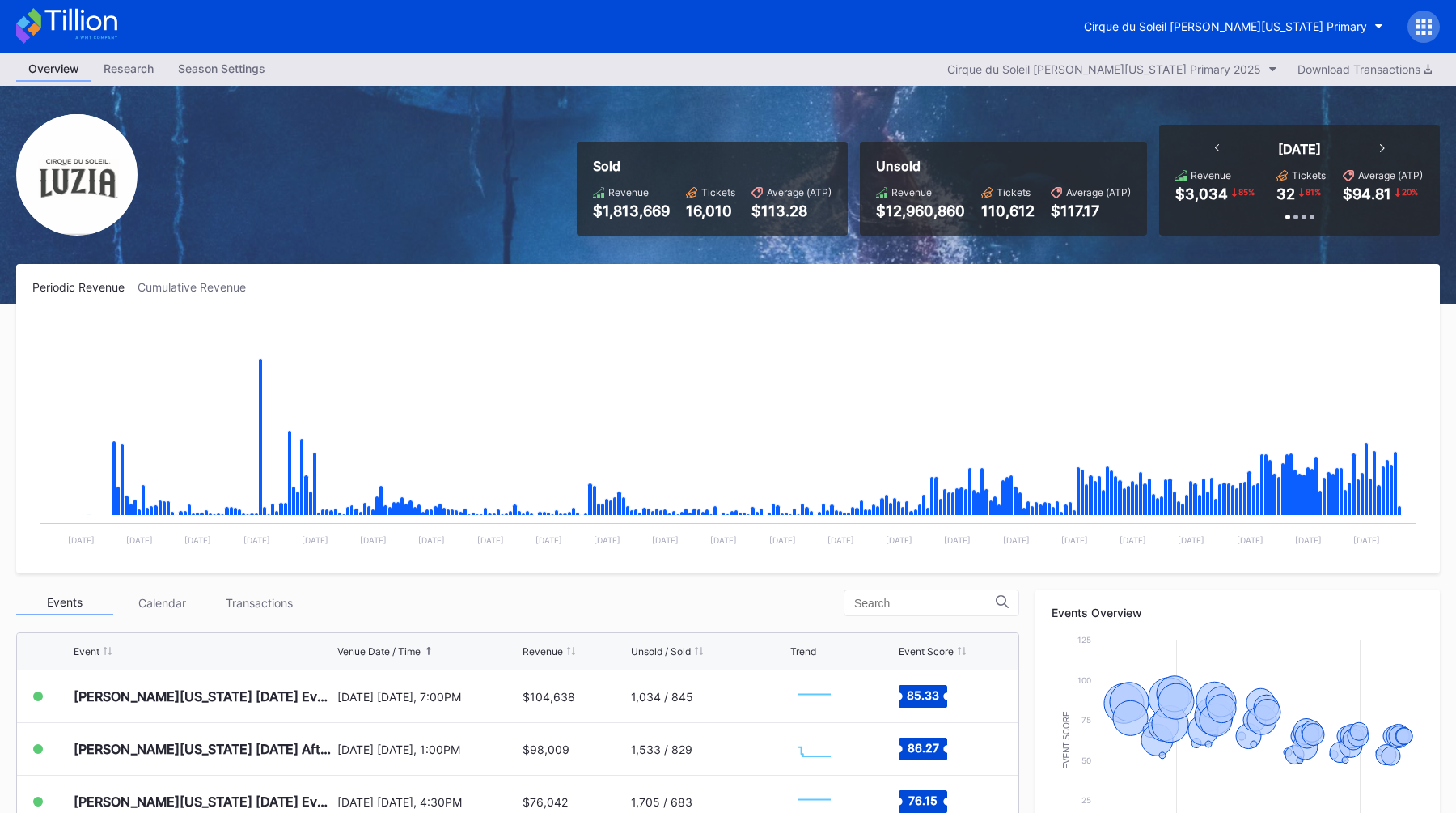
click at [246, 61] on div "Season Settings" at bounding box center [221, 68] width 112 height 24
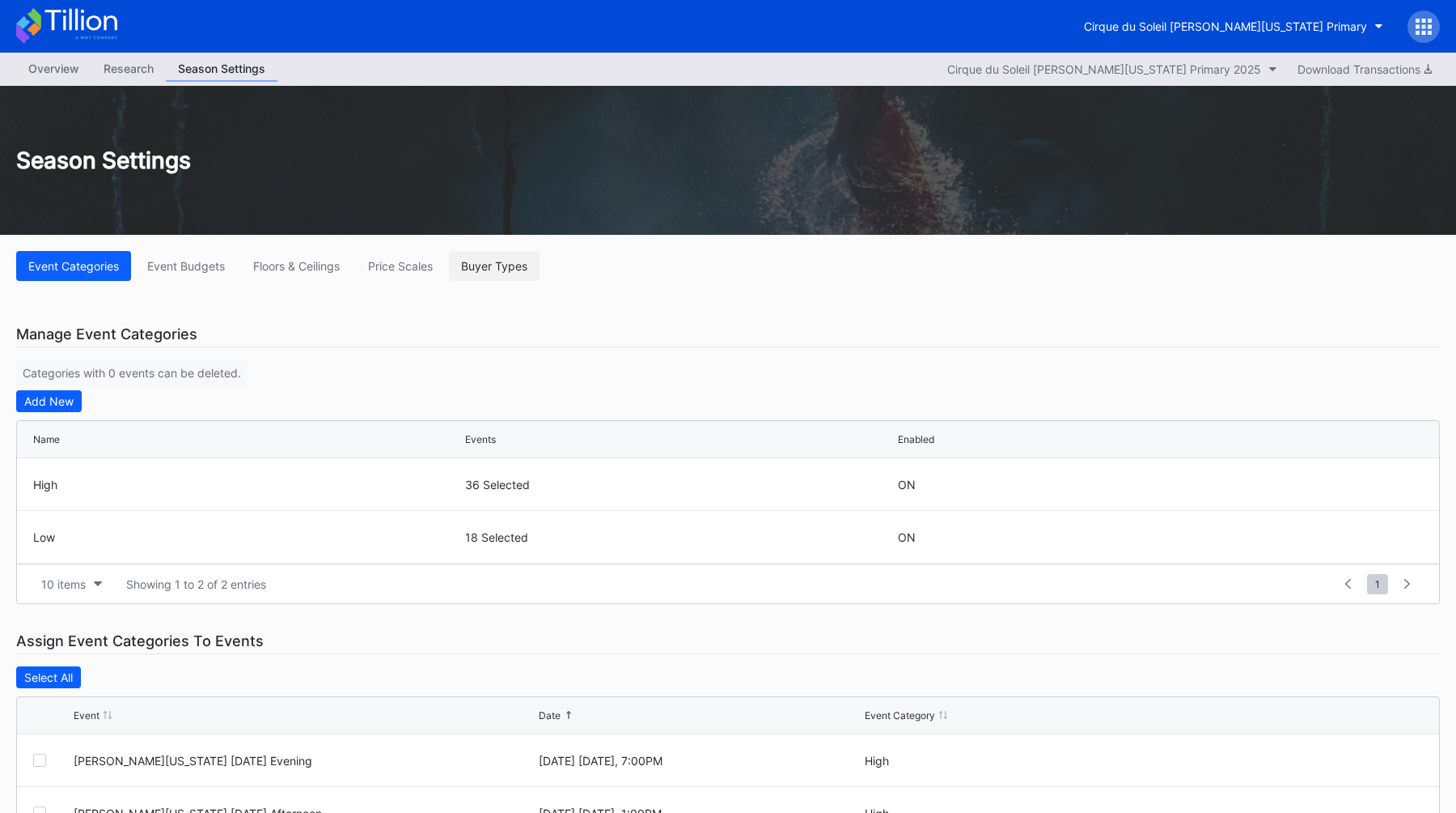
click at [512, 269] on div "Buyer Types" at bounding box center [494, 266] width 66 height 14
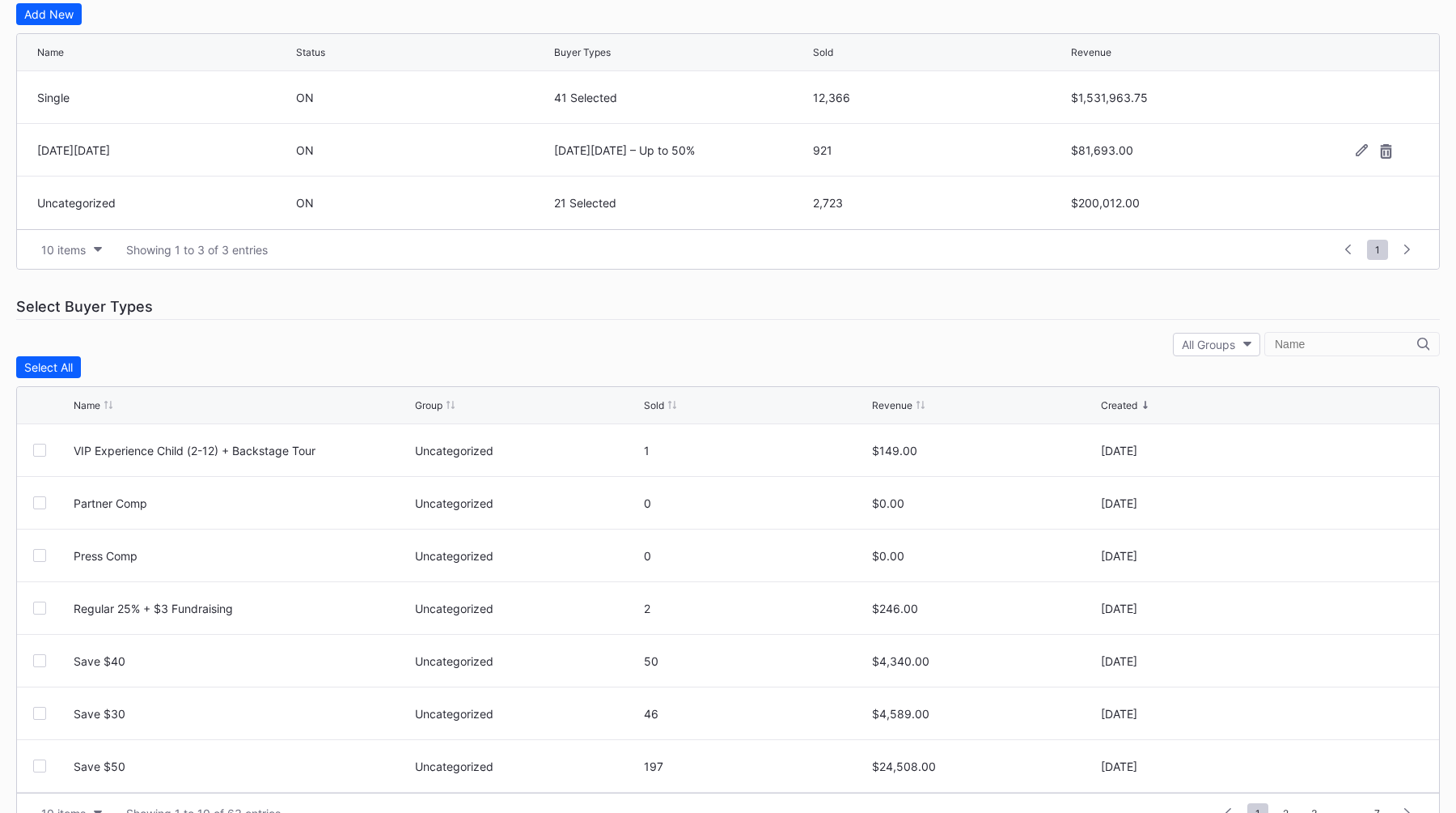
scroll to position [451, 0]
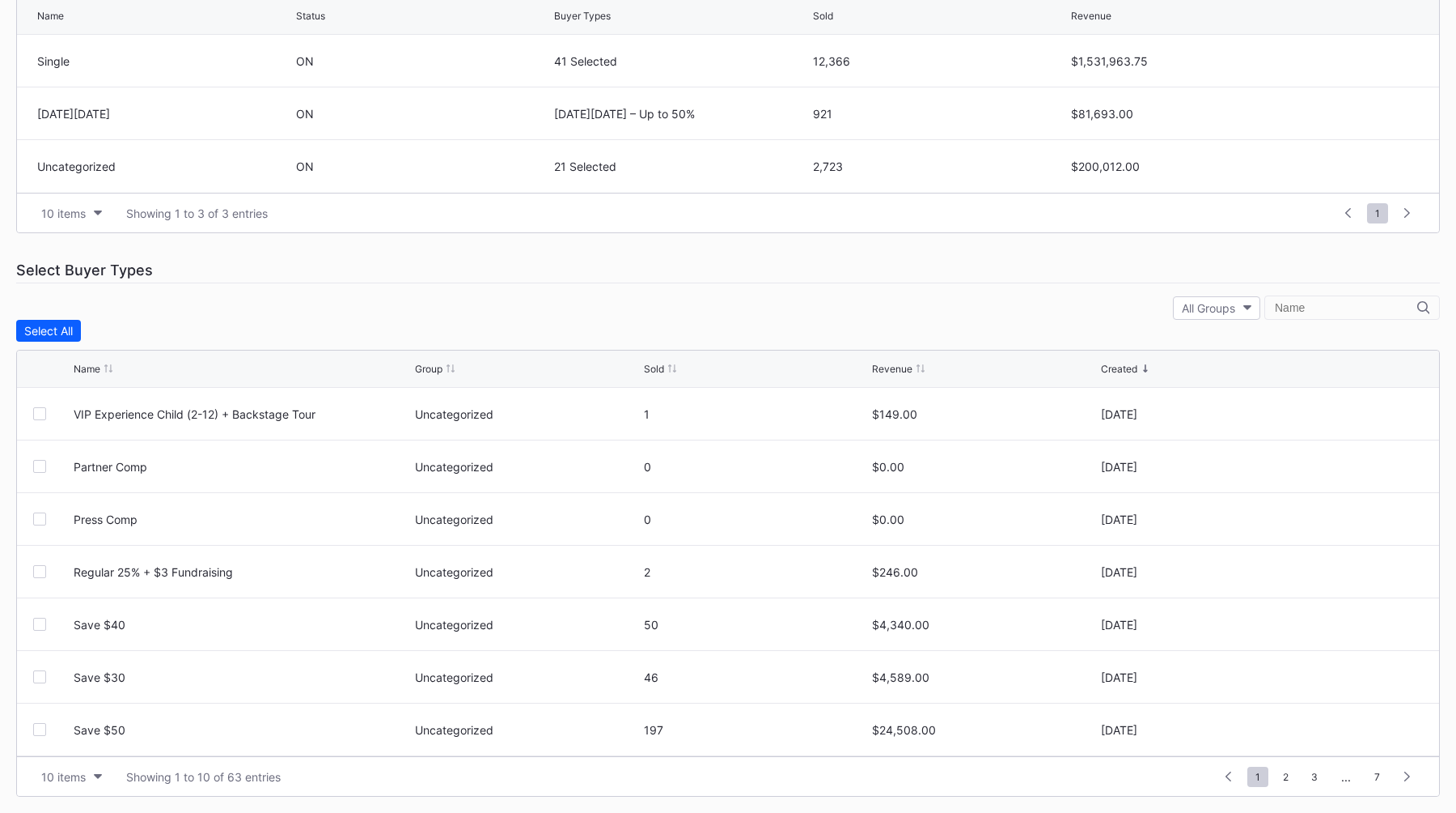
click at [502, 260] on div "Select Buyer Types" at bounding box center [728, 270] width 1424 height 26
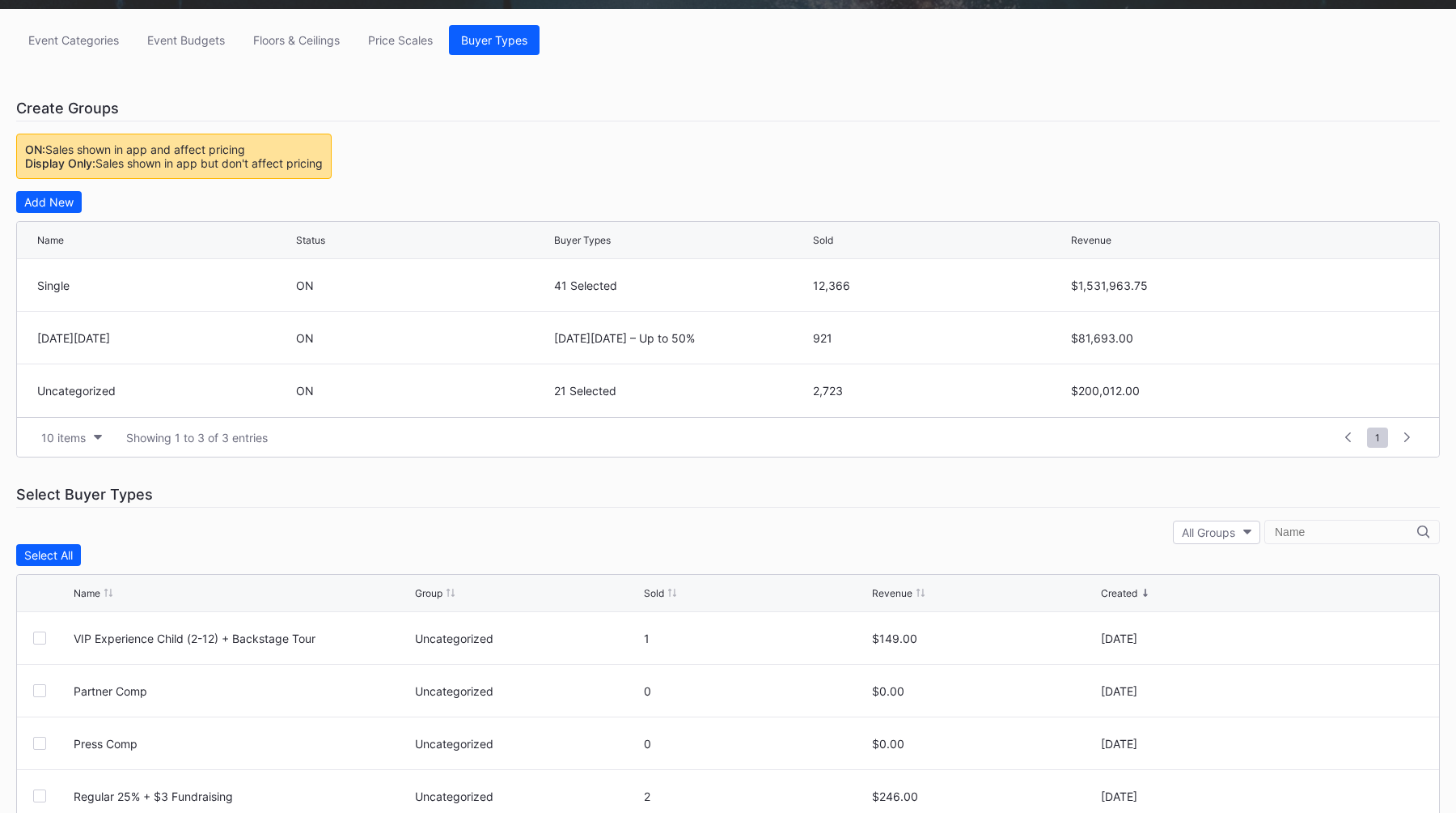
scroll to position [0, 0]
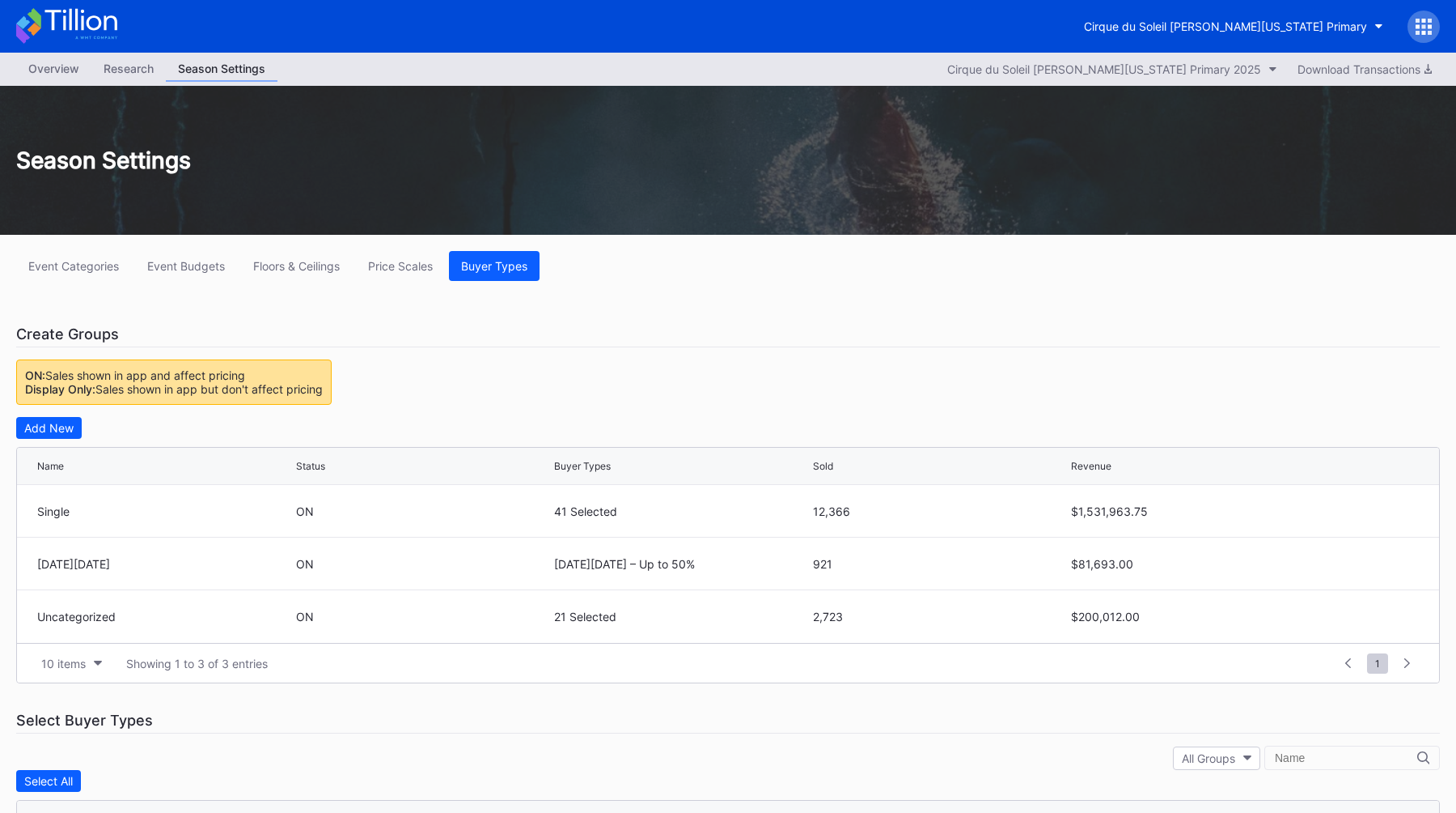
click at [61, 62] on div "Overview" at bounding box center [53, 68] width 75 height 24
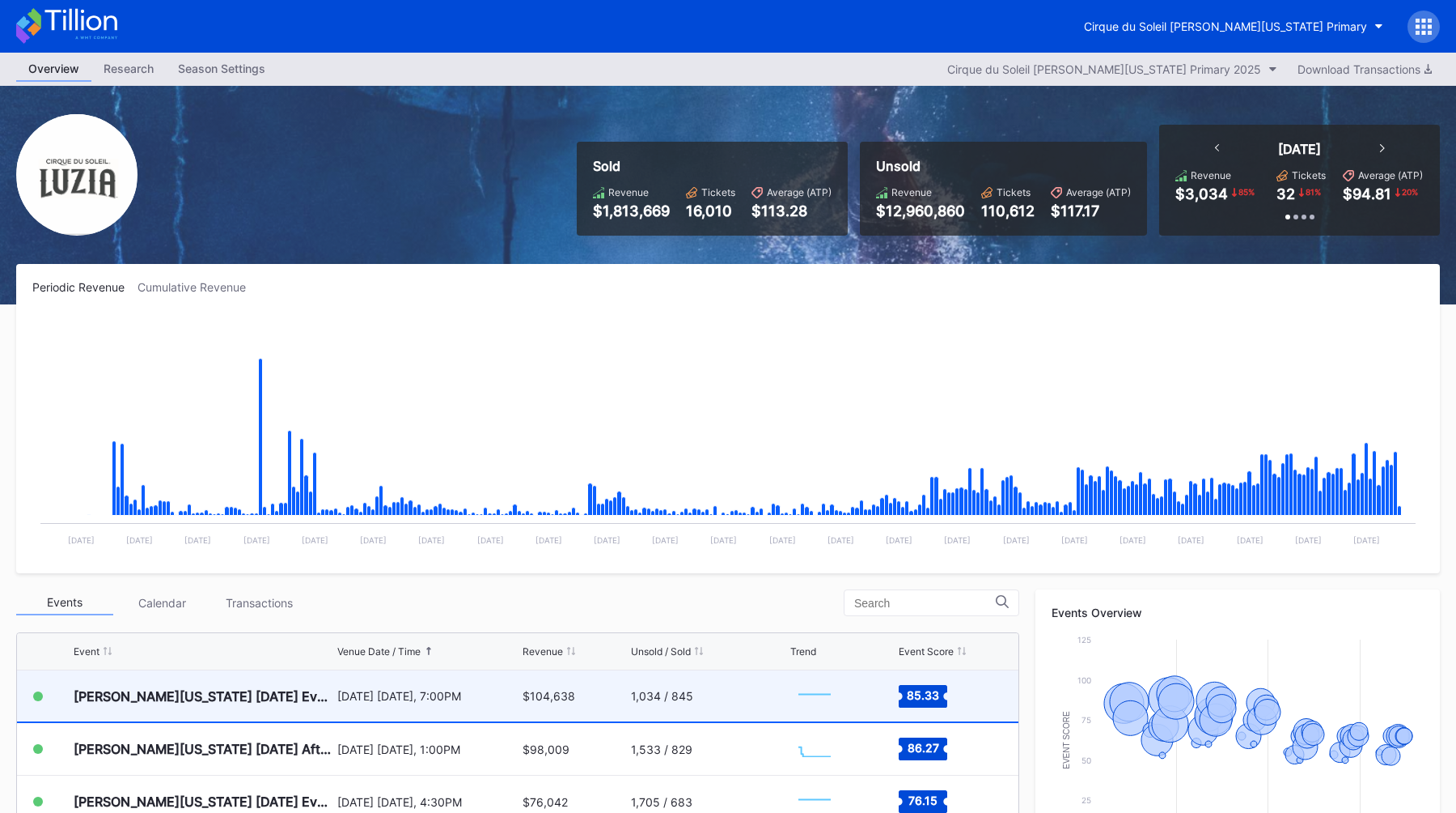
click at [320, 688] on div "LUZIA Washington 2025-09-06 Evening" at bounding box center [203, 696] width 259 height 16
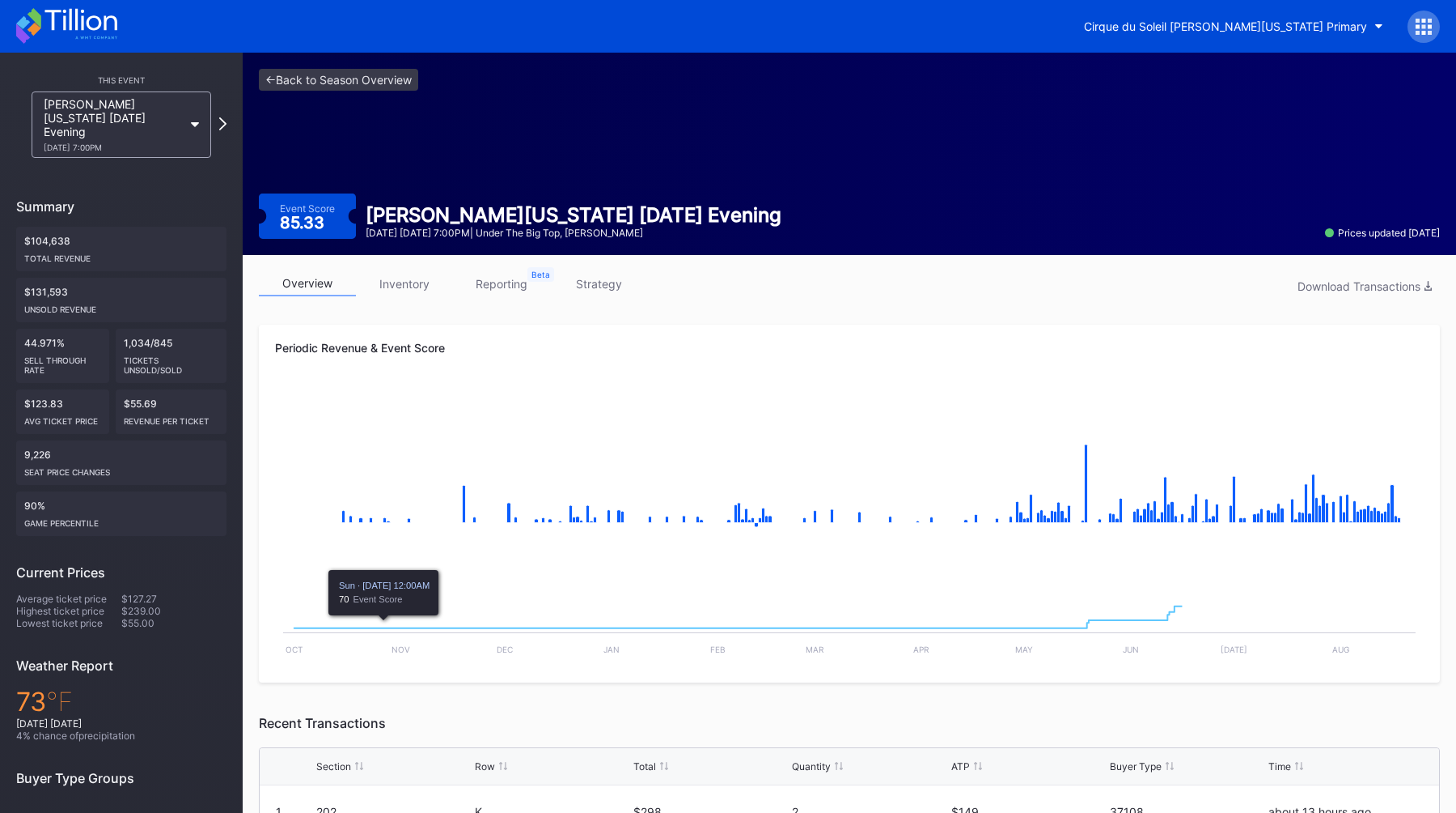
click at [605, 278] on link "strategy" at bounding box center [599, 283] width 97 height 25
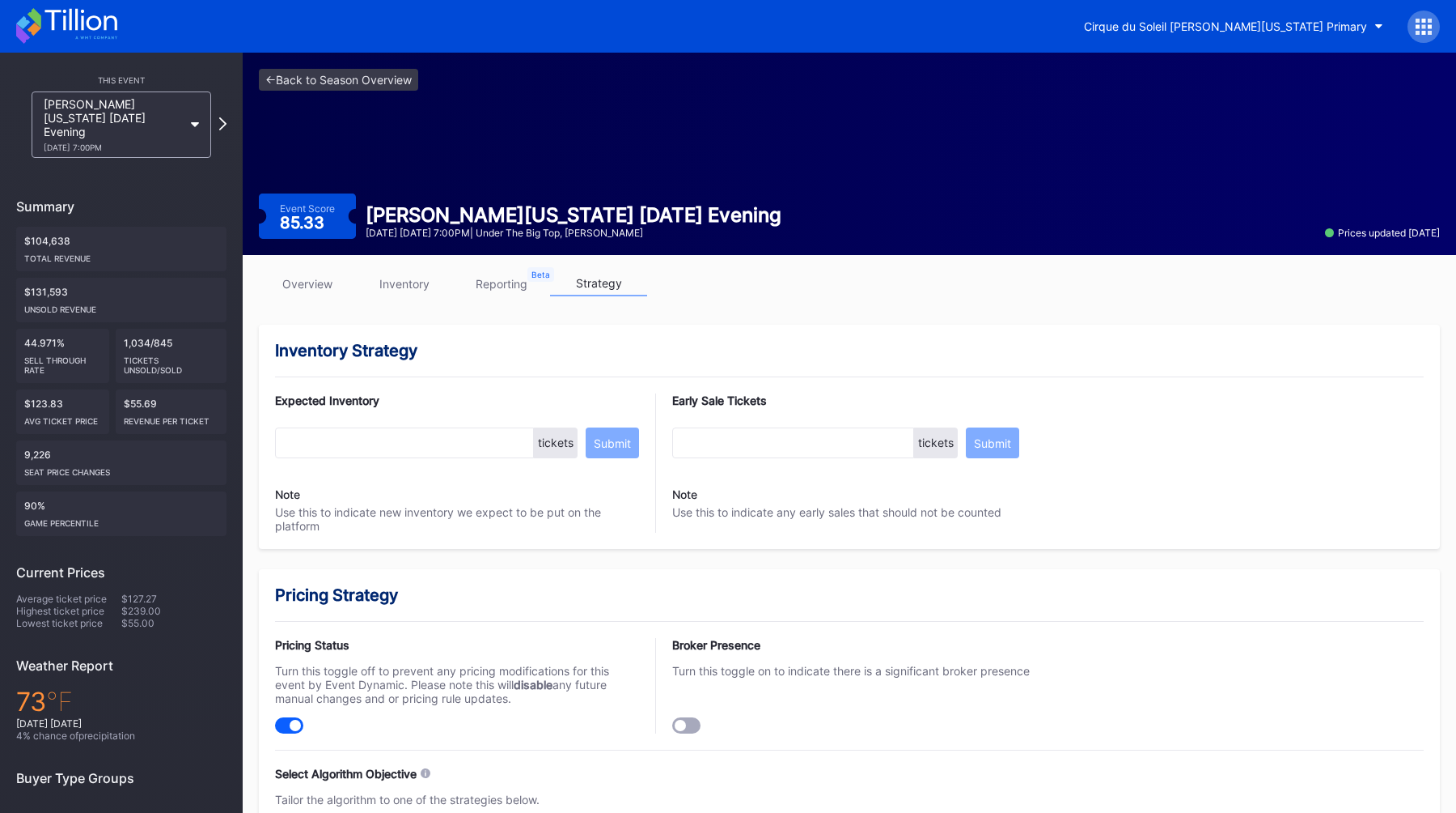
click at [365, 67] on div "<- Back to Season Overview Event Score 85.33 LUZIA Washington 2025-09-06 Evenin…" at bounding box center [849, 154] width 1213 height 202
click at [352, 83] on link "<- Back to Season Overview" at bounding box center [338, 79] width 160 height 22
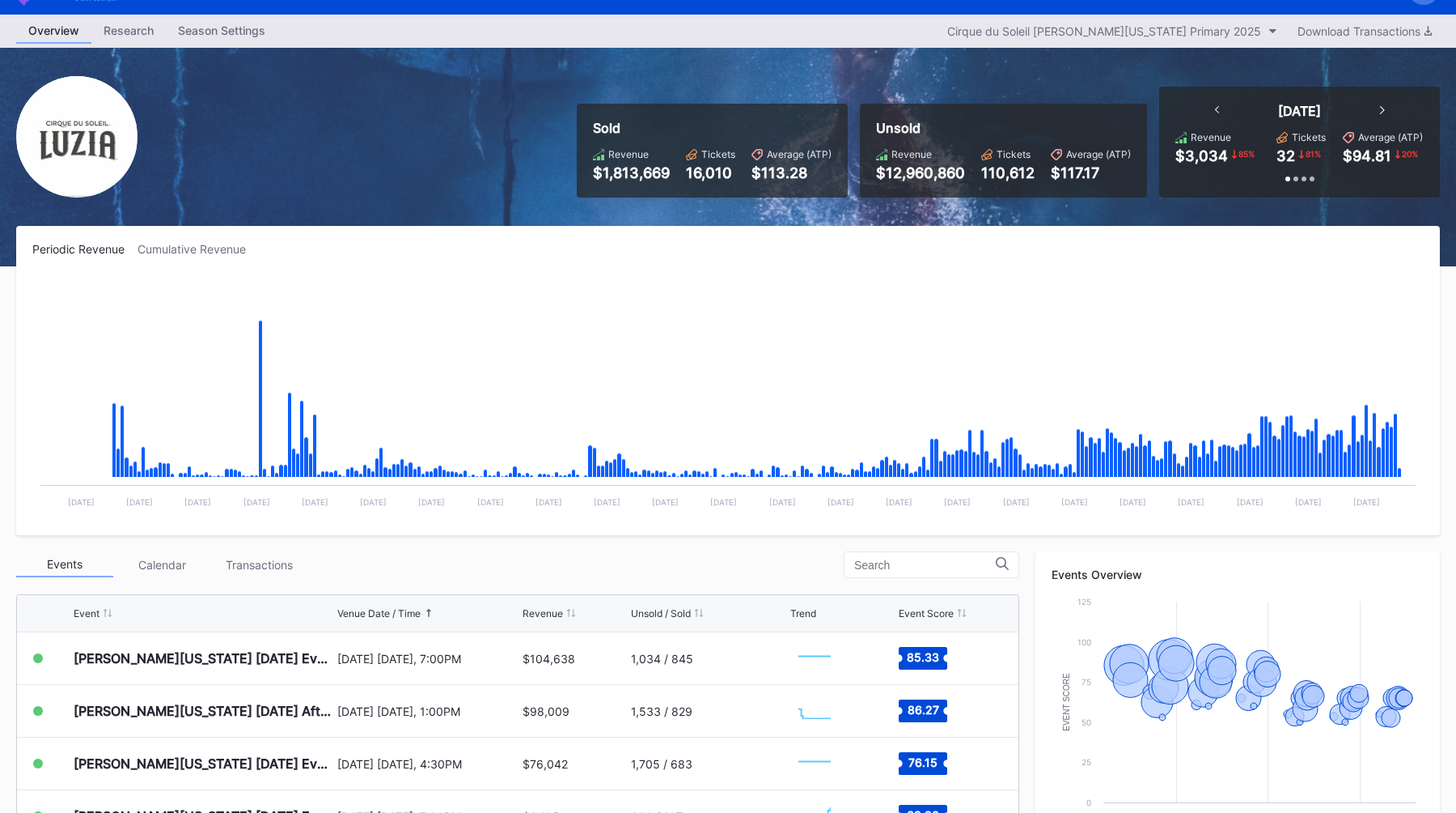
scroll to position [47, 0]
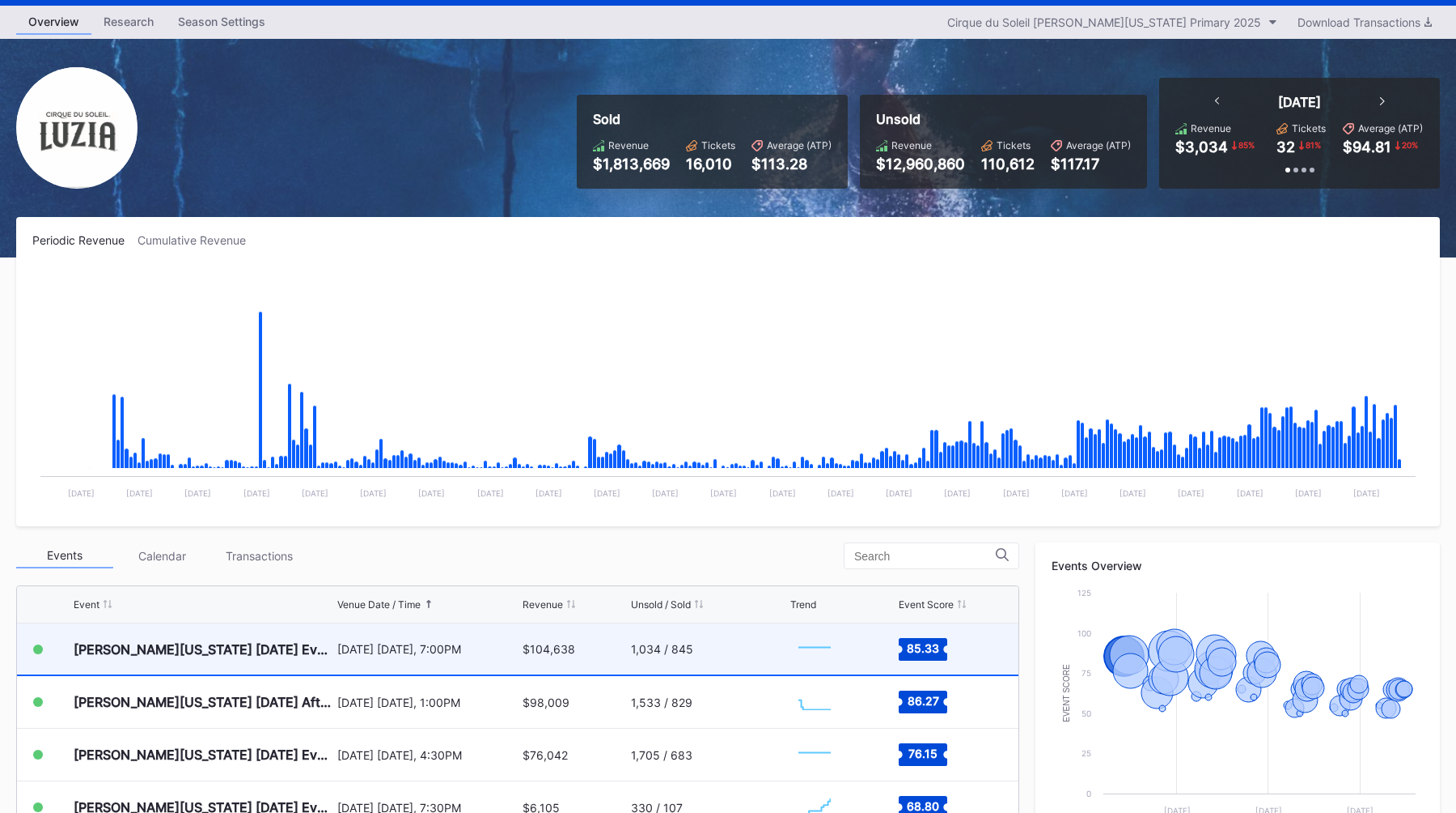
click at [311, 660] on div "LUZIA Washington 2025-09-06 Evening" at bounding box center [203, 649] width 259 height 51
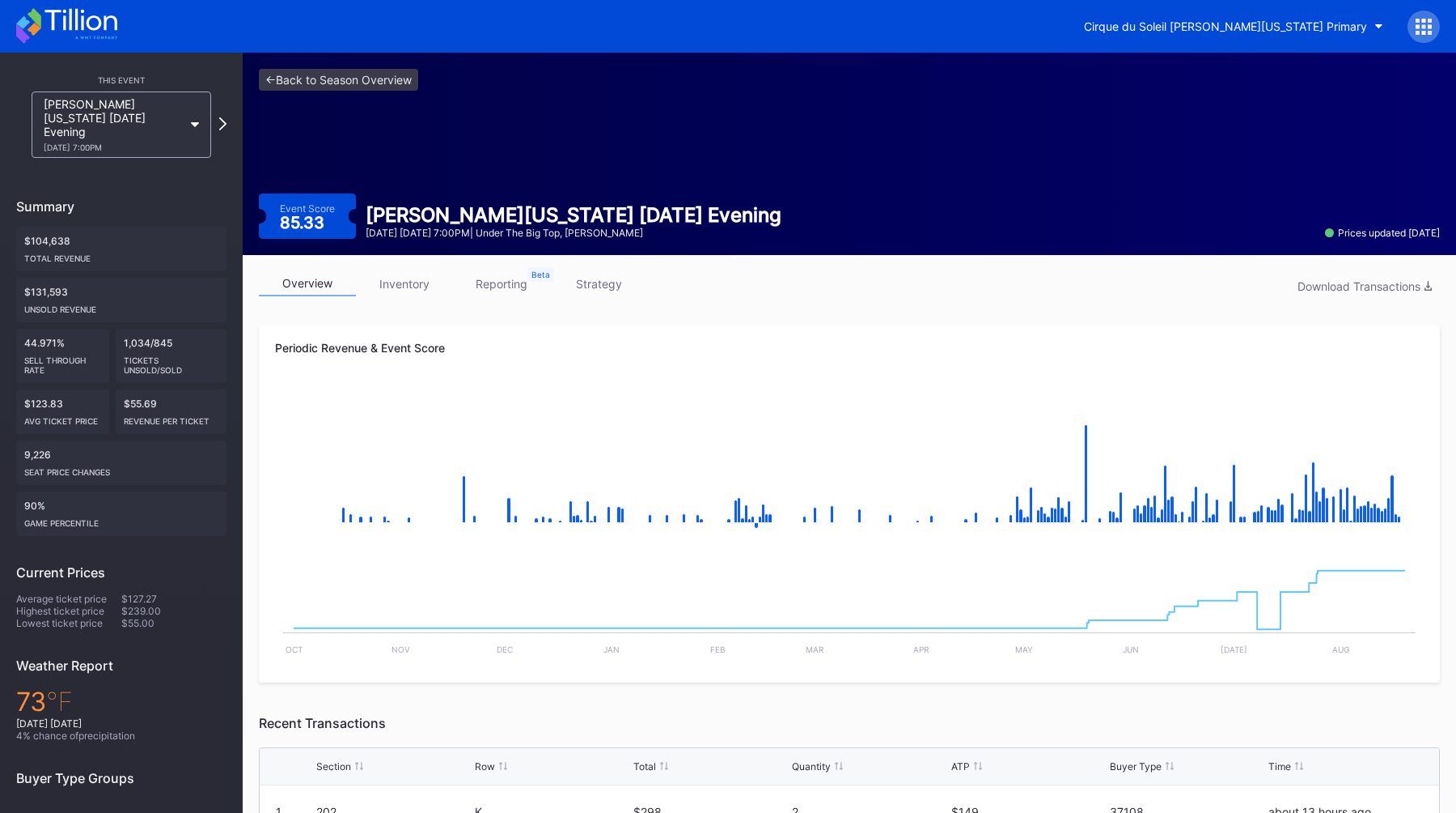
click at [417, 279] on link "inventory" at bounding box center [404, 283] width 97 height 25
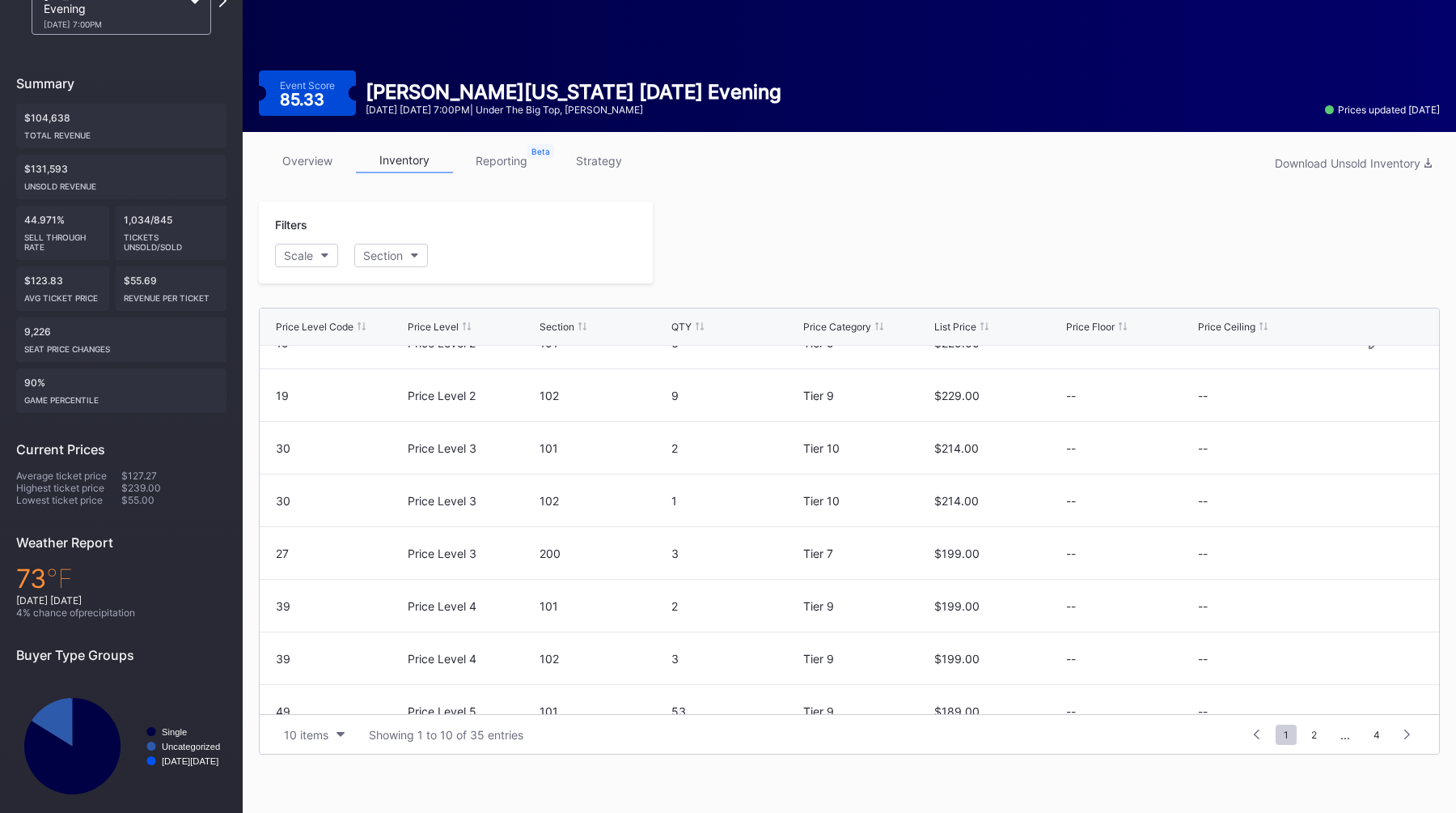
scroll to position [158, 0]
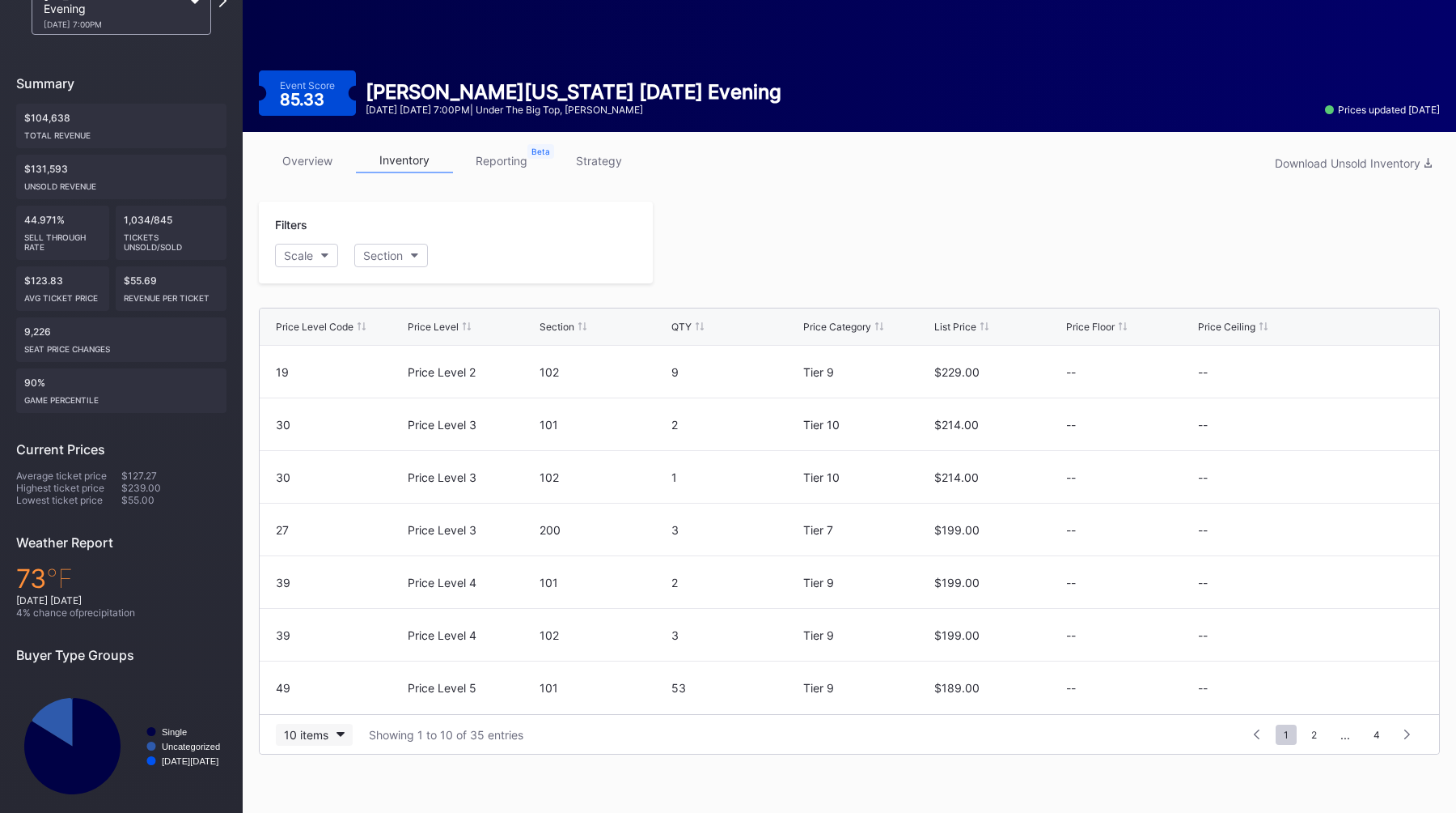
click at [316, 732] on div "10 items" at bounding box center [306, 734] width 44 height 14
click at [339, 696] on div "200 items" at bounding box center [314, 694] width 53 height 14
click at [419, 244] on button "Section" at bounding box center [391, 255] width 73 height 24
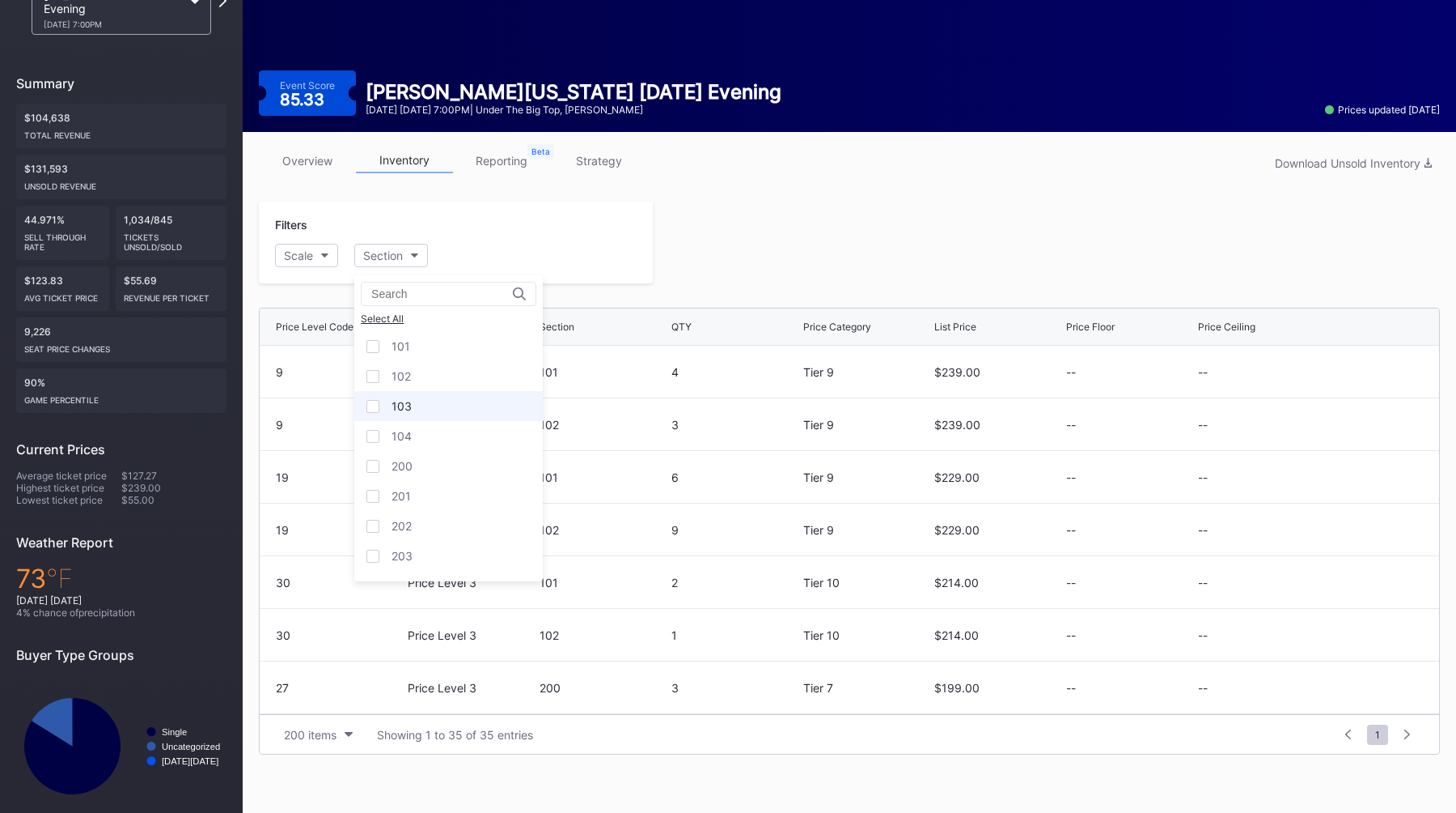
click at [435, 409] on div "103" at bounding box center [449, 406] width 189 height 30
click at [435, 431] on div "104" at bounding box center [449, 436] width 189 height 30
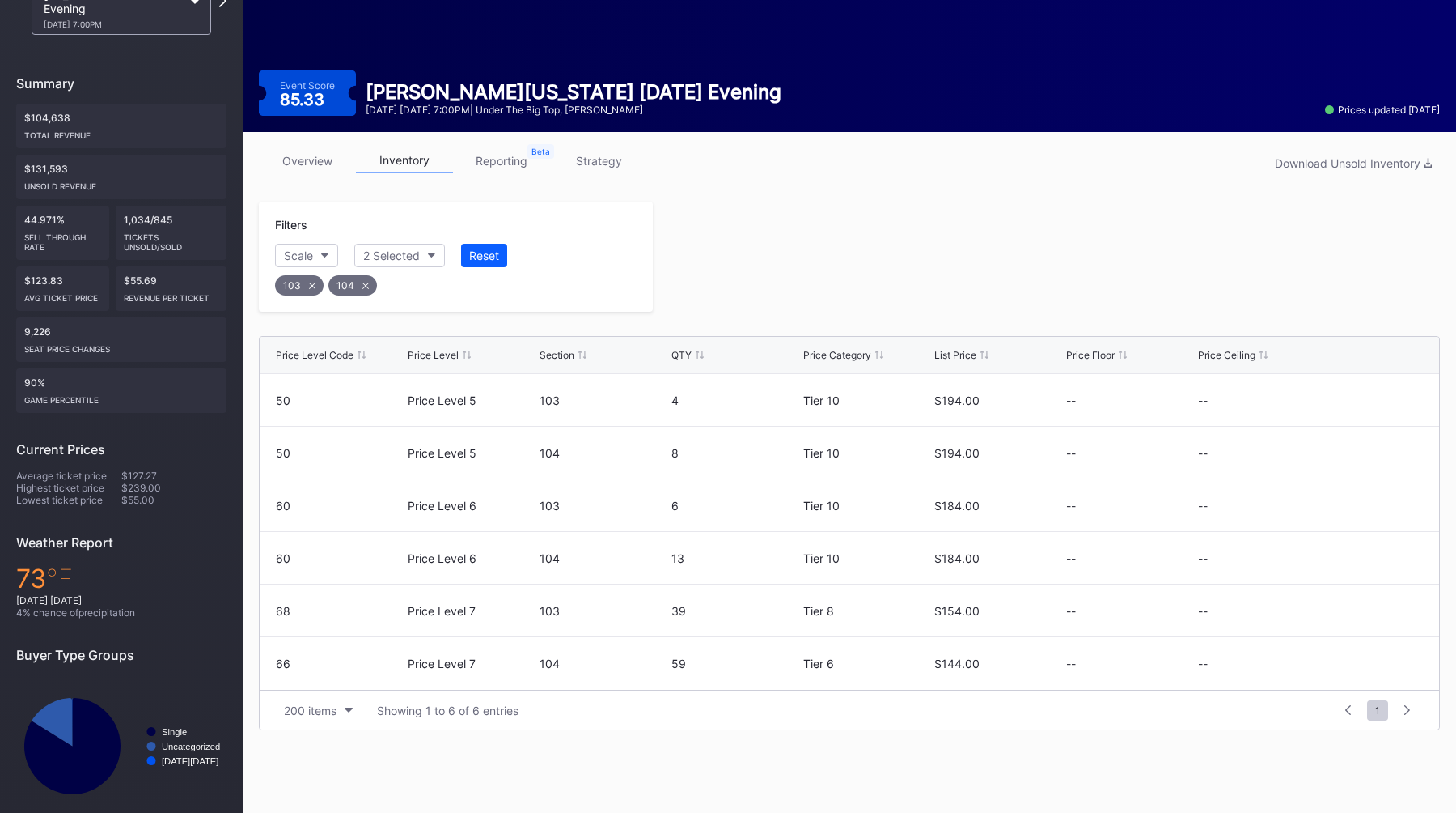
click at [314, 160] on link "overview" at bounding box center [307, 161] width 97 height 25
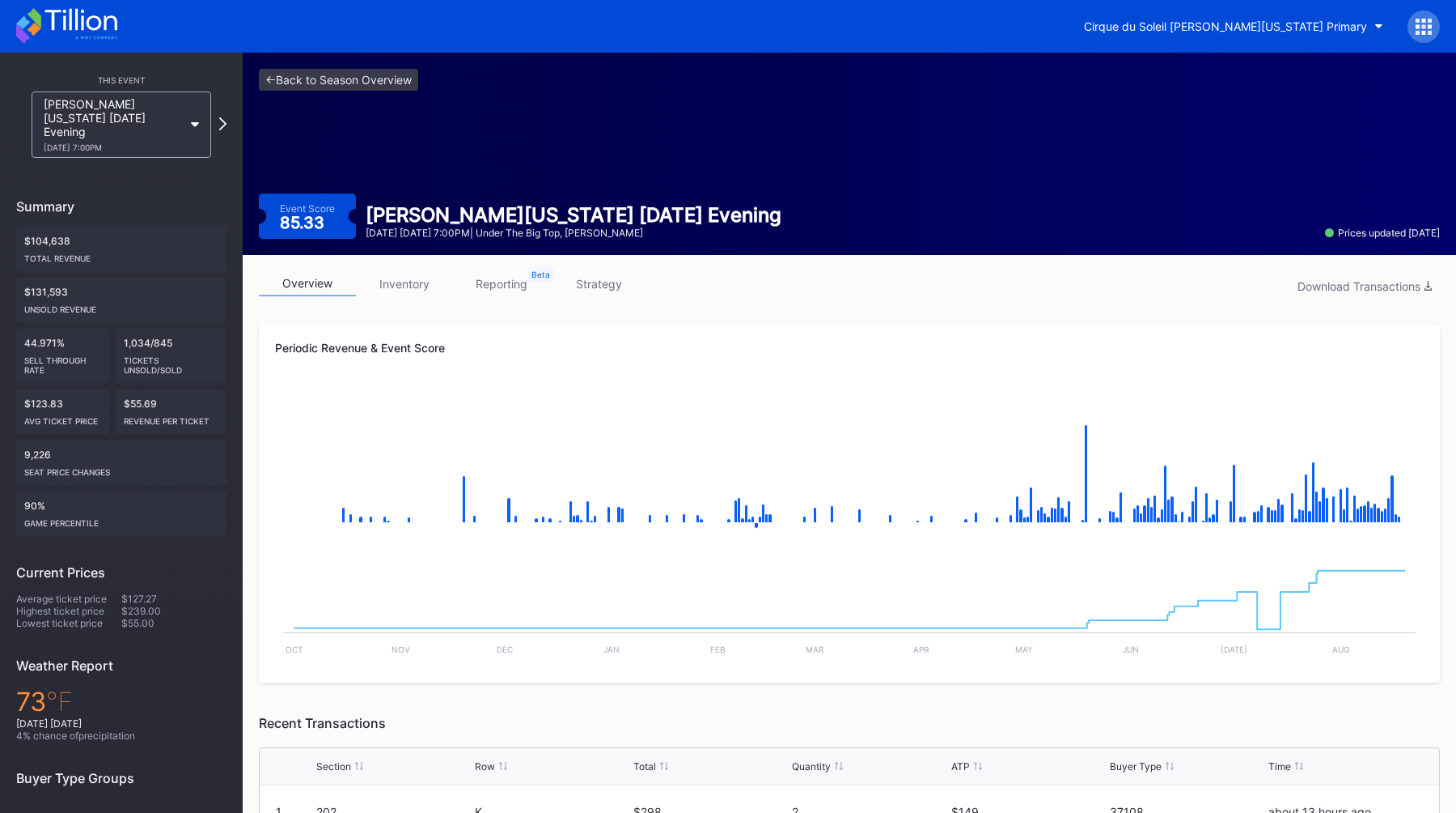
click at [484, 284] on link "reporting" at bounding box center [501, 283] width 97 height 25
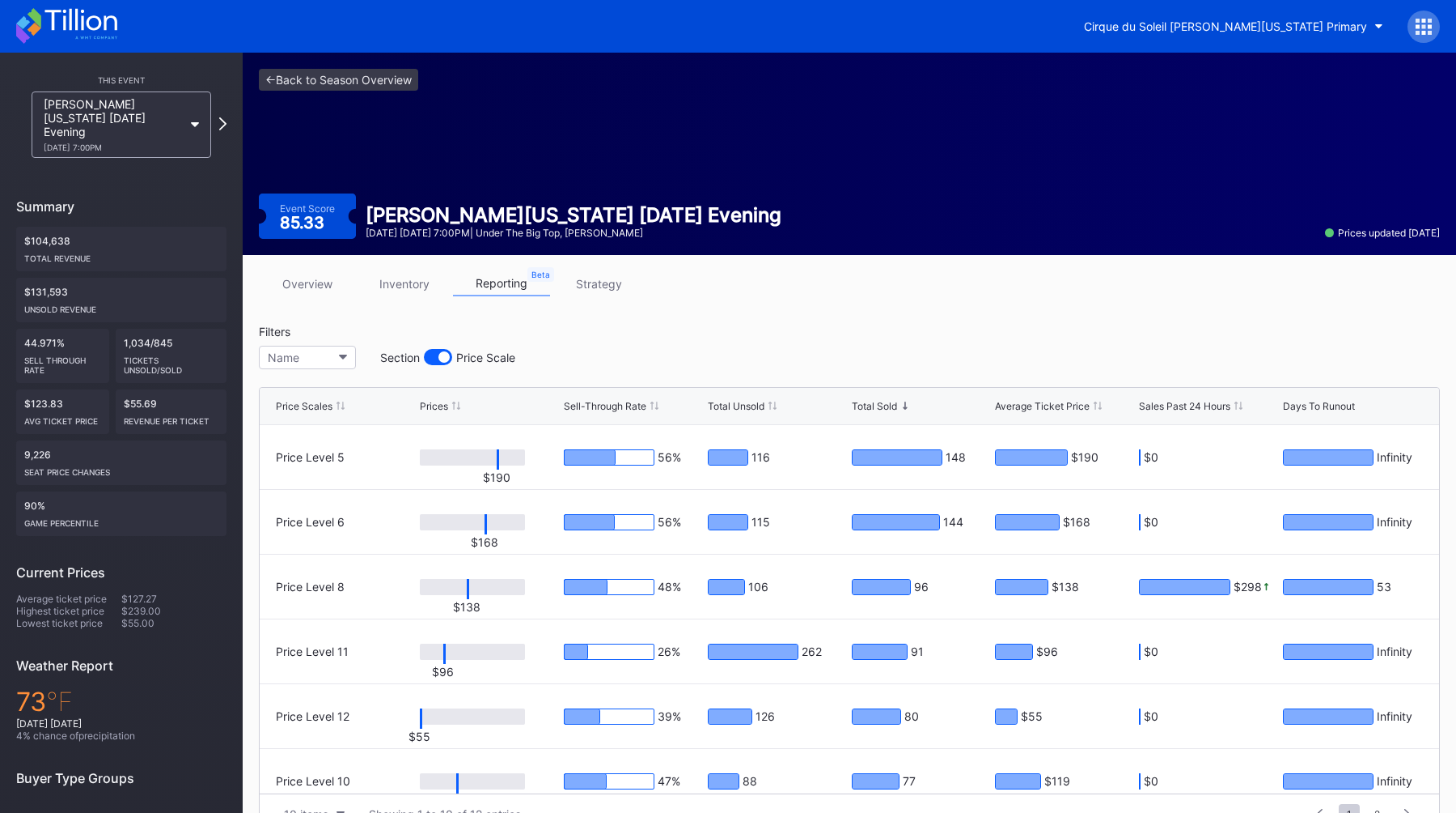
click at [439, 356] on div at bounding box center [444, 357] width 11 height 11
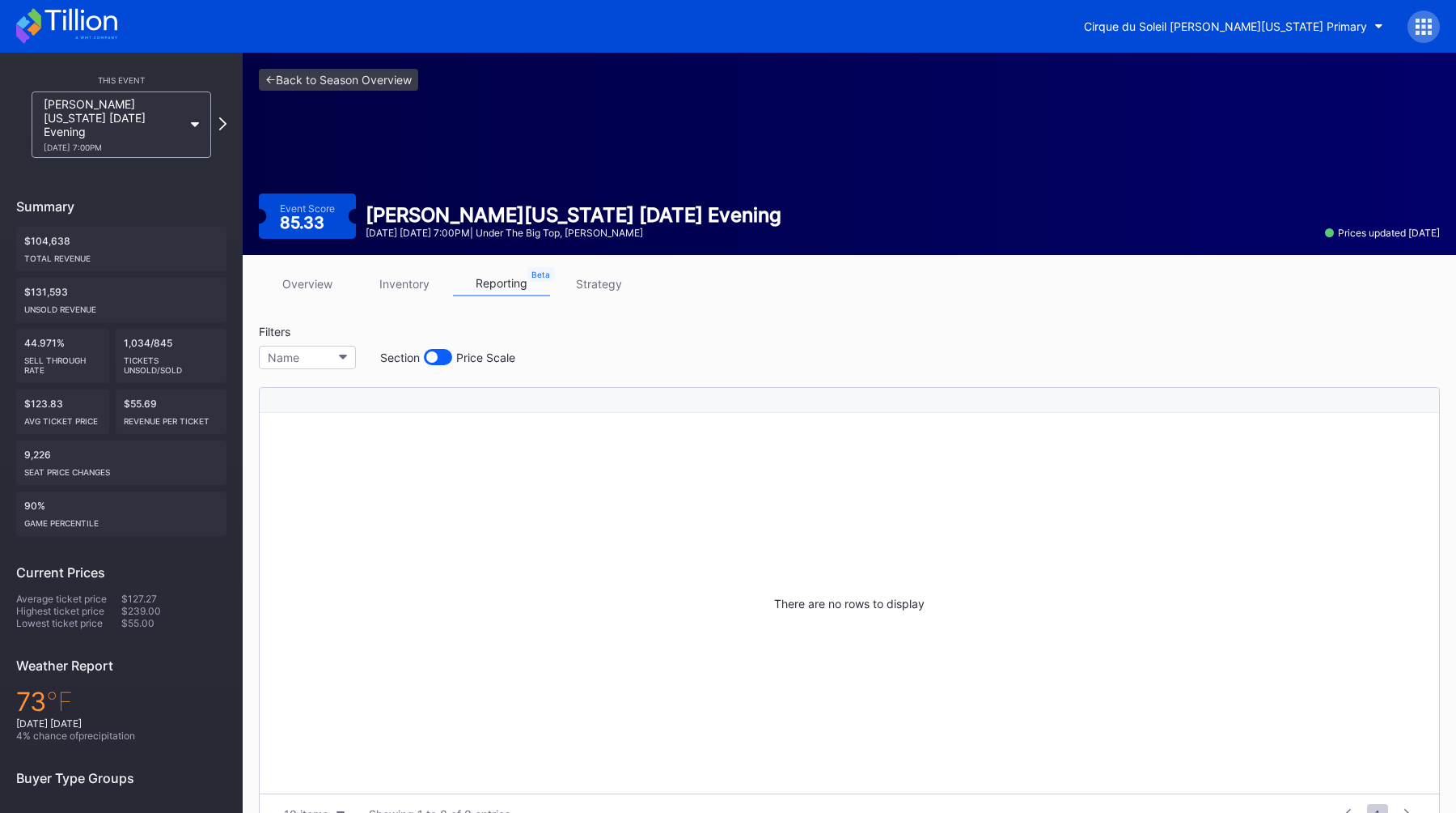
click at [445, 356] on div at bounding box center [438, 357] width 28 height 16
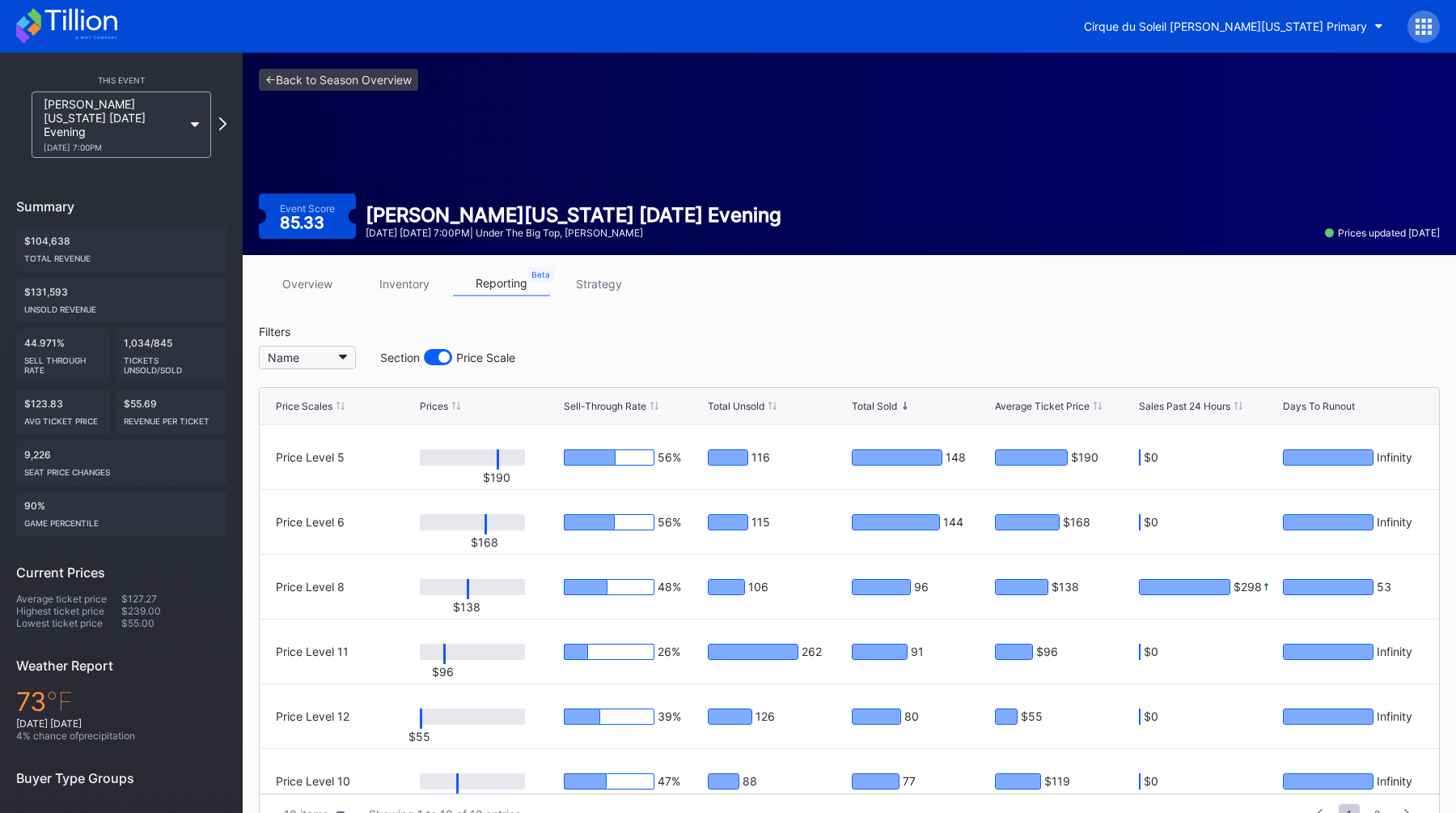
click at [322, 354] on button "Name" at bounding box center [307, 358] width 97 height 24
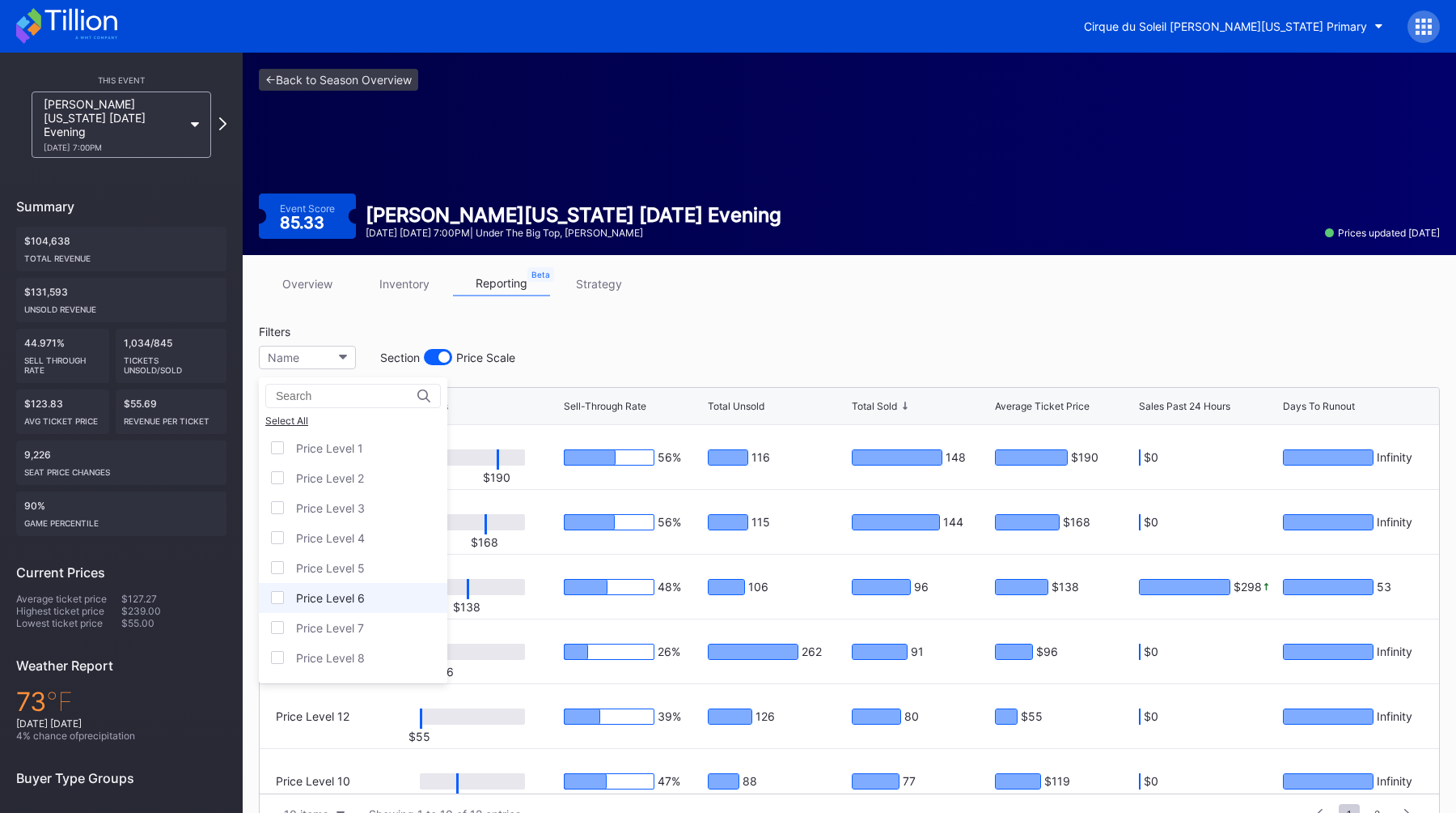
click at [369, 587] on div "Price Level 6" at bounding box center [353, 598] width 189 height 30
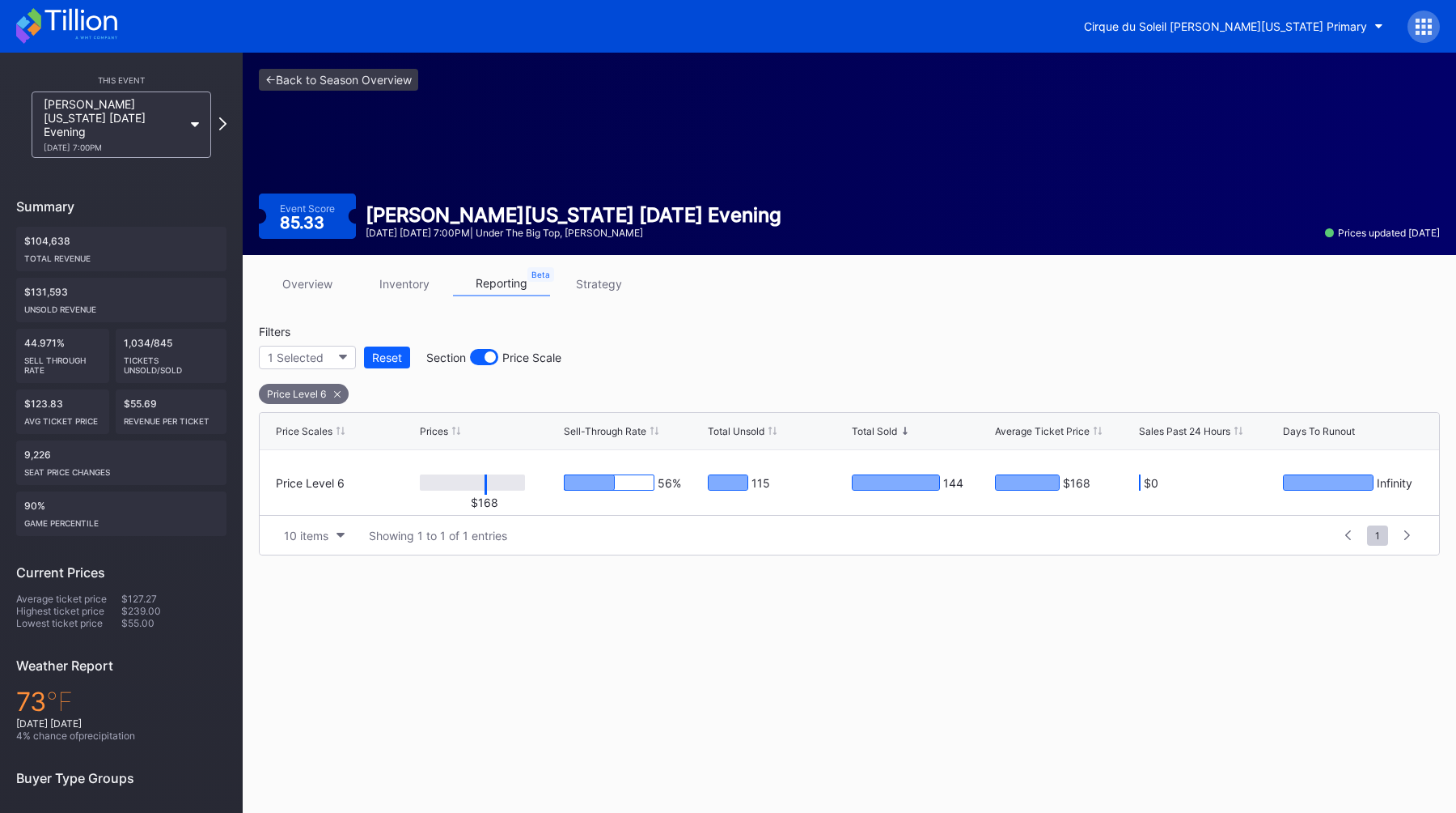
click at [742, 356] on div "Filters 1 Selected Reset Section Price Scale Price Level 6" at bounding box center [849, 365] width 1182 height 79
click at [341, 396] on div "Price Level 6" at bounding box center [304, 394] width 90 height 20
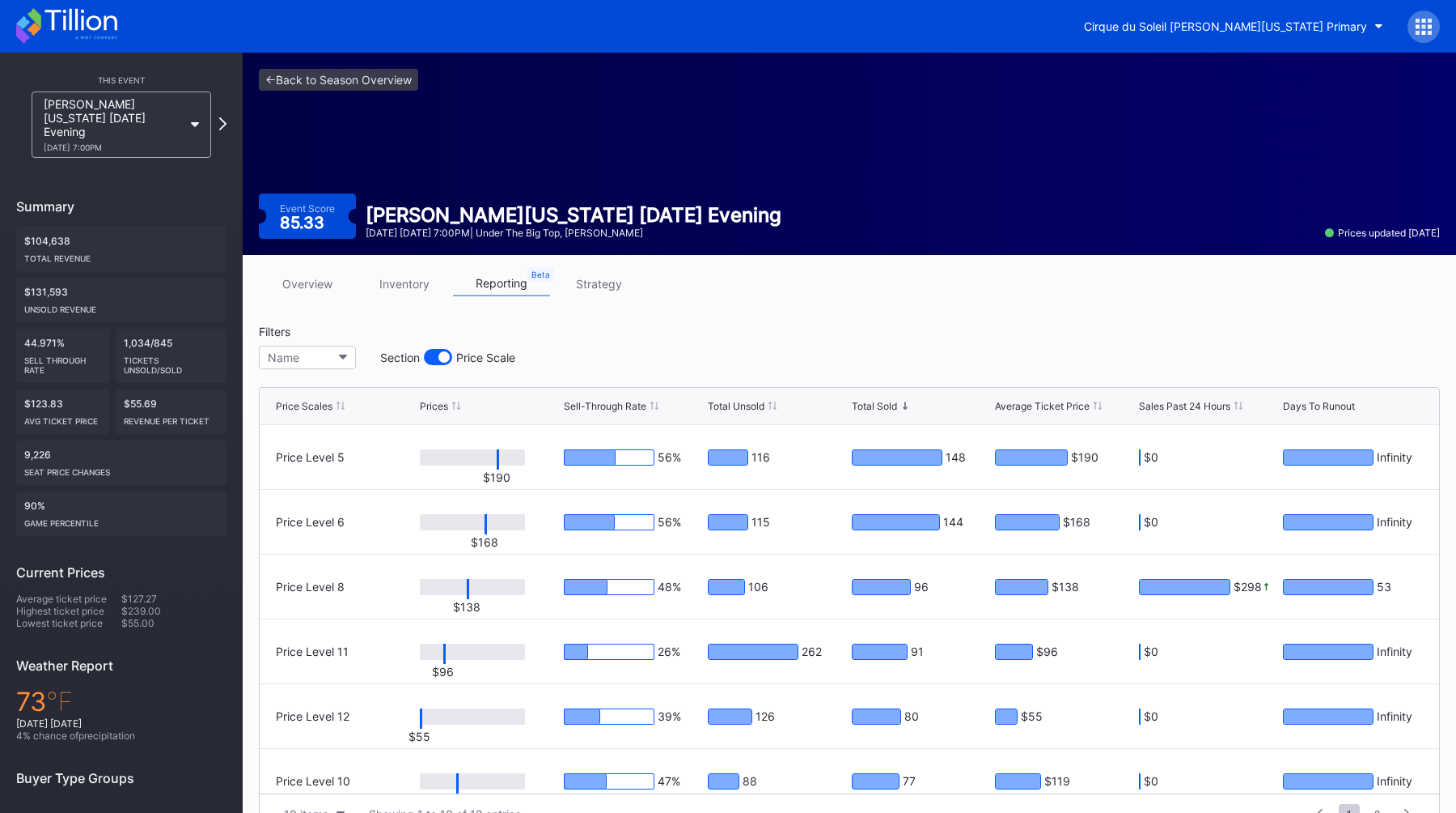
click at [316, 403] on div "Price Scales" at bounding box center [304, 406] width 56 height 12
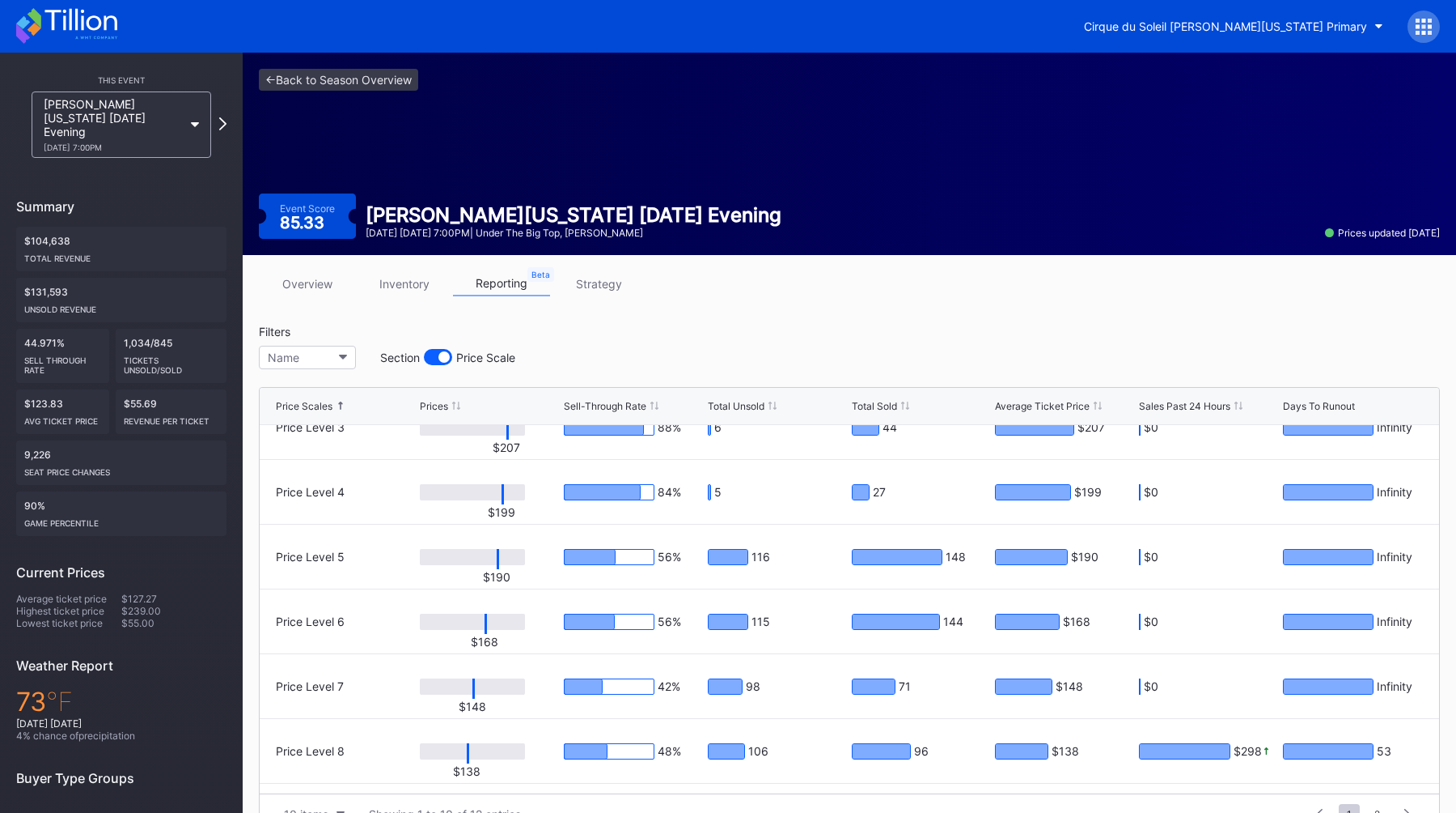
scroll to position [131, 0]
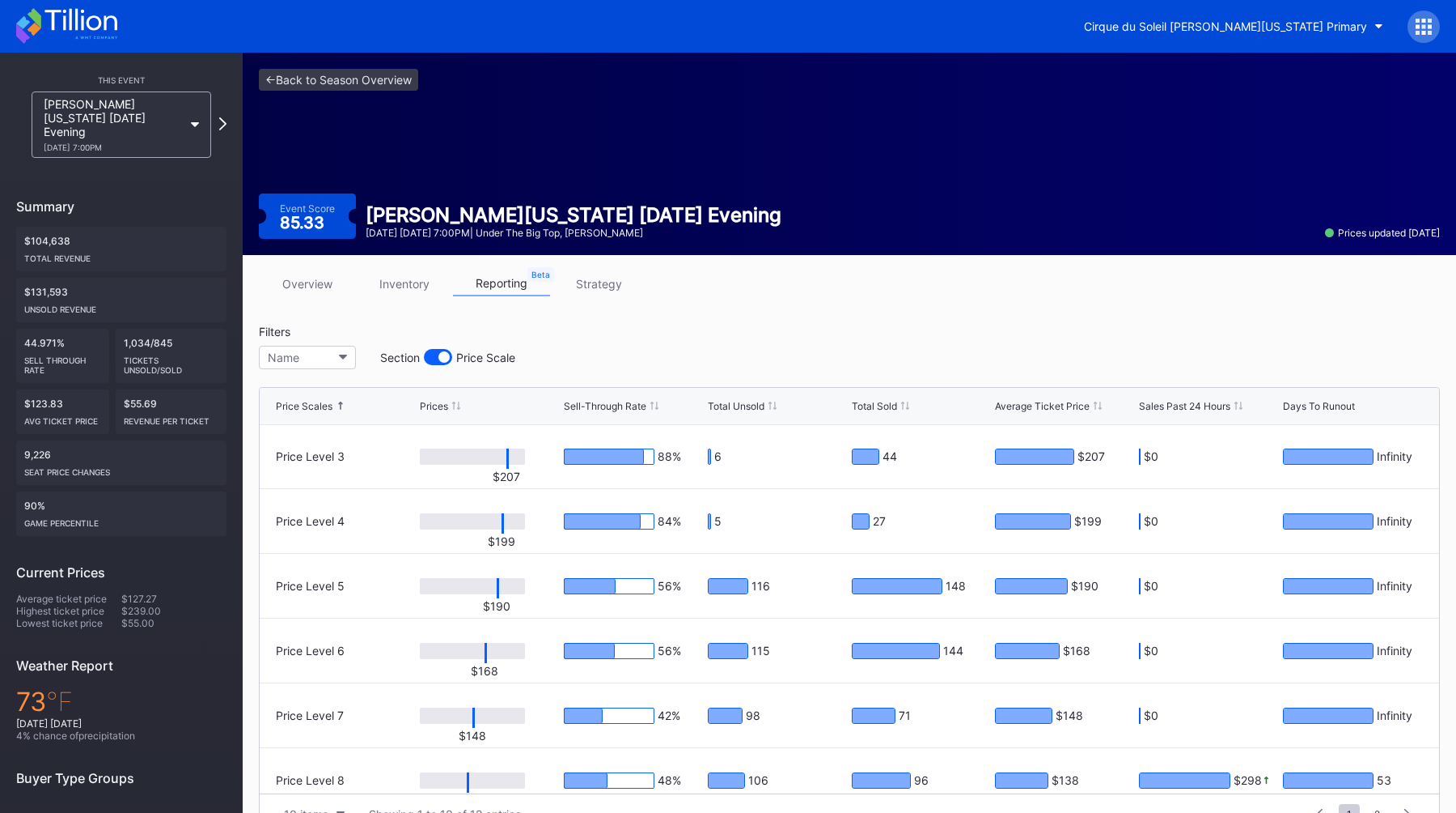
click at [386, 284] on link "inventory" at bounding box center [404, 283] width 97 height 25
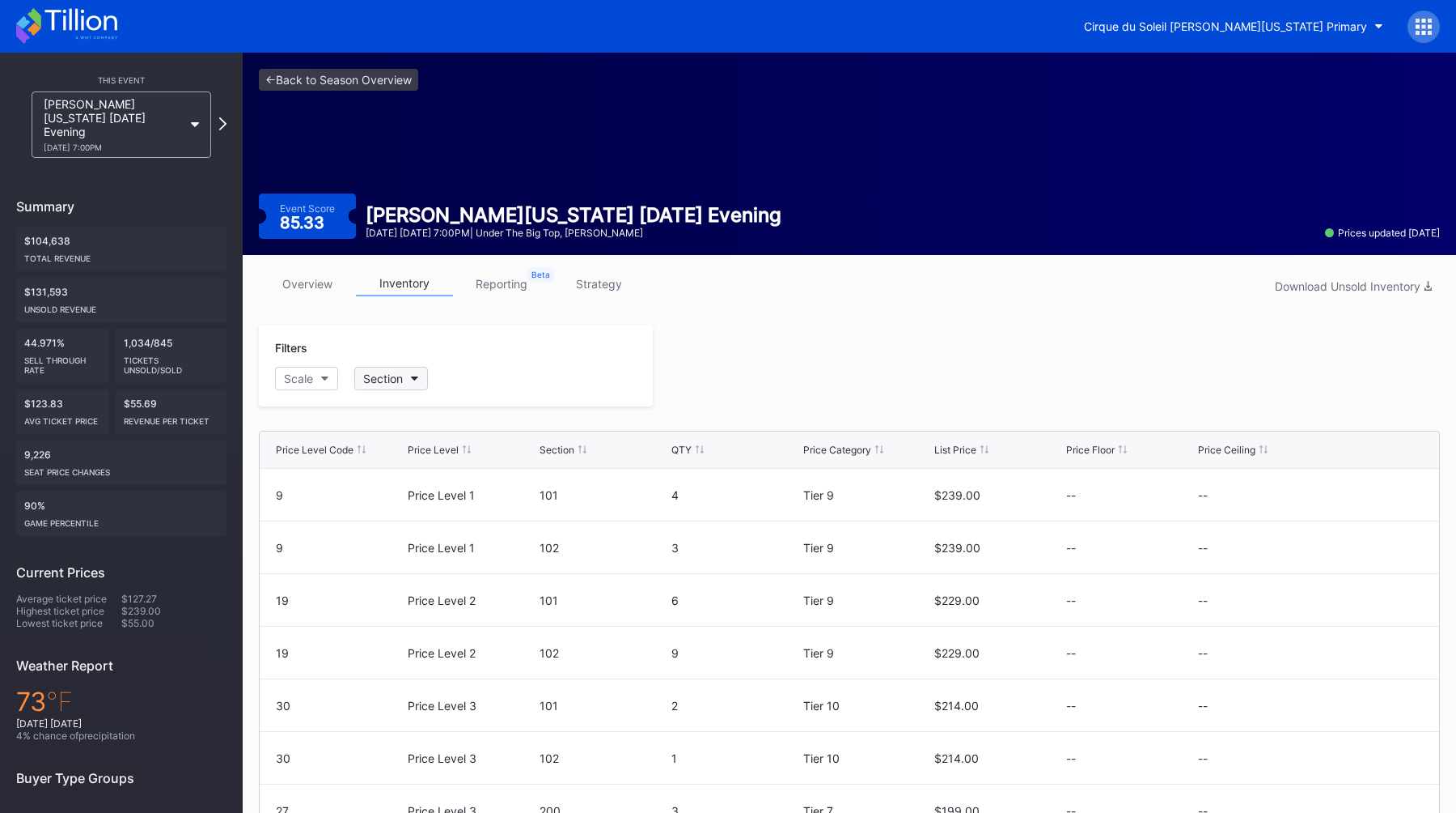
click at [397, 389] on button "Section" at bounding box center [391, 378] width 73 height 24
click at [453, 528] on div "103" at bounding box center [449, 529] width 189 height 30
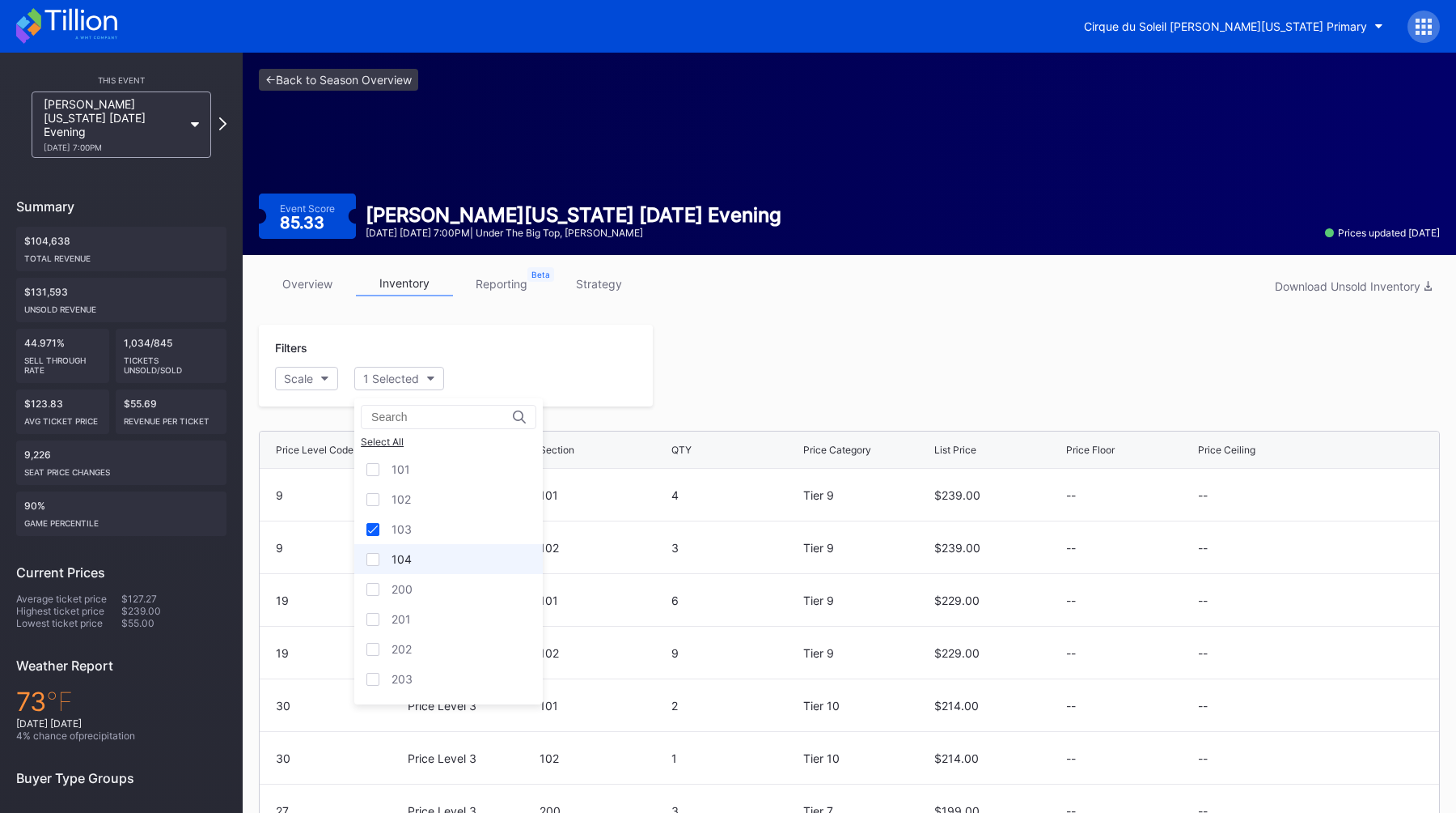
click at [457, 557] on div "104" at bounding box center [449, 559] width 189 height 30
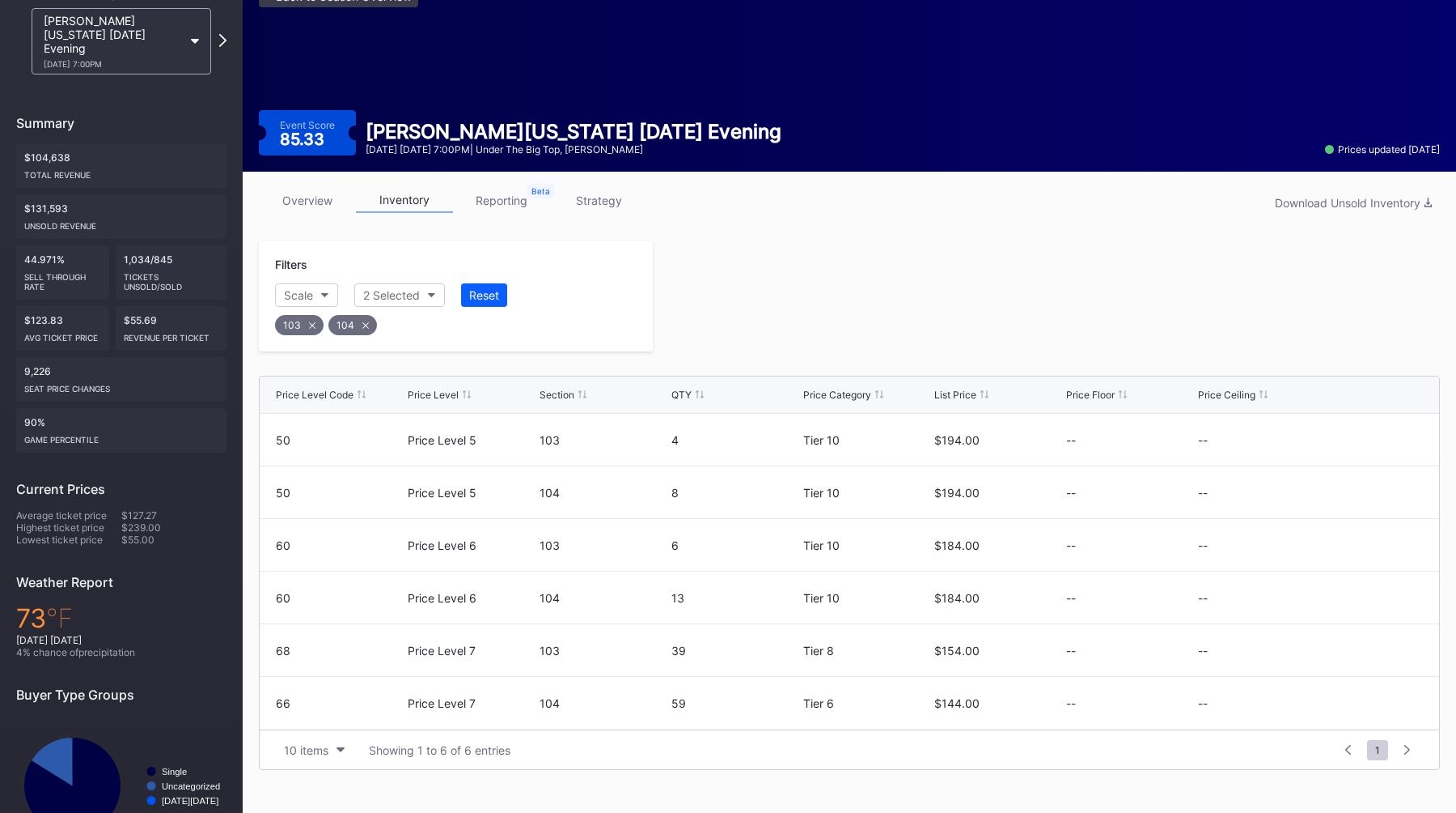
scroll to position [83, 0]
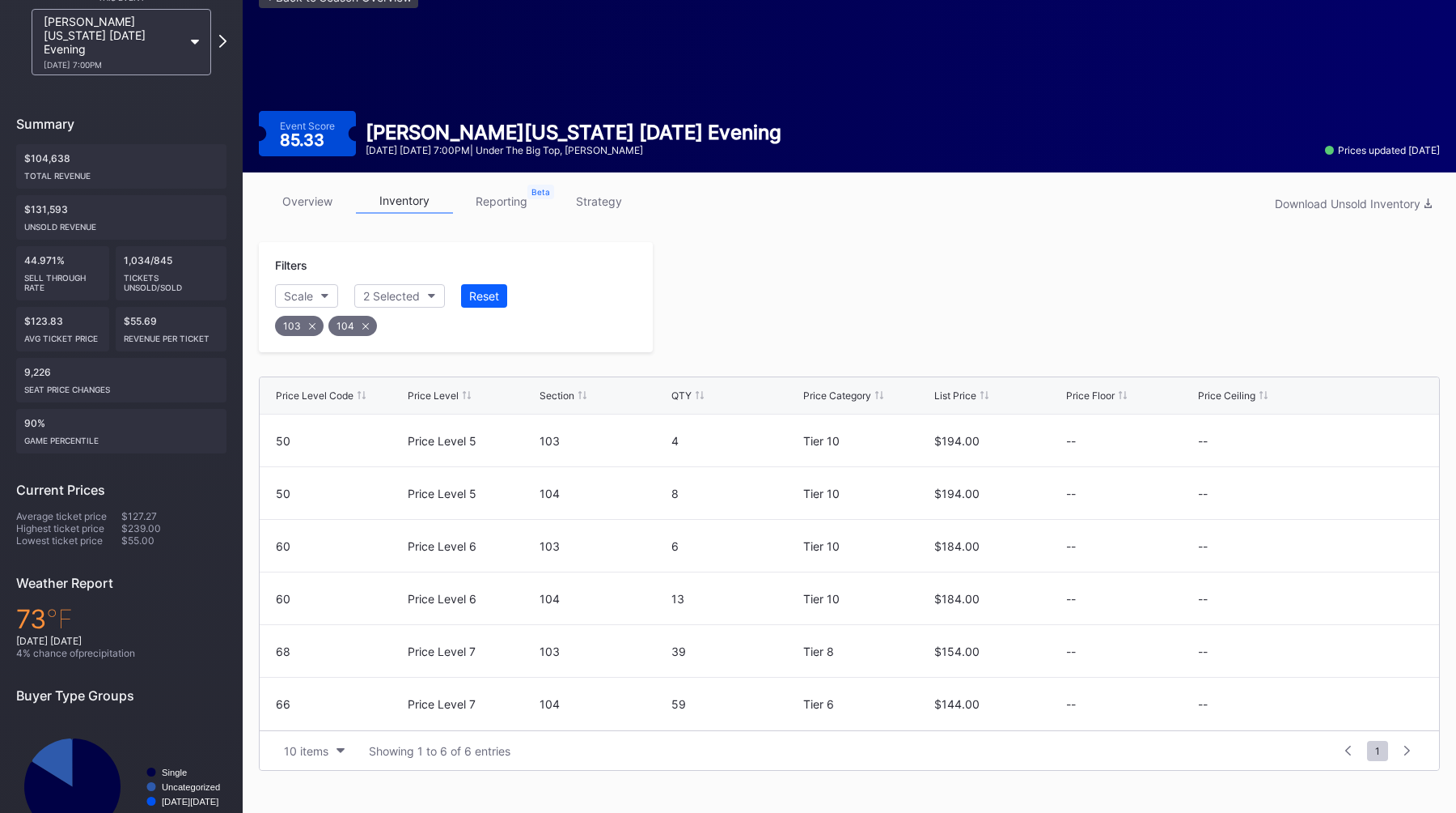
click at [806, 252] on div at bounding box center [1047, 297] width 787 height 110
click at [806, 253] on div at bounding box center [1047, 297] width 787 height 110
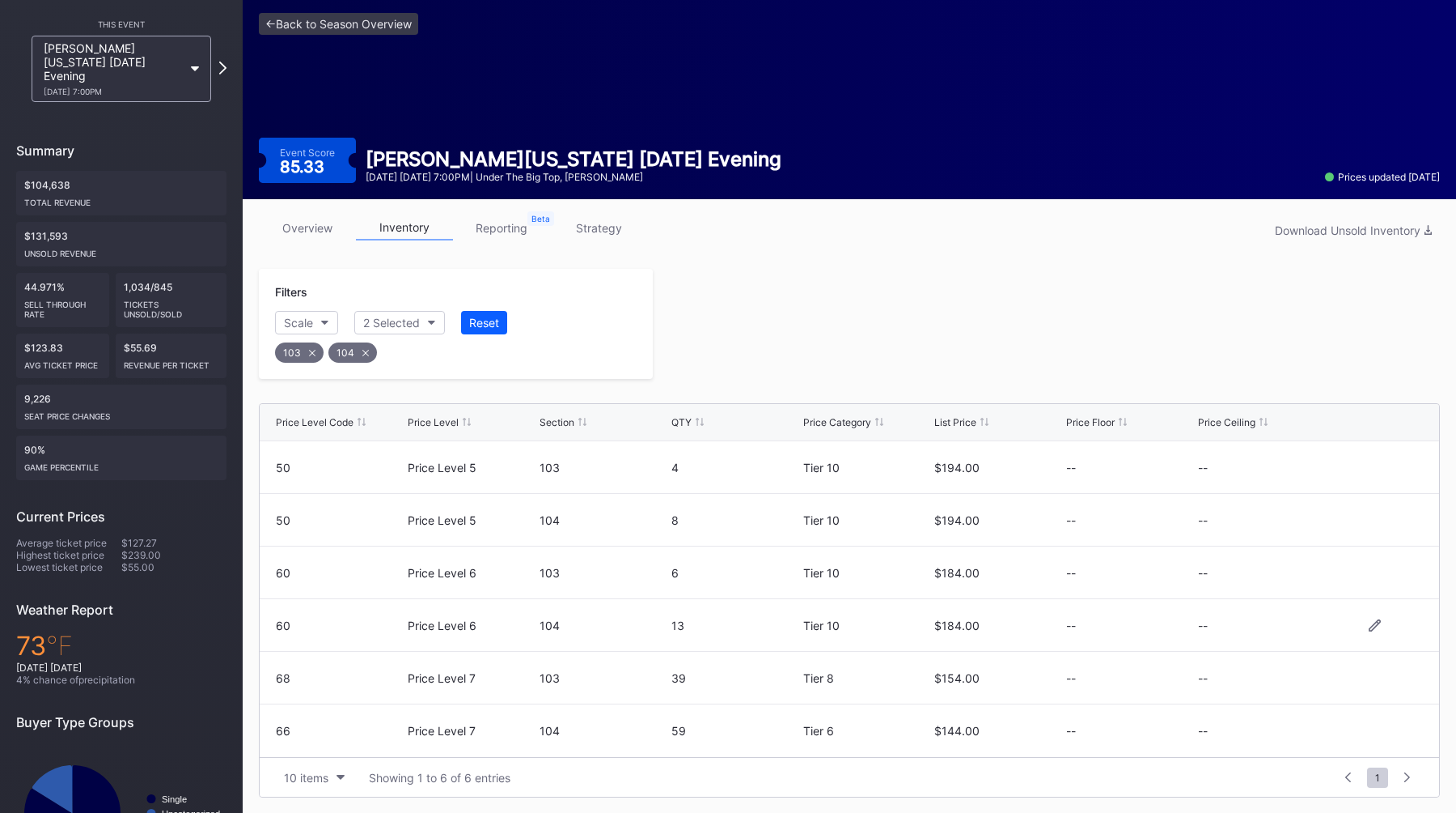
scroll to position [0, 0]
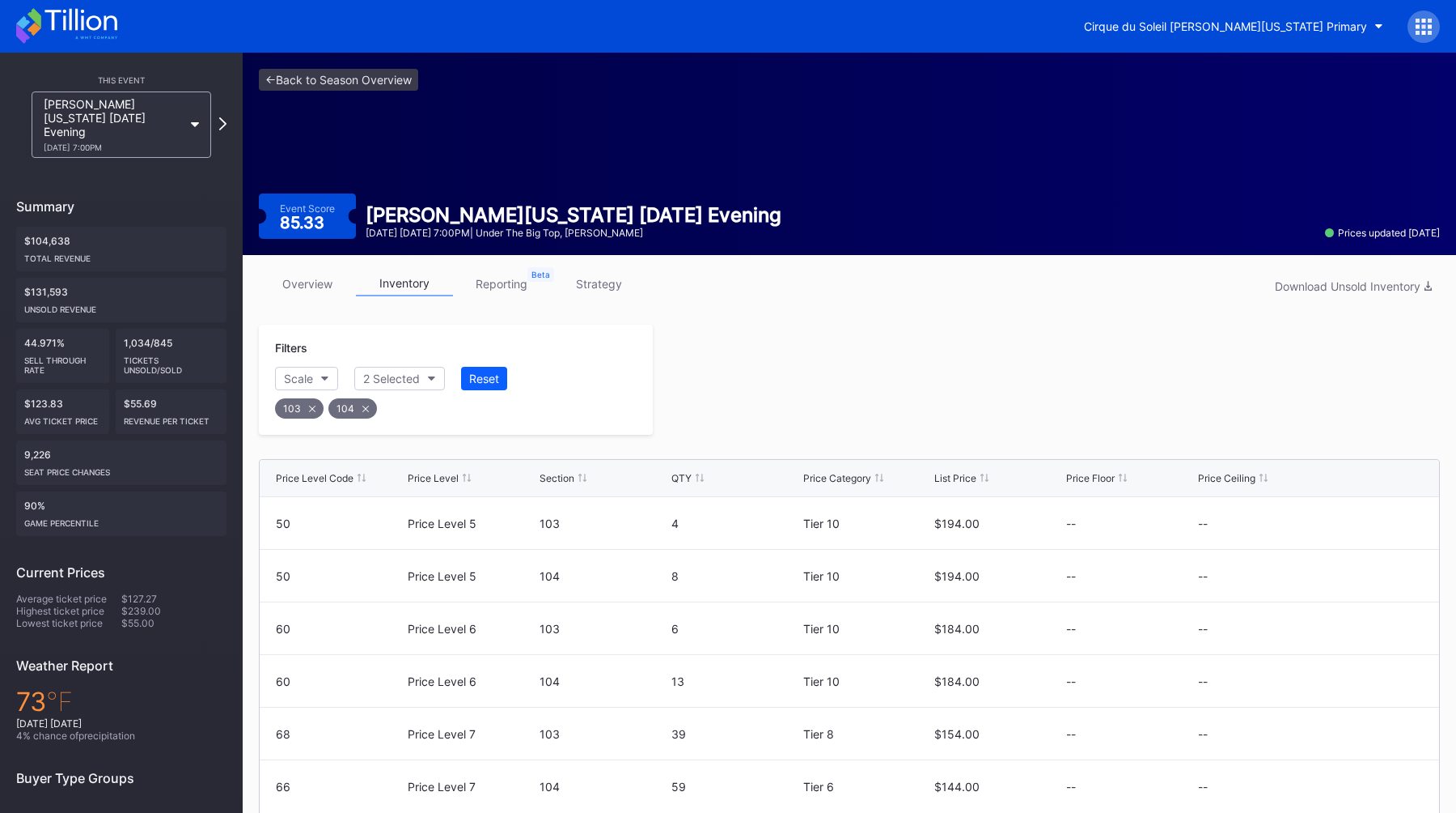
click at [882, 474] on icon at bounding box center [879, 477] width 8 height 8
click at [340, 472] on div "Price Level Code" at bounding box center [315, 478] width 78 height 12
click at [433, 481] on div "Price Level" at bounding box center [433, 478] width 51 height 12
click at [748, 388] on div at bounding box center [1047, 380] width 787 height 110
click at [349, 77] on link "<- Back to Season Overview" at bounding box center [338, 79] width 160 height 22
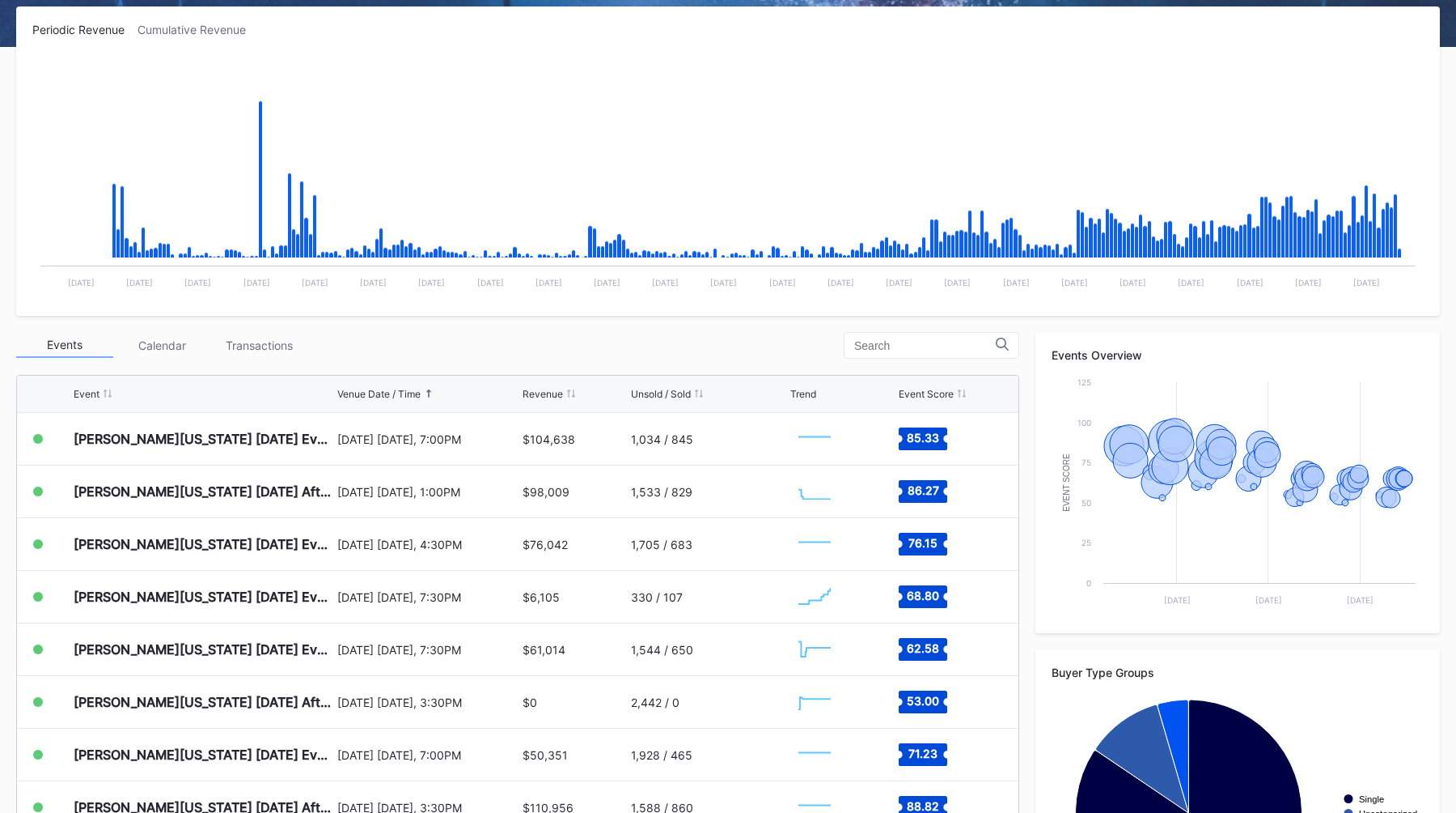
scroll to position [260, 0]
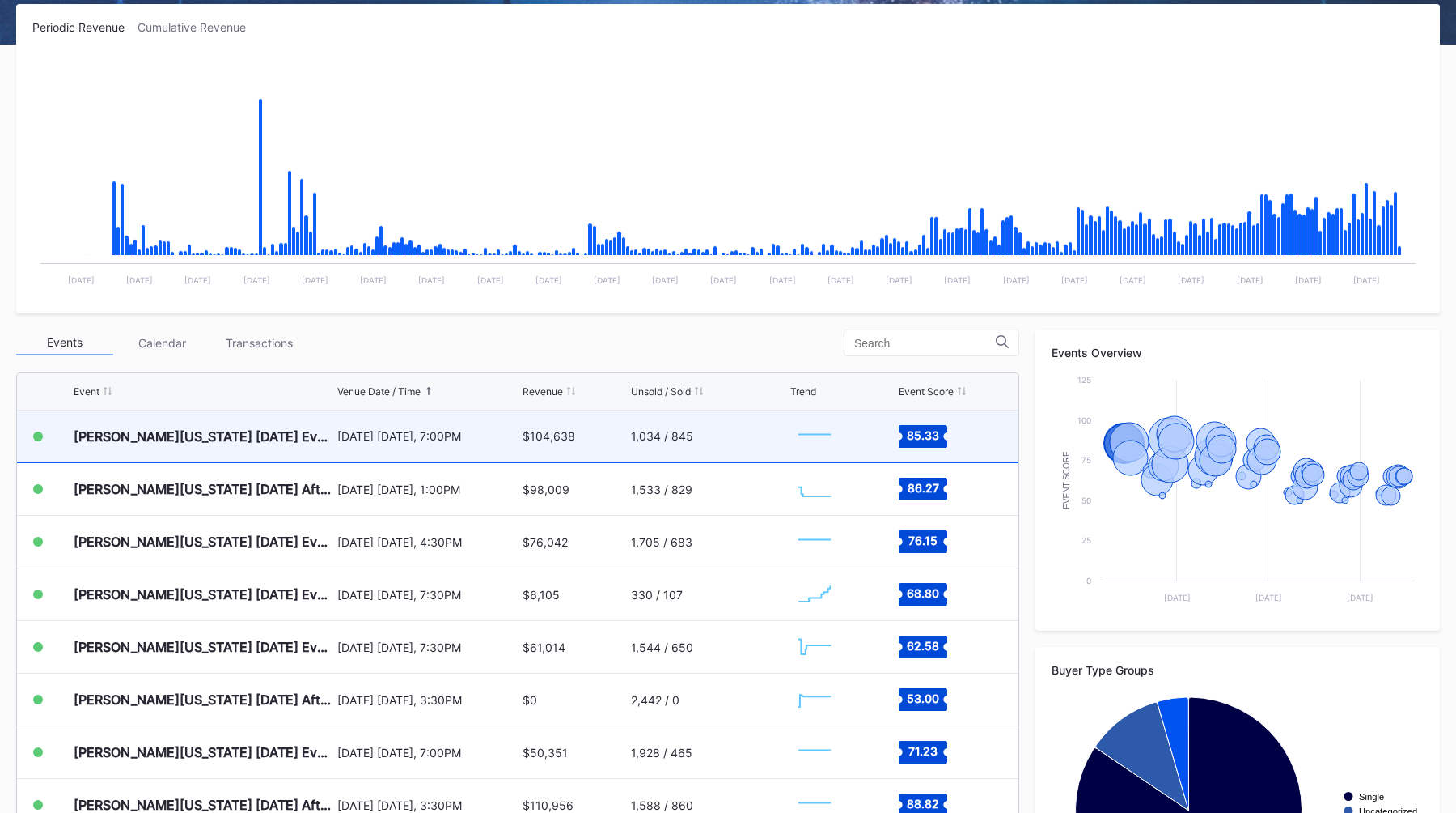
click at [455, 442] on div "September 6 Saturday, 7:00PM" at bounding box center [428, 436] width 182 height 14
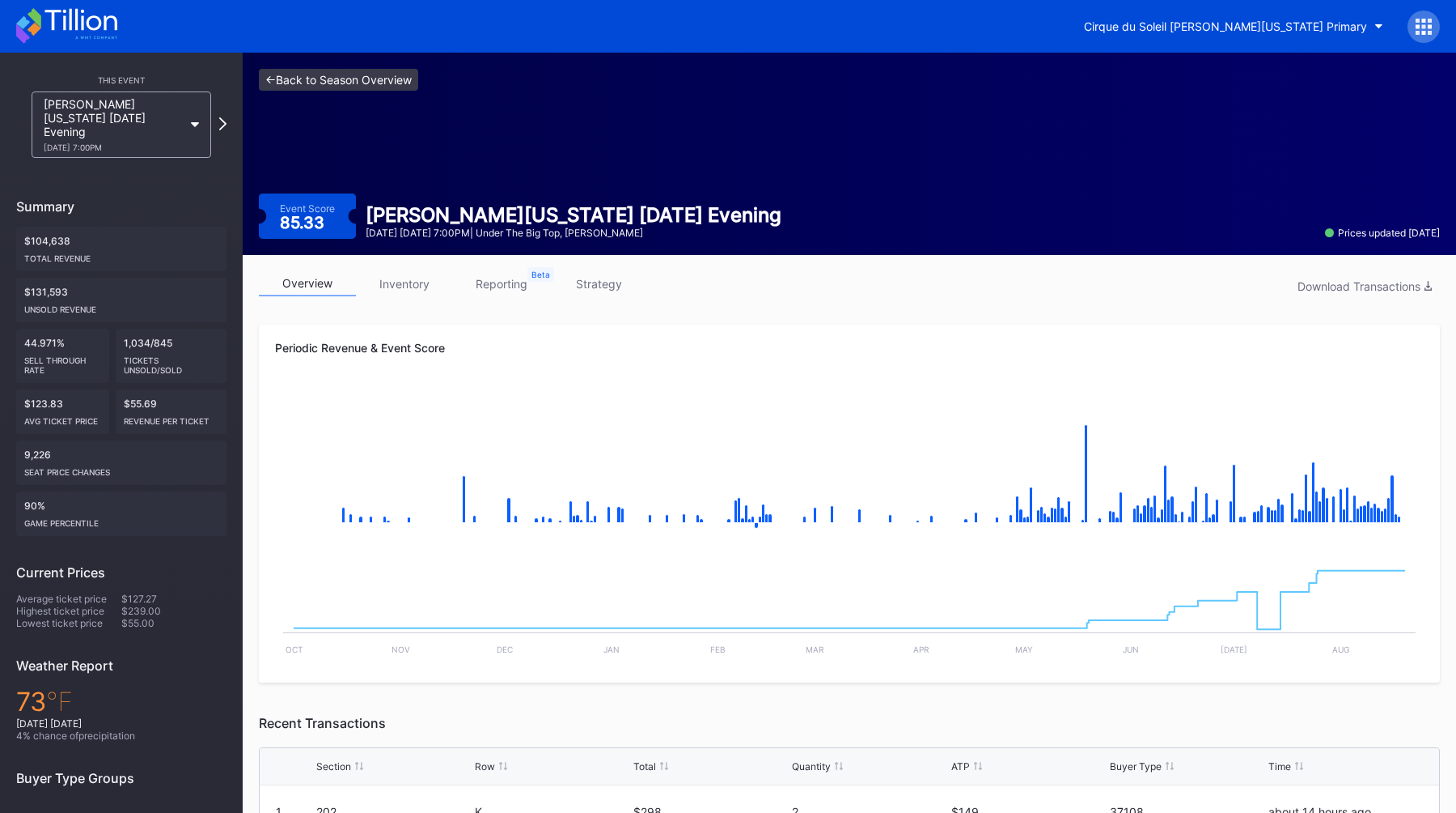
click at [310, 88] on link "<- Back to Season Overview" at bounding box center [338, 79] width 160 height 22
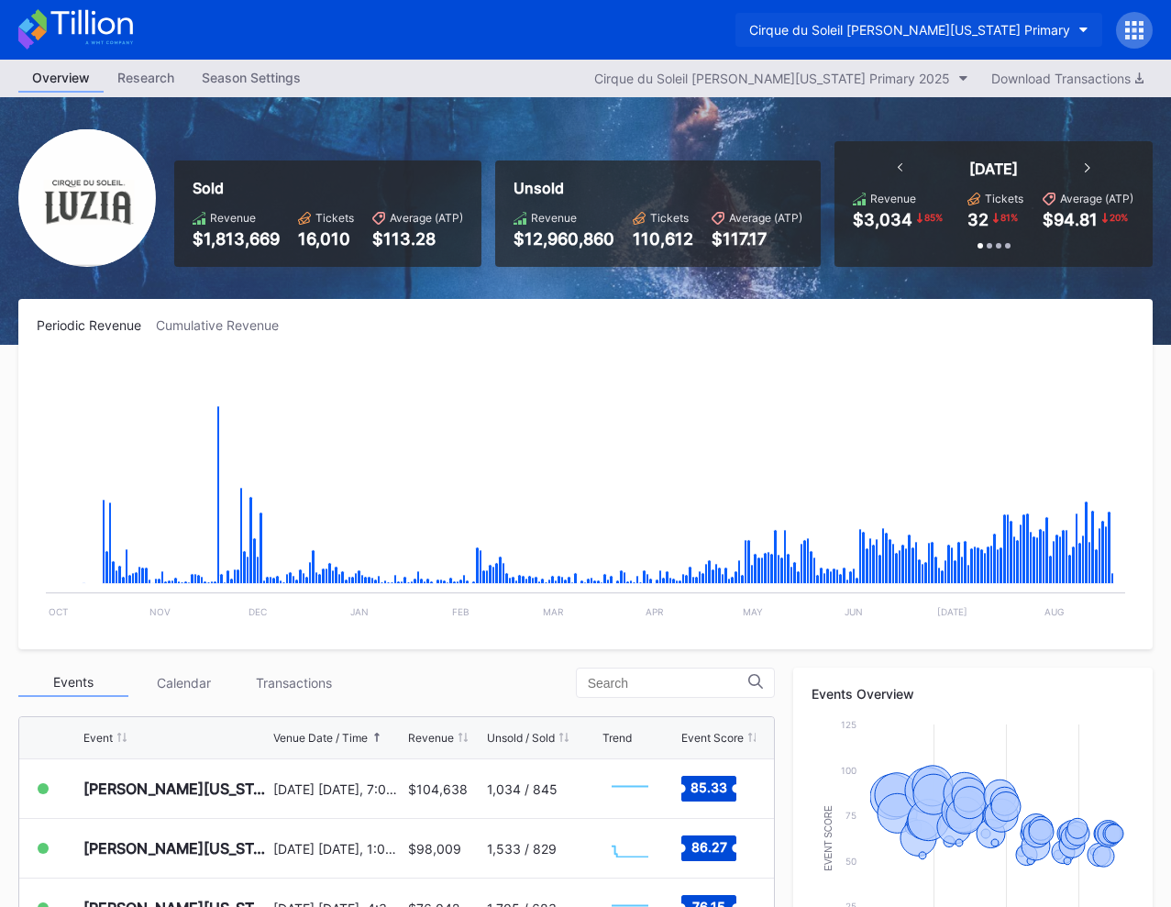
click at [953, 16] on button "Cirque du Soleil LUZIA Washington Primary" at bounding box center [918, 30] width 367 height 34
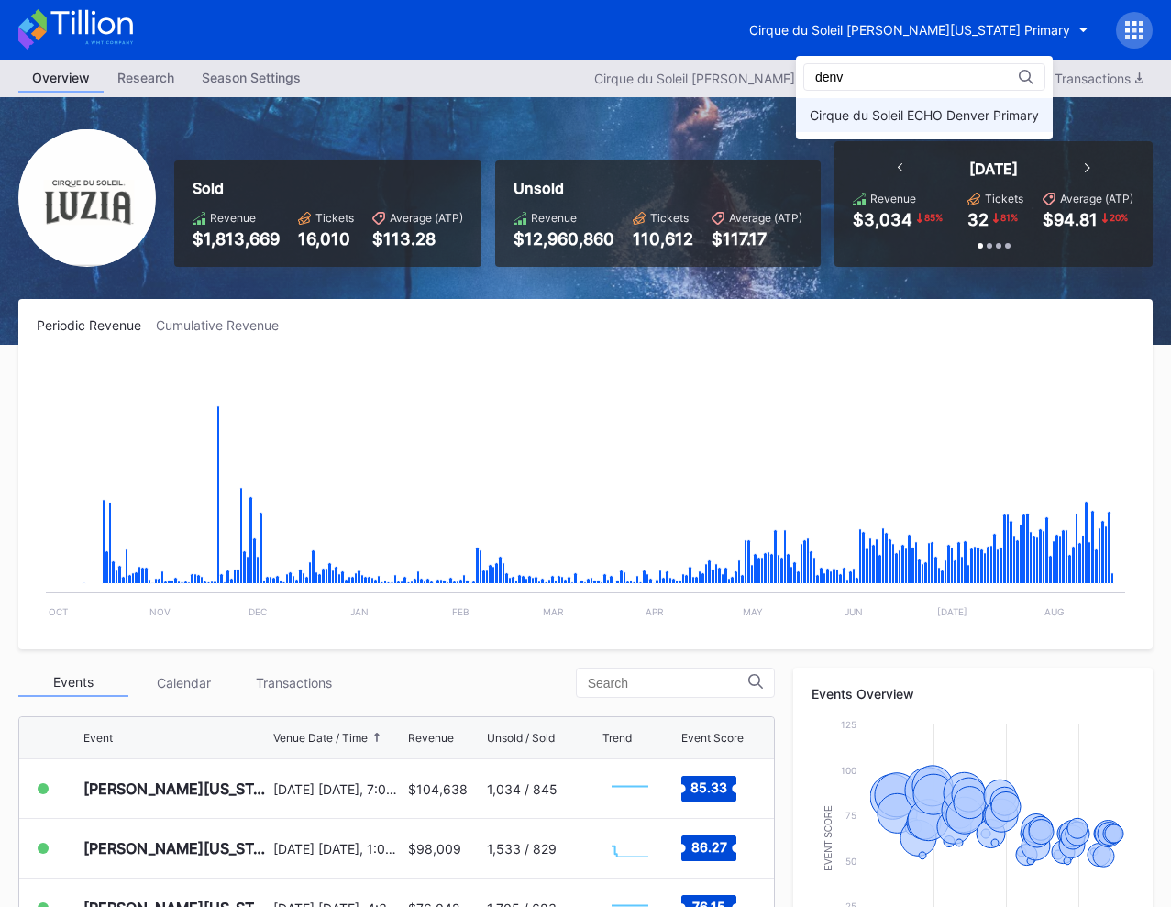
type input "denv"
click at [908, 103] on div "Cirque du Soleil ECHO Denver Primary" at bounding box center [924, 115] width 257 height 34
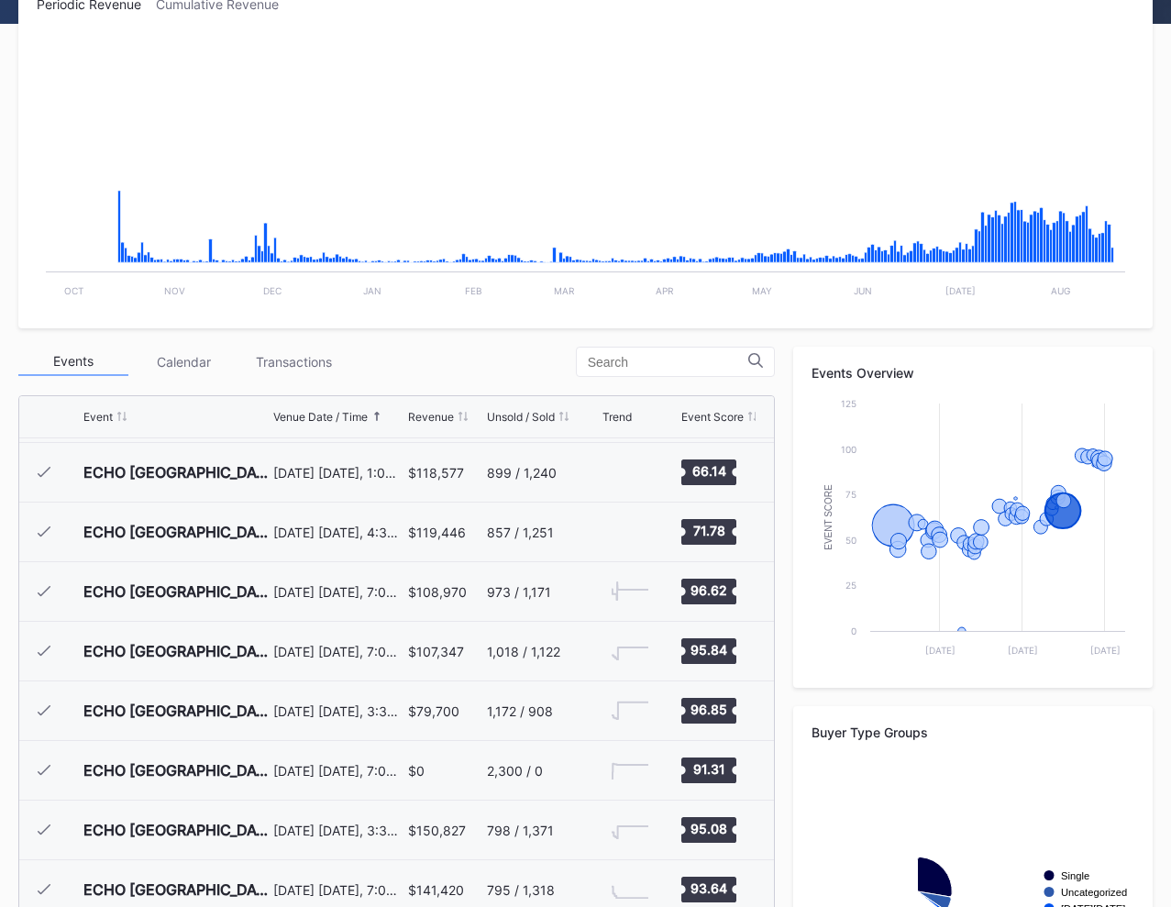
scroll to position [480, 0]
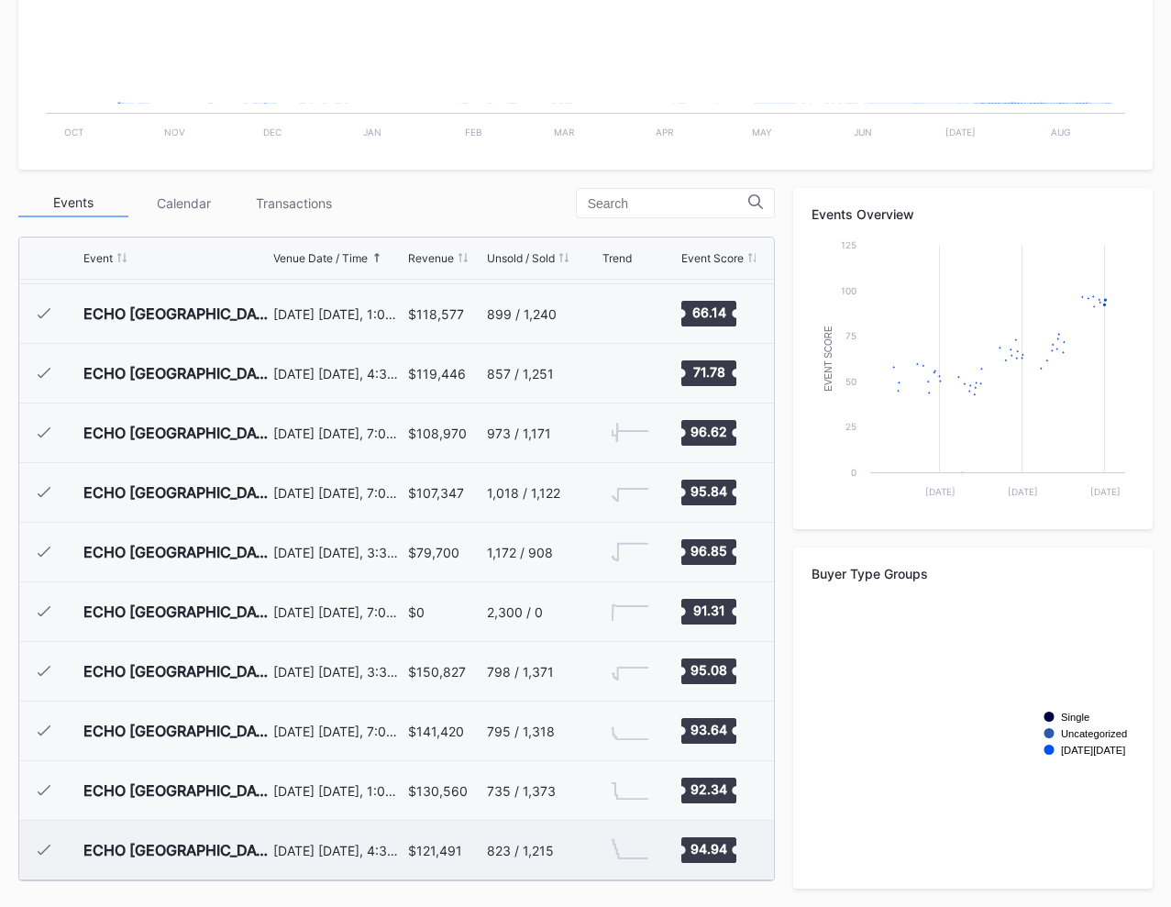
click at [190, 832] on div "ECHO Denver 2025-08-17 Evening" at bounding box center [175, 850] width 185 height 59
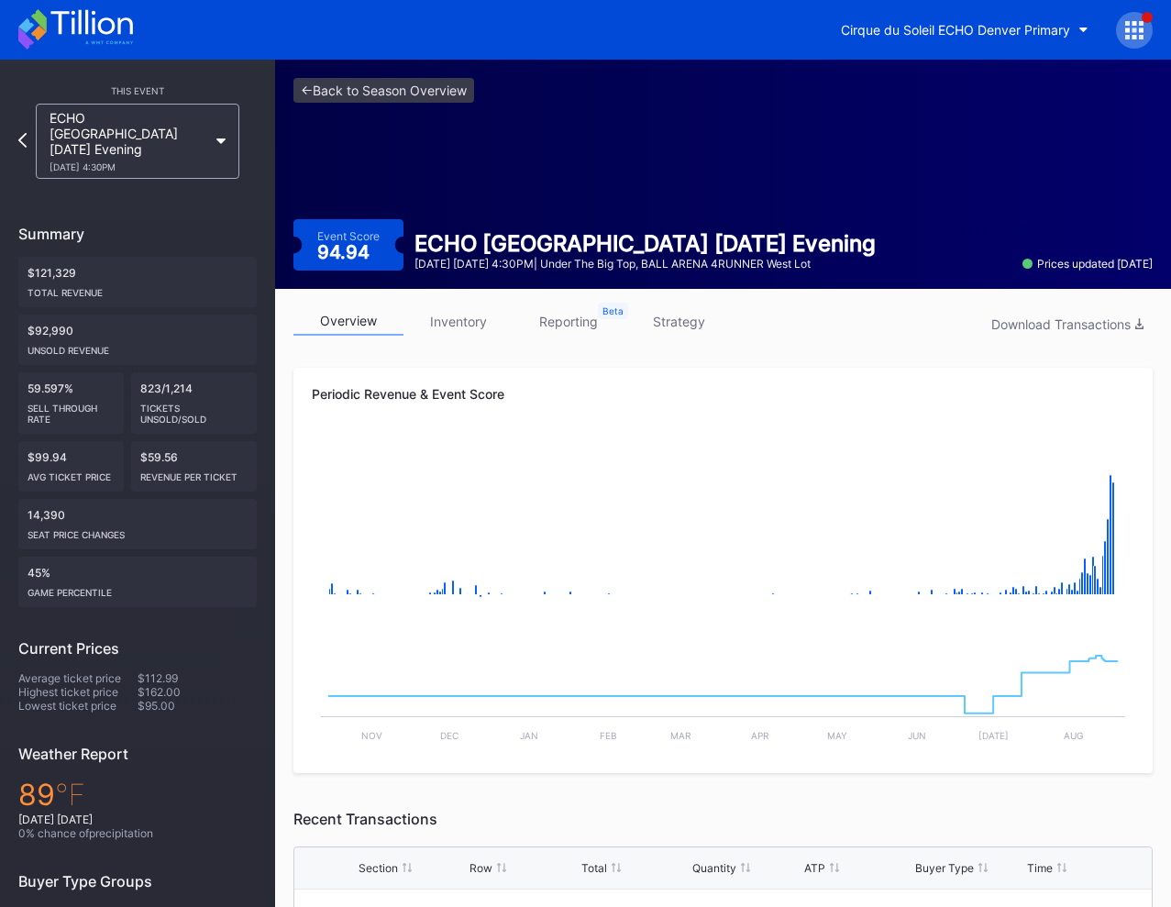
click at [447, 307] on link "inventory" at bounding box center [458, 321] width 110 height 28
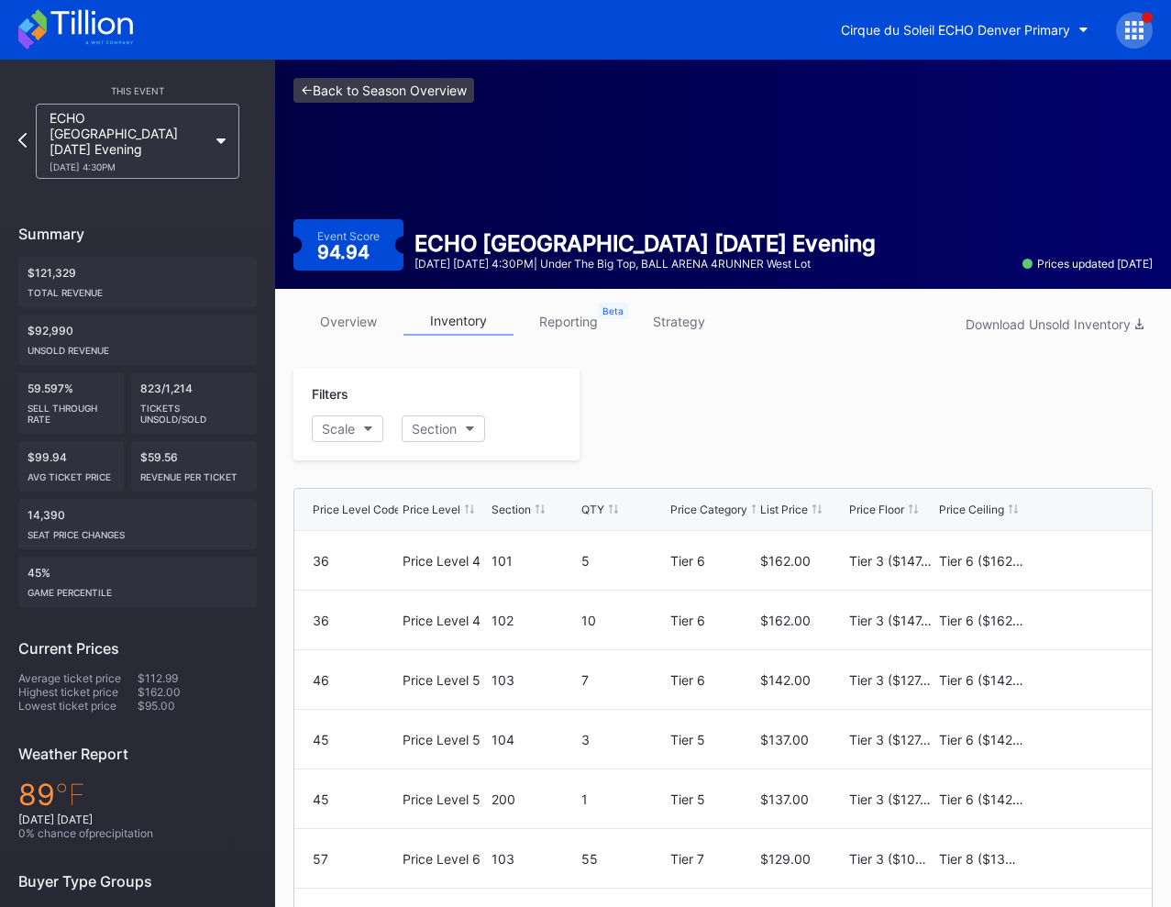
click at [426, 90] on link "<- Back to Season Overview" at bounding box center [383, 90] width 181 height 25
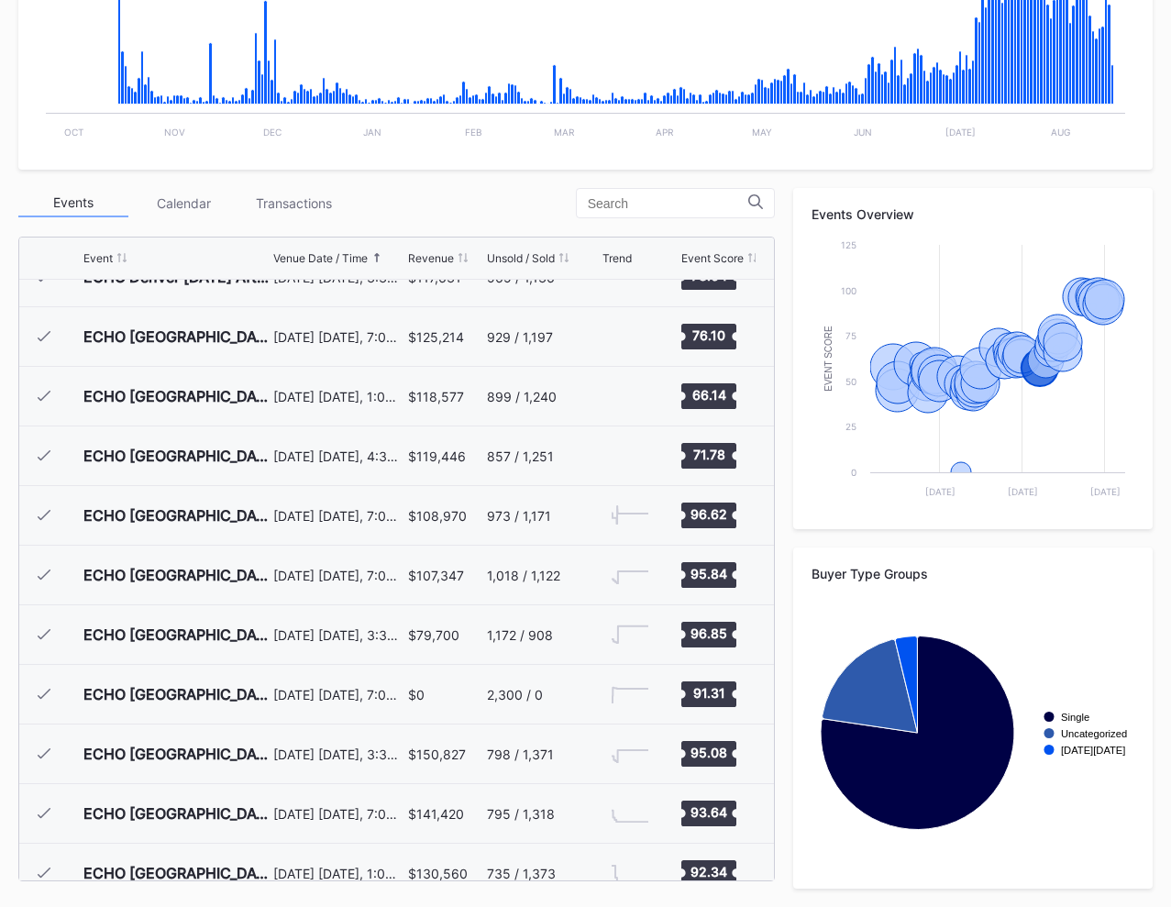
scroll to position [2201, 0]
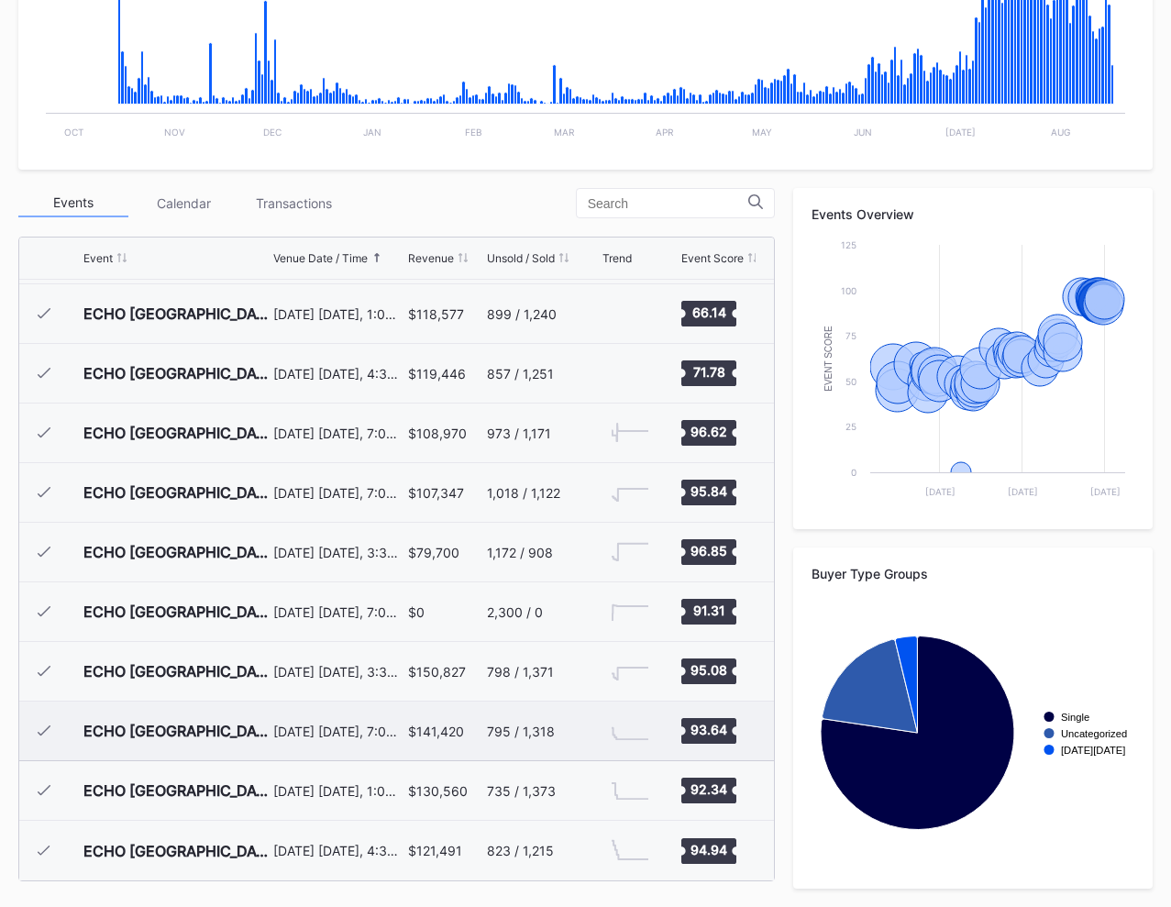
click at [338, 738] on div "August 16 Saturday, 7:00PM" at bounding box center [338, 730] width 130 height 59
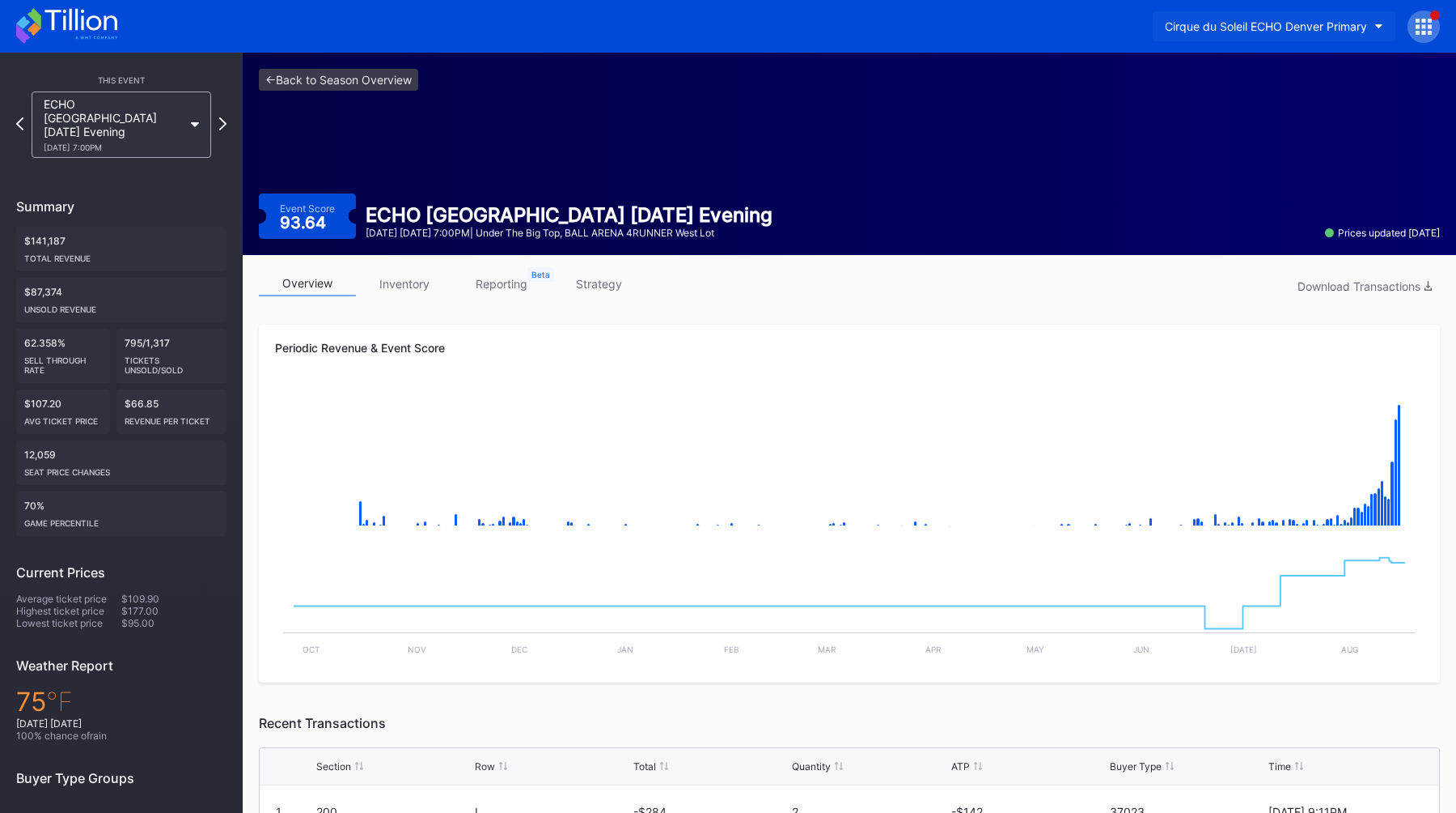
click at [1032, 25] on div "Cirque du Soleil ECHO Denver Primary" at bounding box center [1265, 26] width 202 height 14
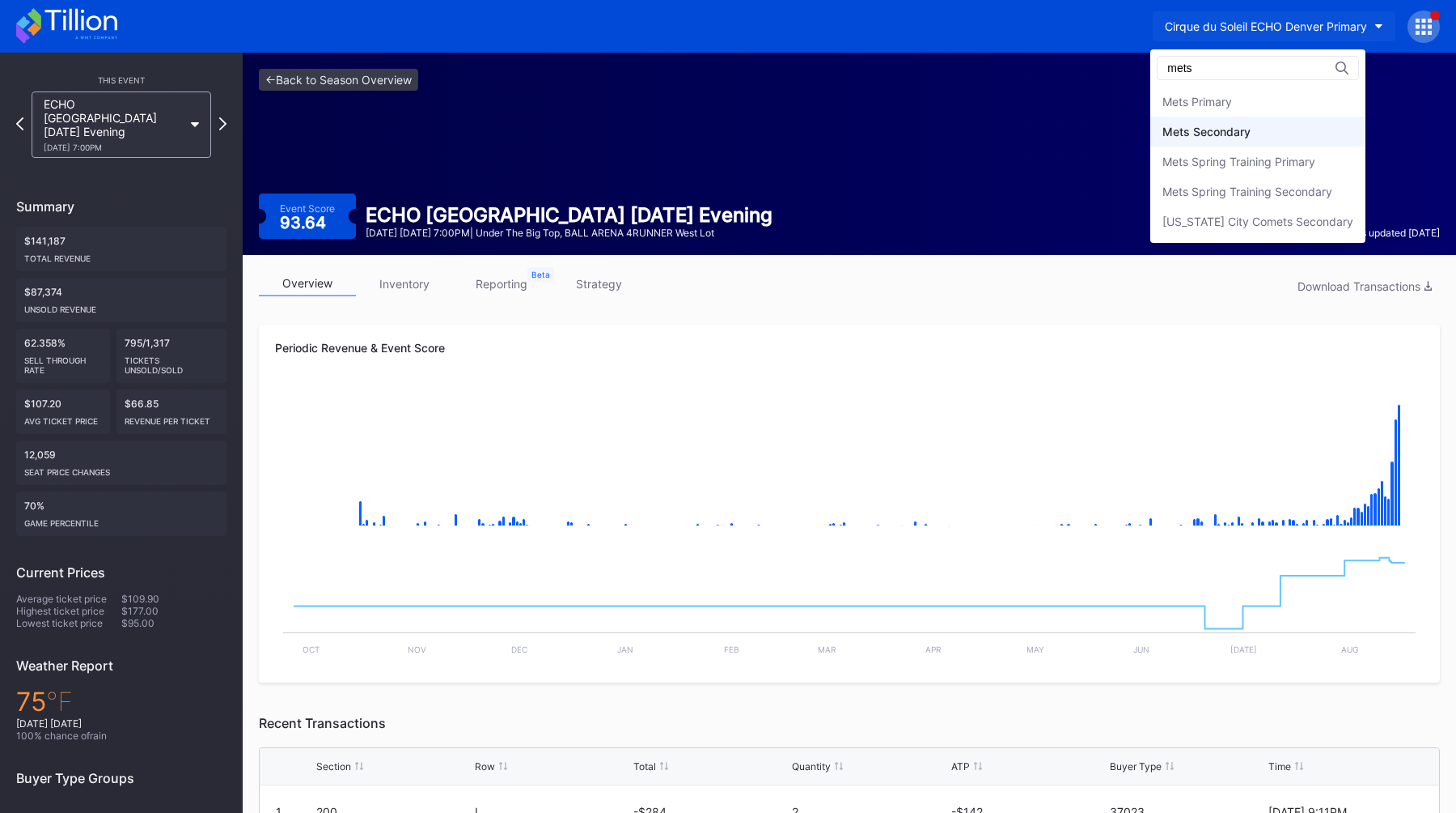
type input "mets"
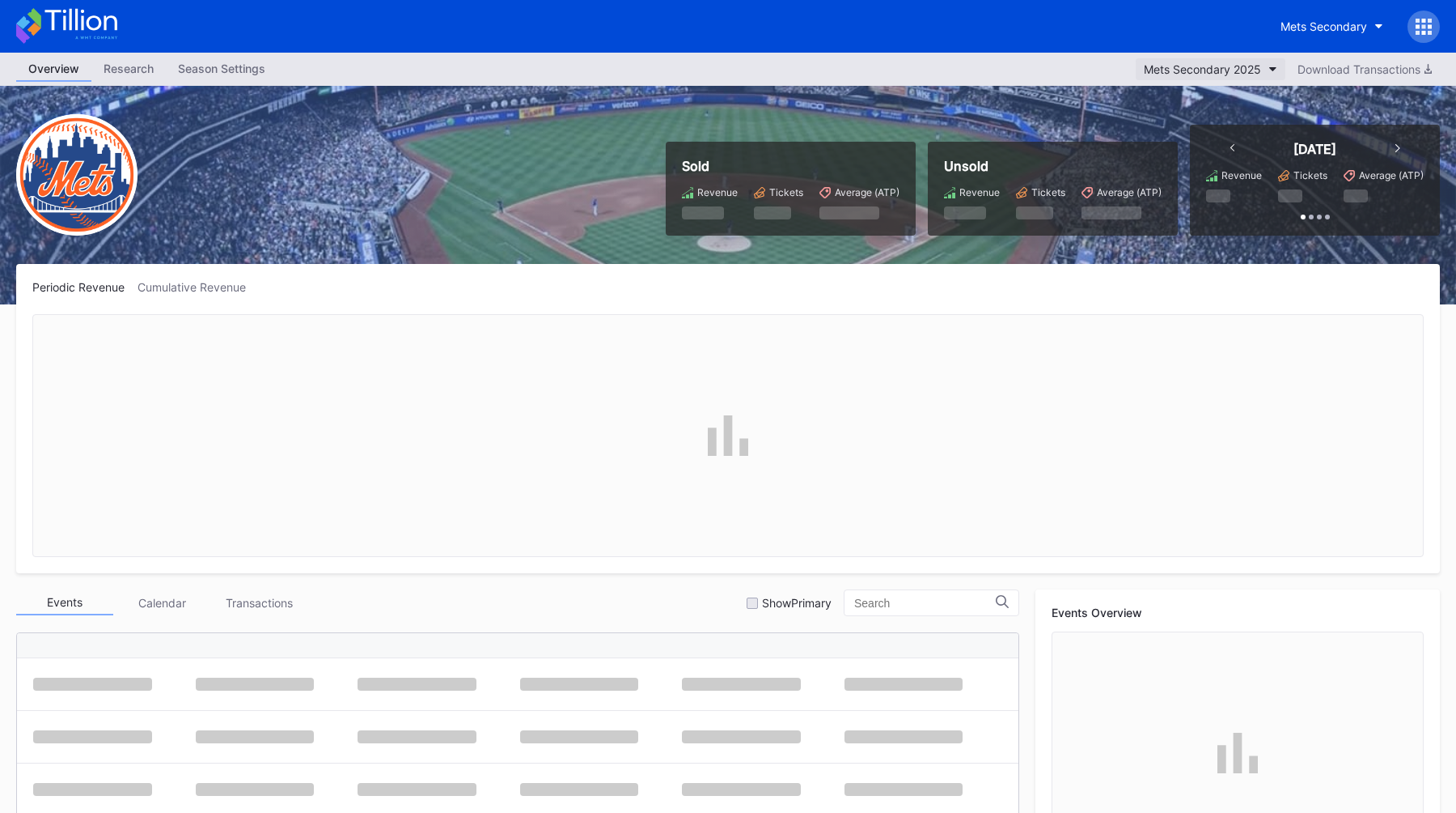
click at [1032, 72] on div "Mets Secondary 2025" at bounding box center [1203, 70] width 117 height 14
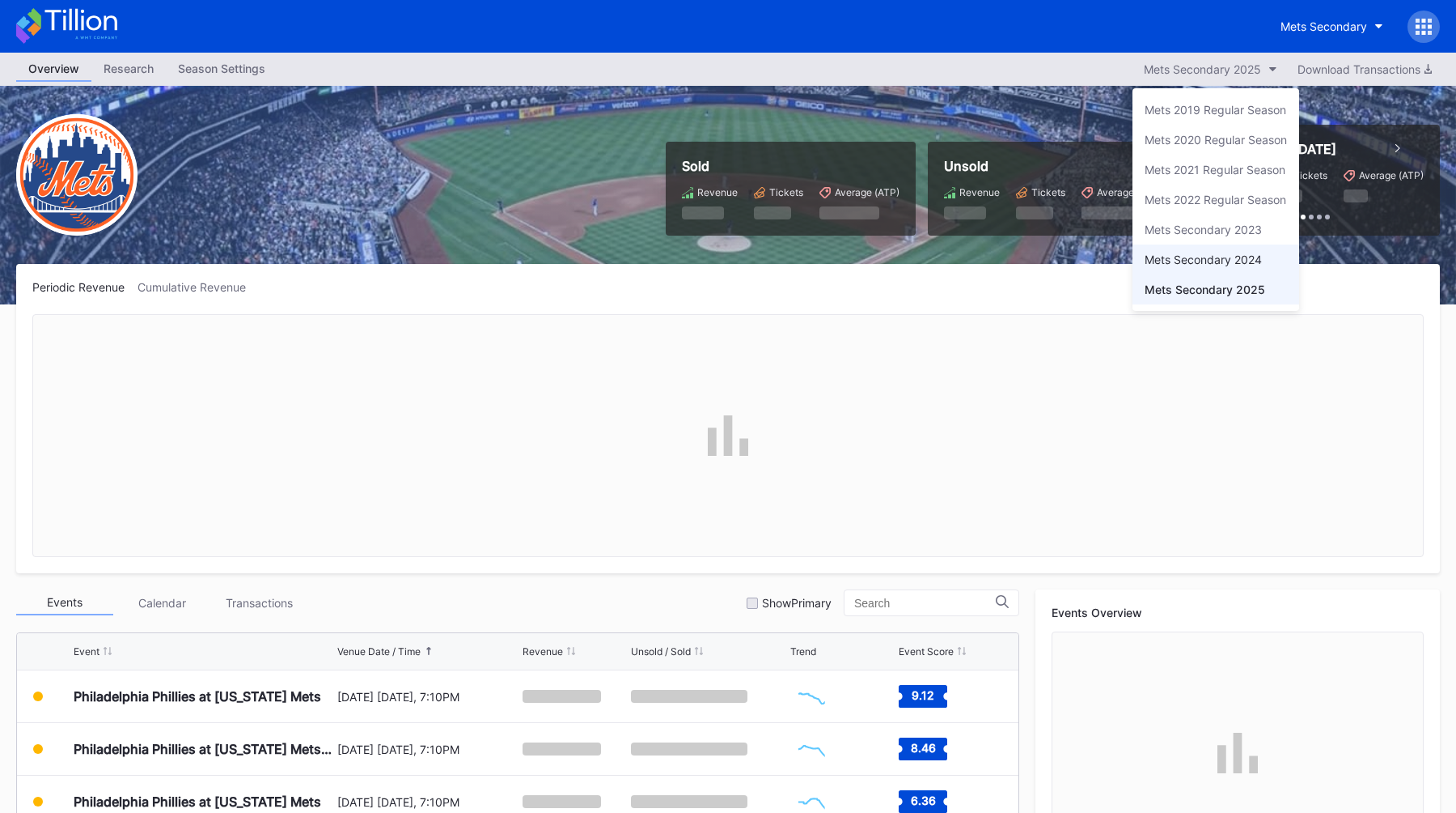
click at [1032, 270] on div "Mets Secondary 2024" at bounding box center [1216, 260] width 167 height 30
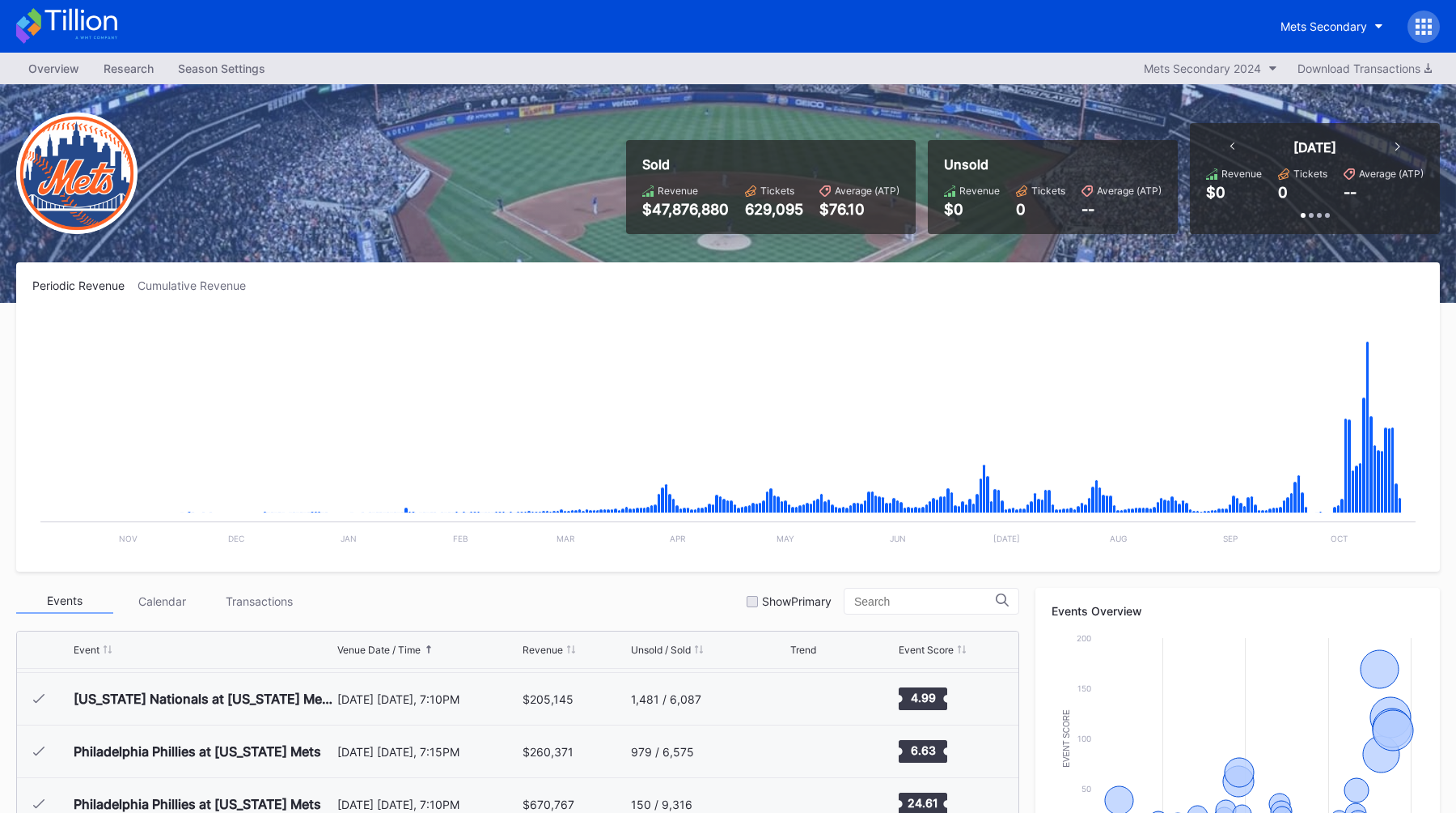
click at [170, 285] on div "Cumulative Revenue" at bounding box center [199, 285] width 122 height 14
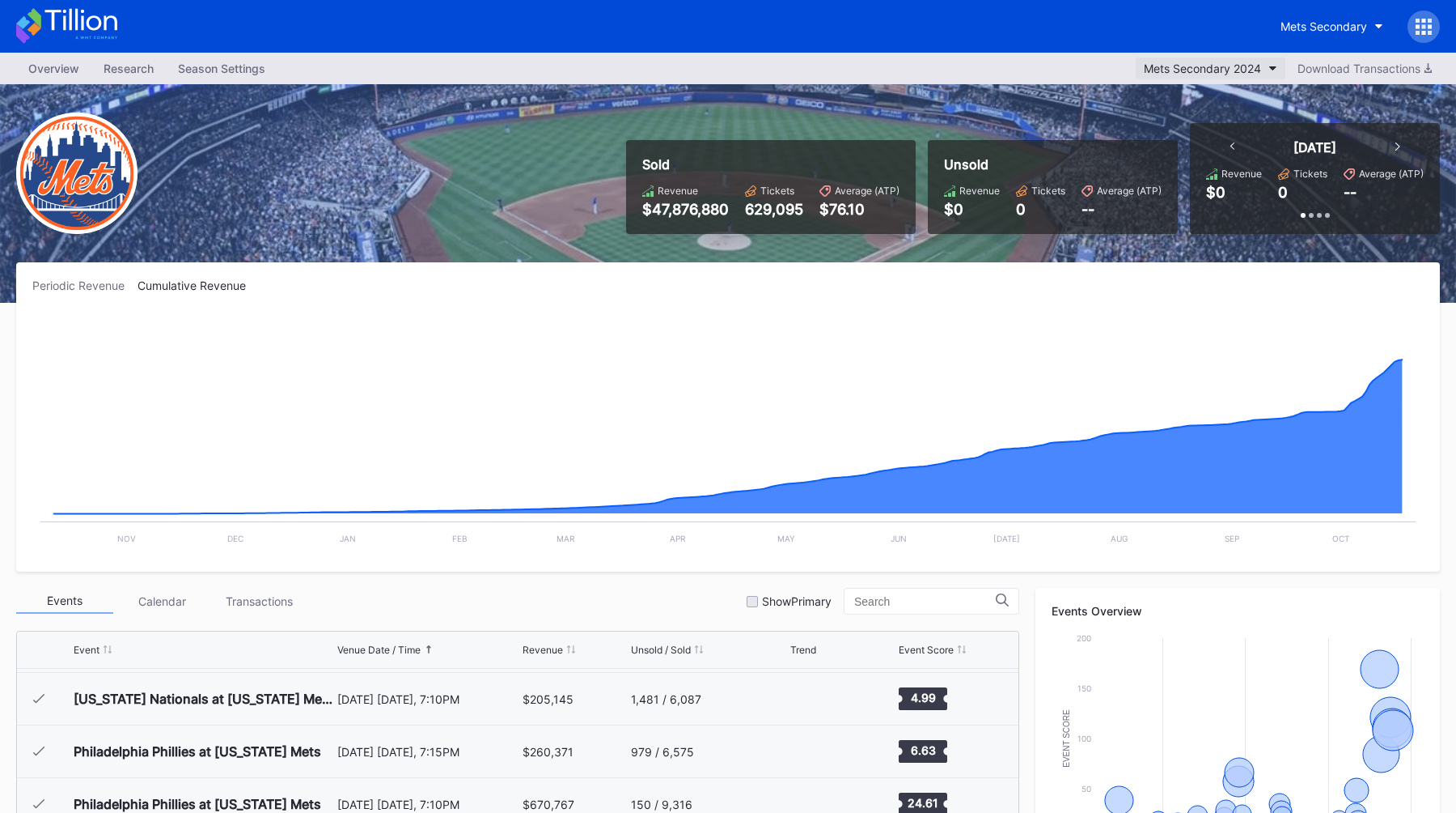
click at [1032, 62] on div "Mets Secondary 2024" at bounding box center [1203, 69] width 117 height 14
